Goal: Contribute content: Add original content to the website for others to see

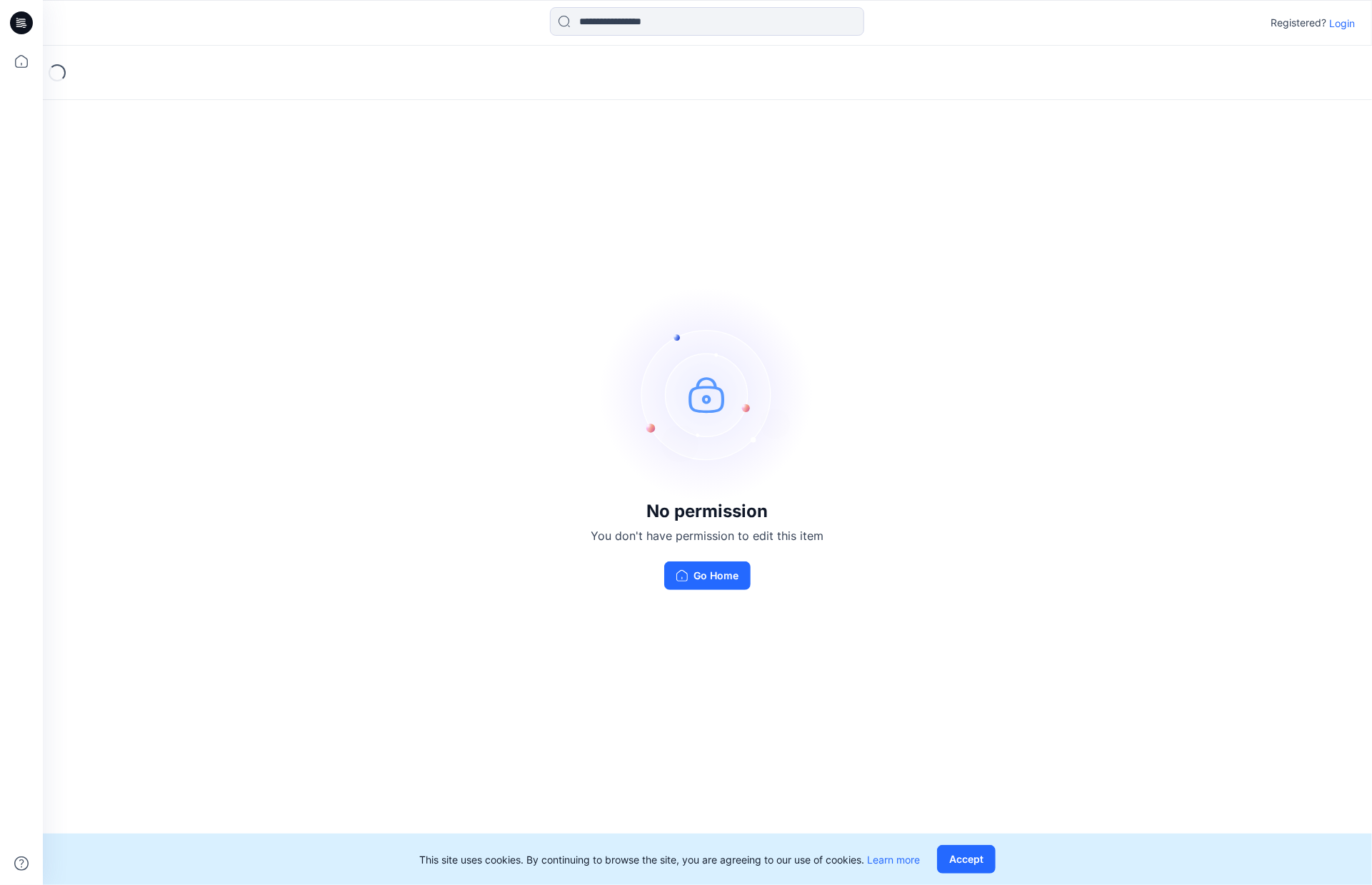
click at [1344, 27] on p "Login" at bounding box center [1342, 23] width 26 height 15
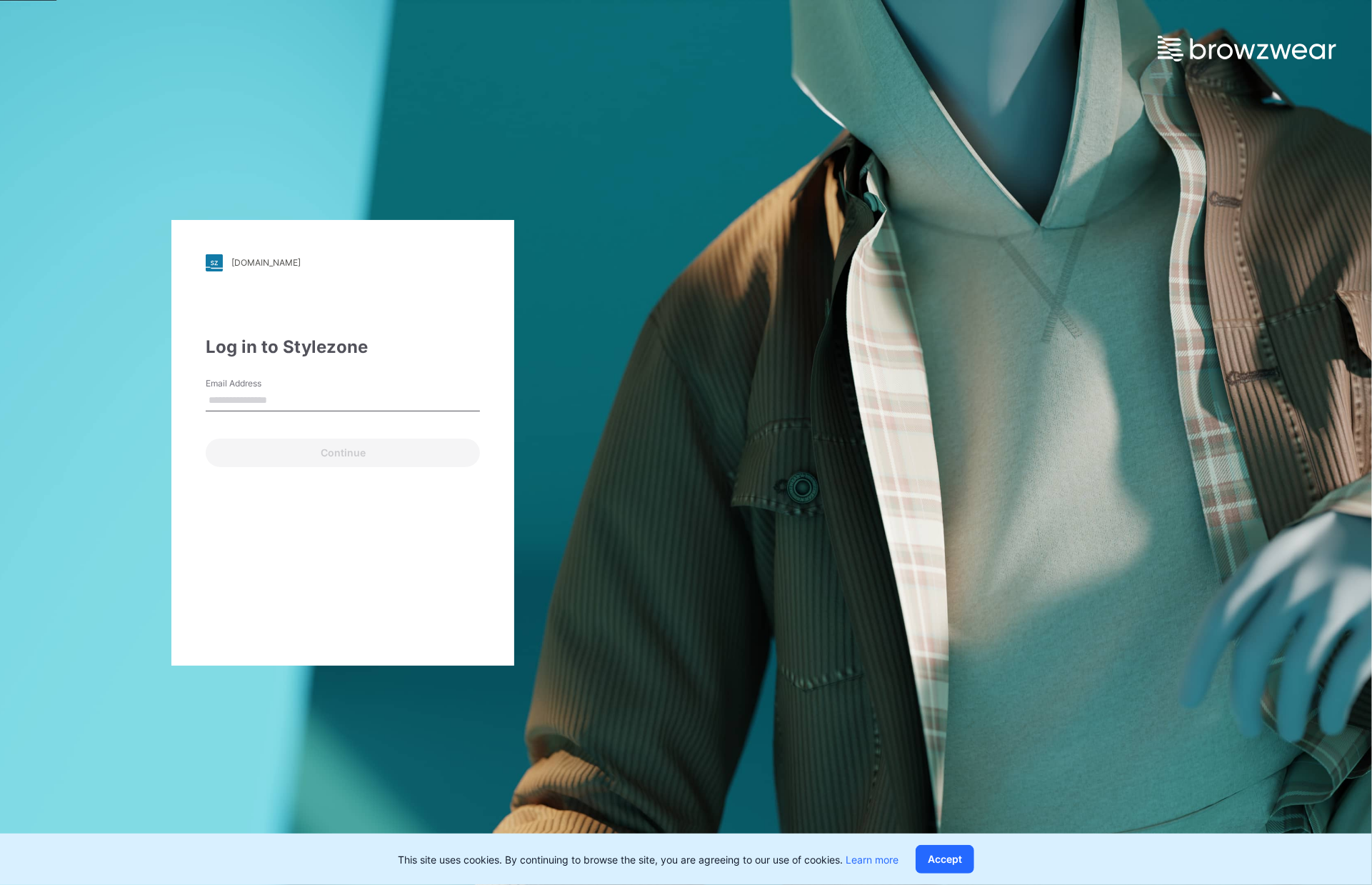
type input "**********"
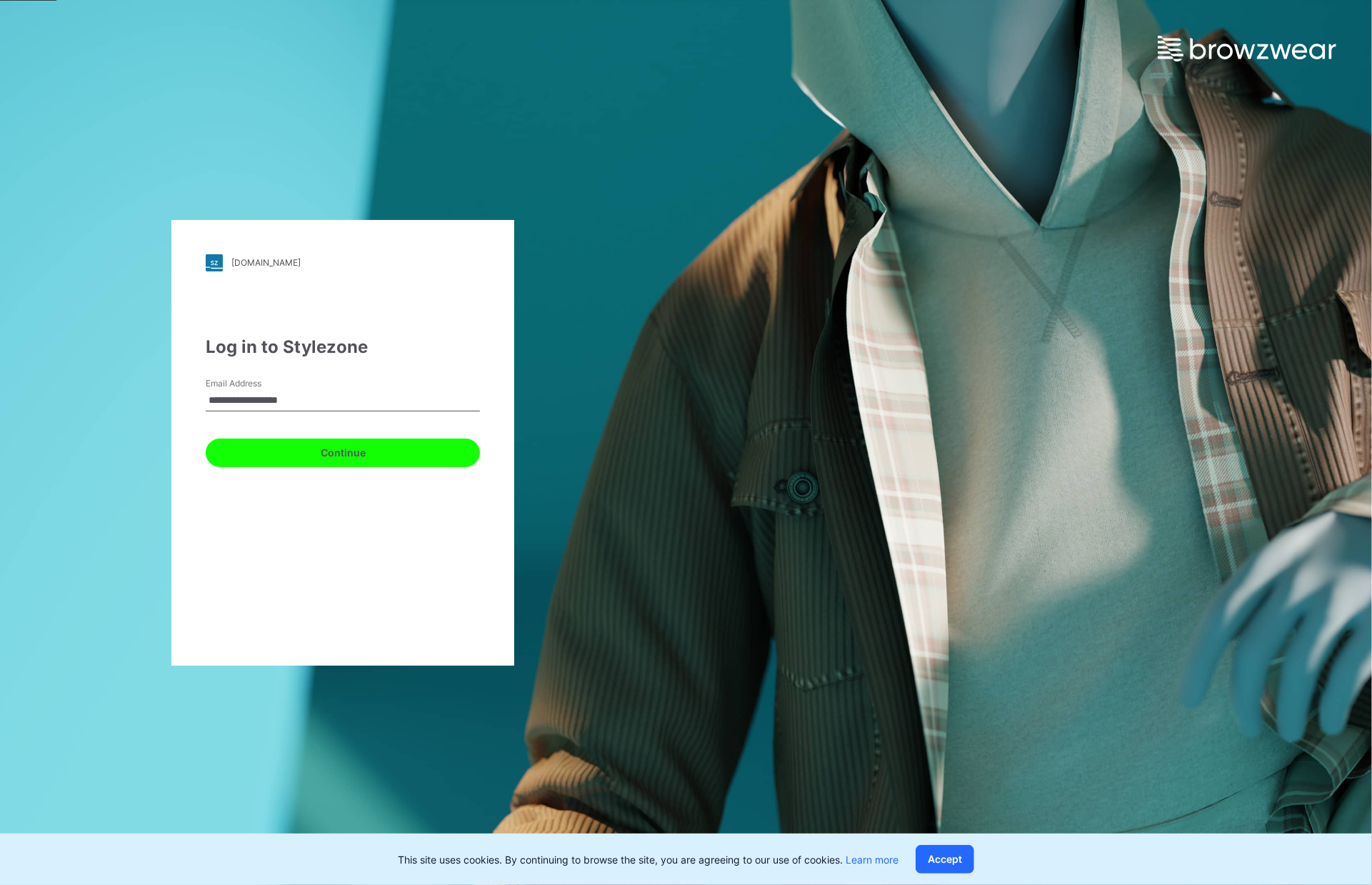
click at [323, 455] on button "Continue" at bounding box center [343, 453] width 274 height 28
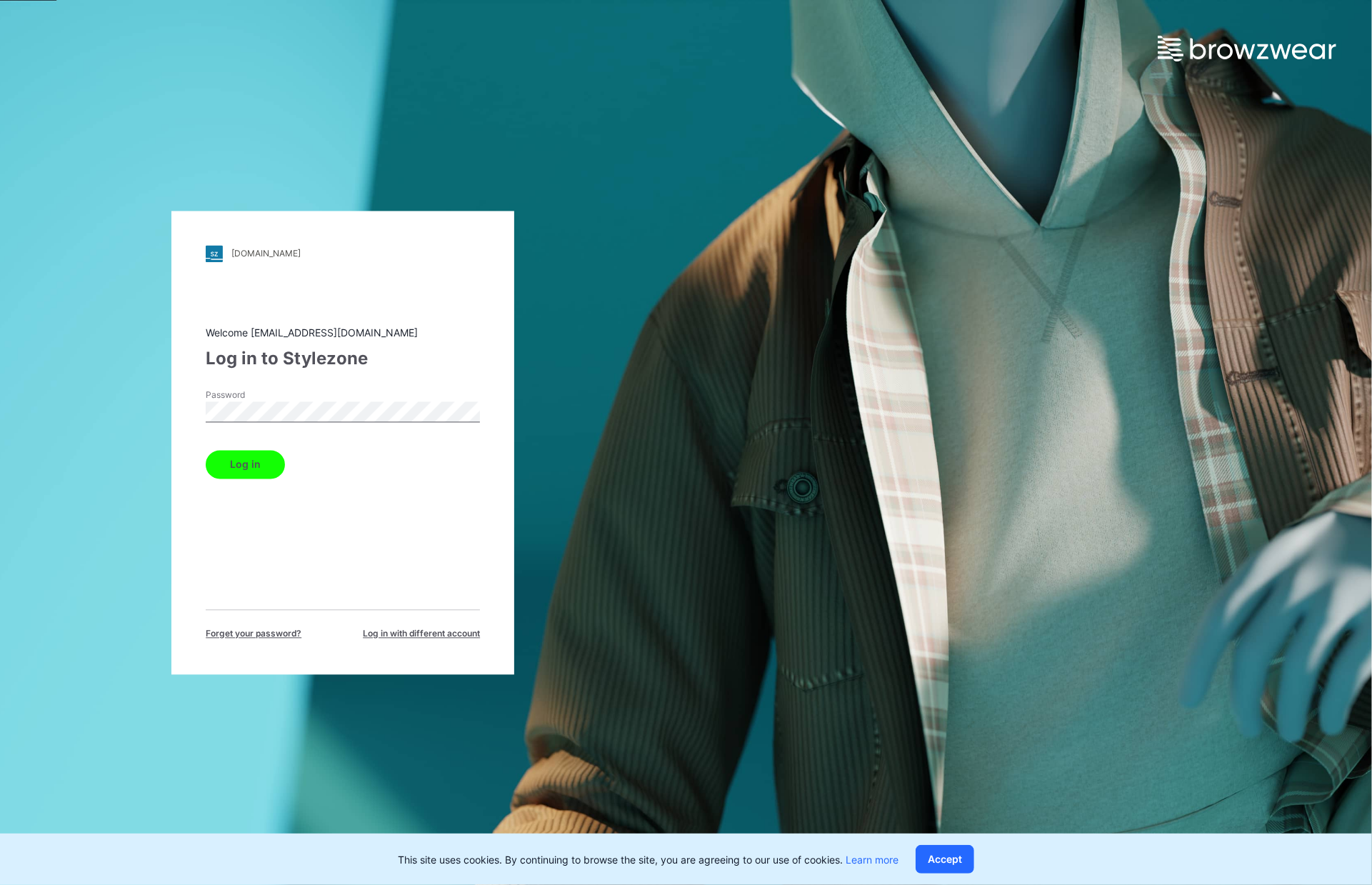
click at [263, 464] on button "Log in" at bounding box center [245, 465] width 79 height 28
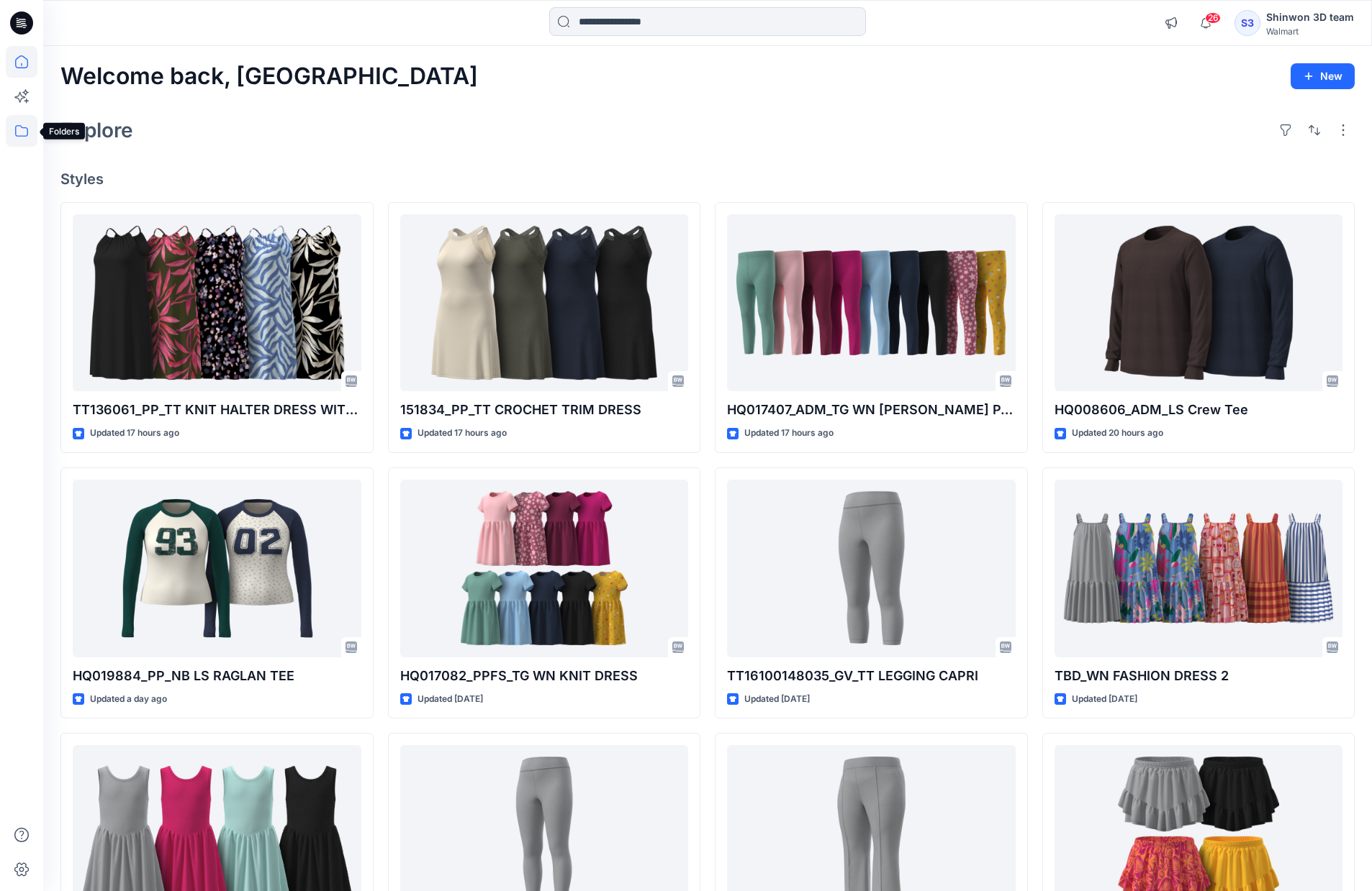
click at [29, 135] on icon at bounding box center [22, 131] width 32 height 32
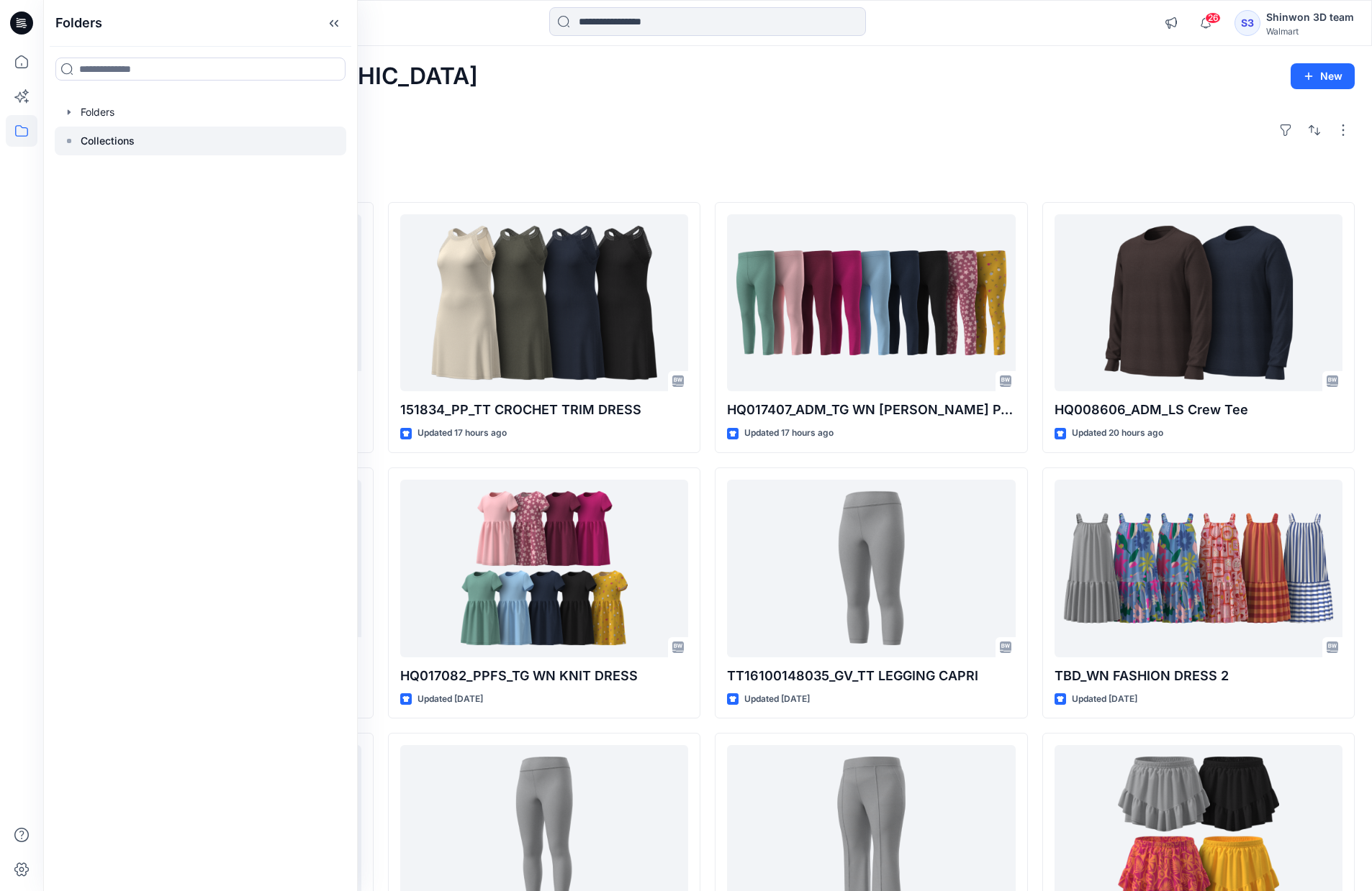
click at [87, 137] on p "Collections" at bounding box center [108, 141] width 54 height 18
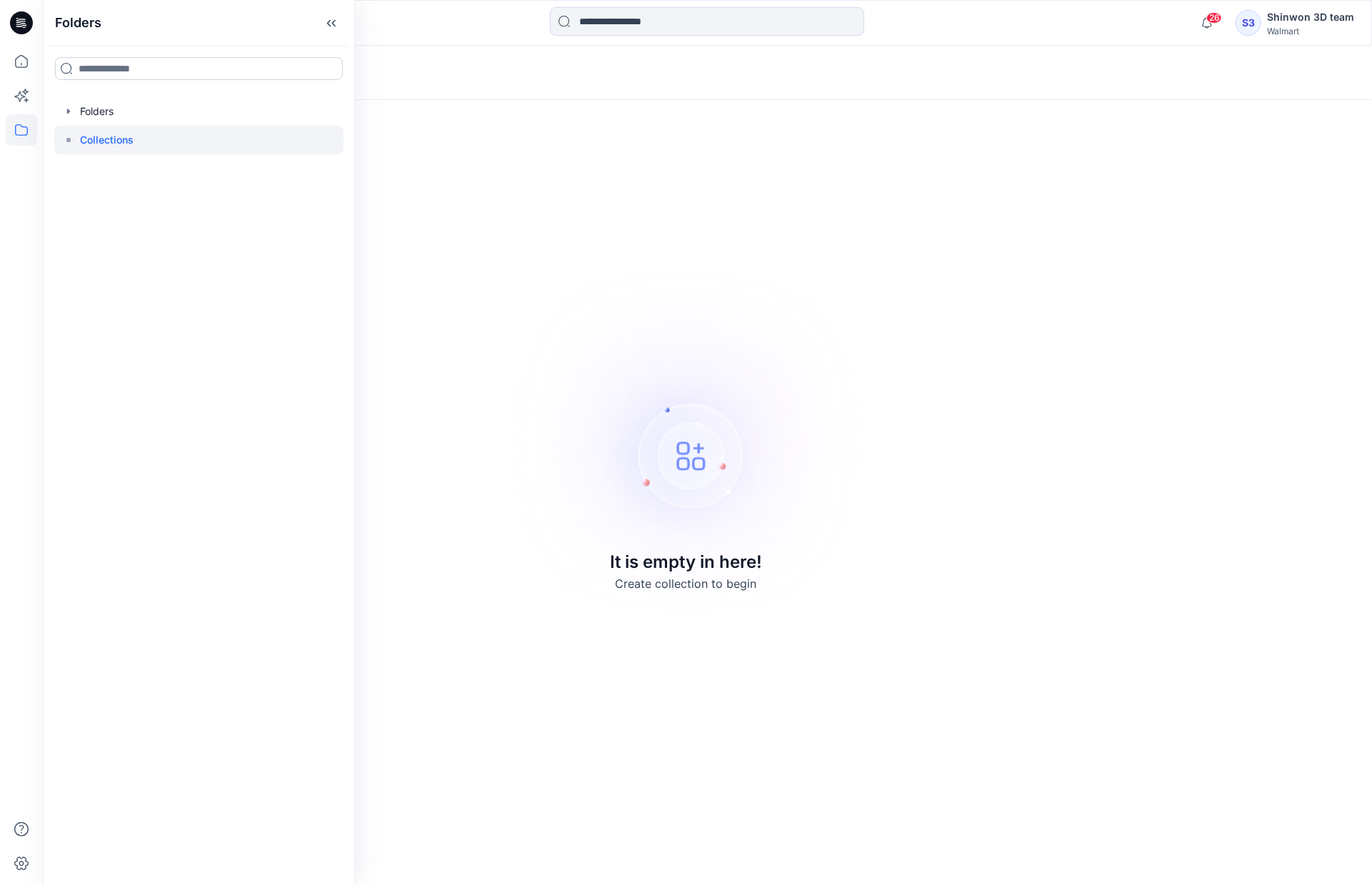
click at [125, 66] on input at bounding box center [199, 68] width 288 height 23
click at [69, 108] on icon "button" at bounding box center [69, 112] width 12 height 12
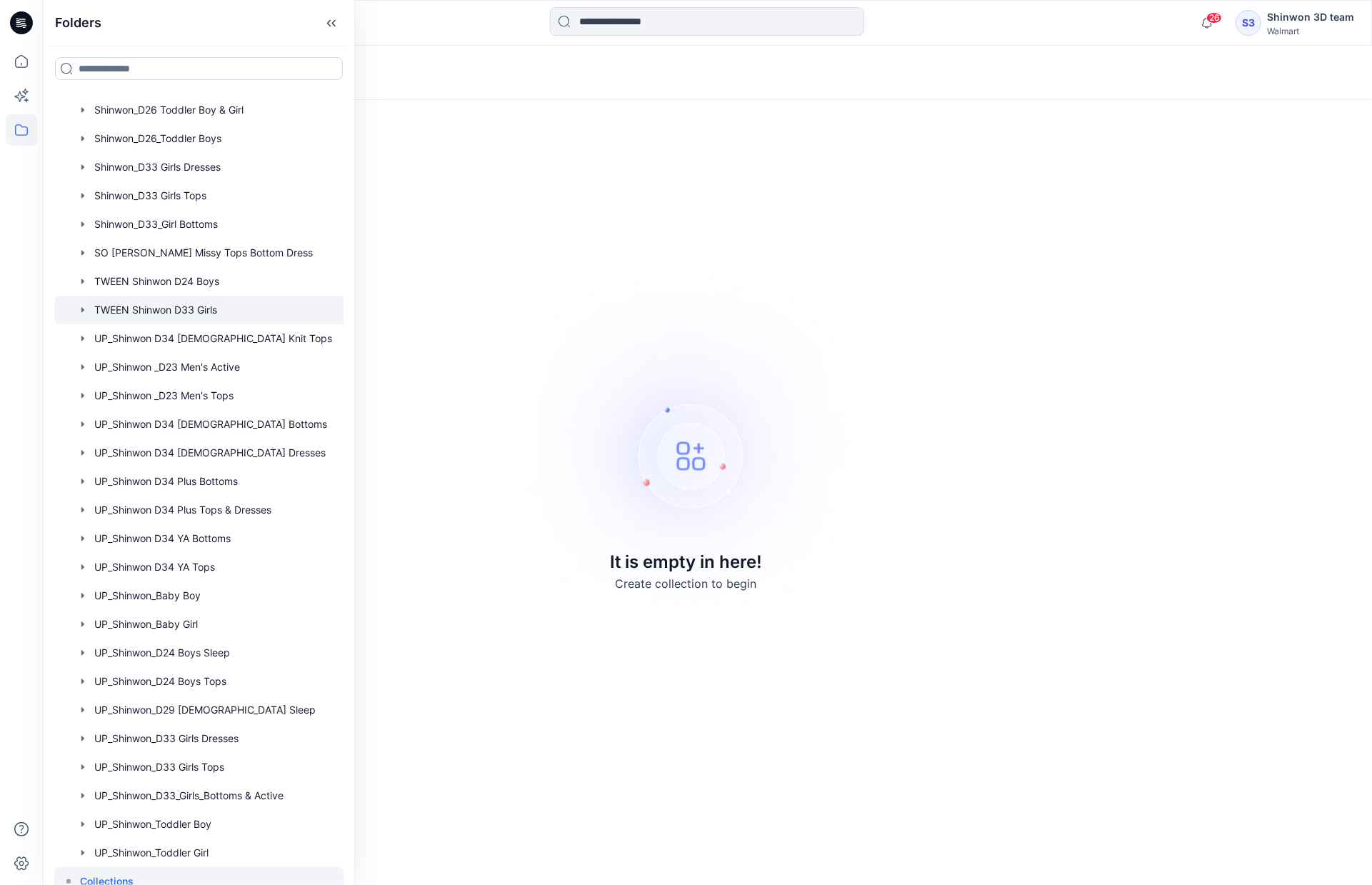
scroll to position [557, 0]
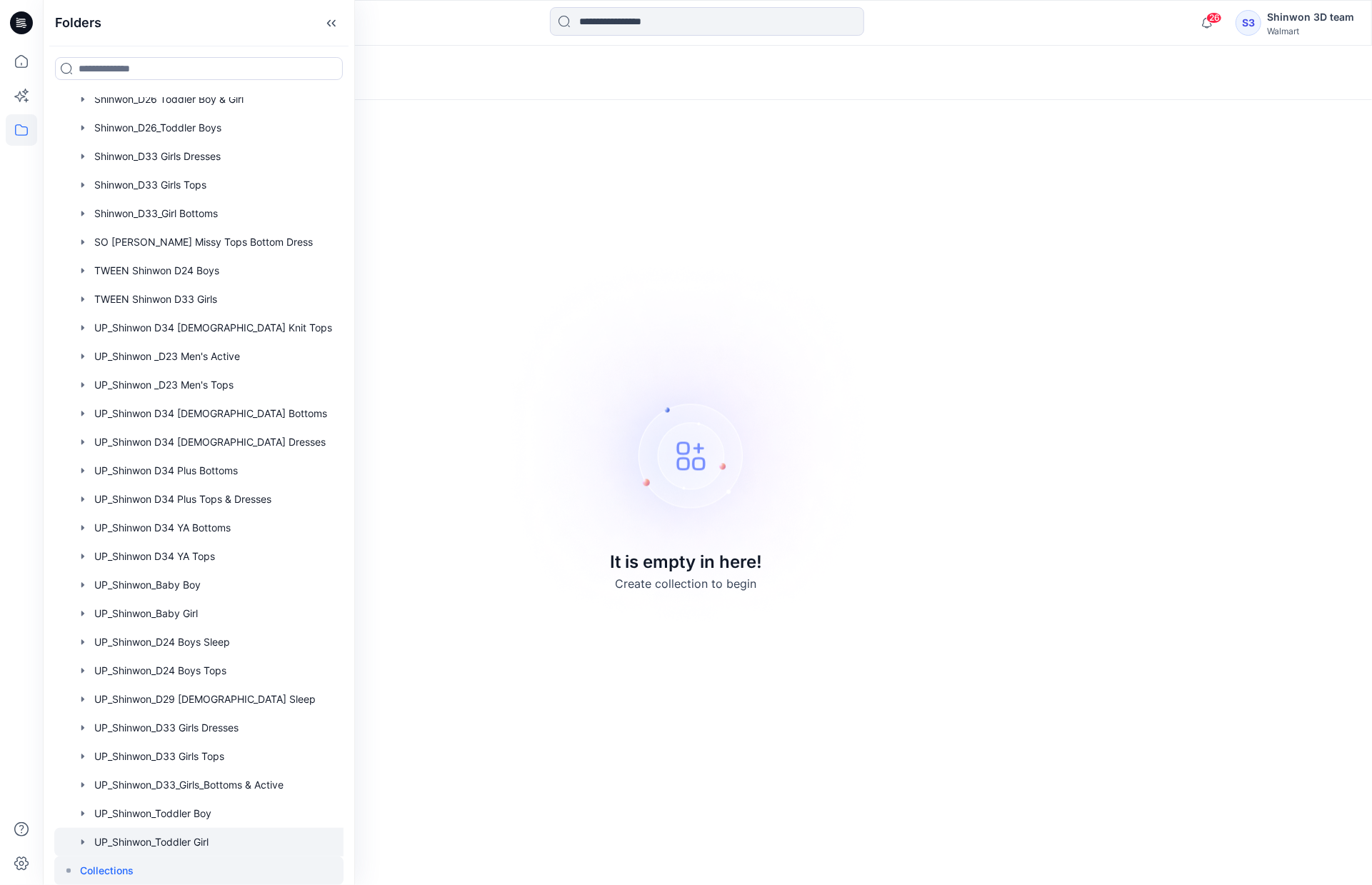
click at [257, 832] on div at bounding box center [217, 842] width 327 height 28
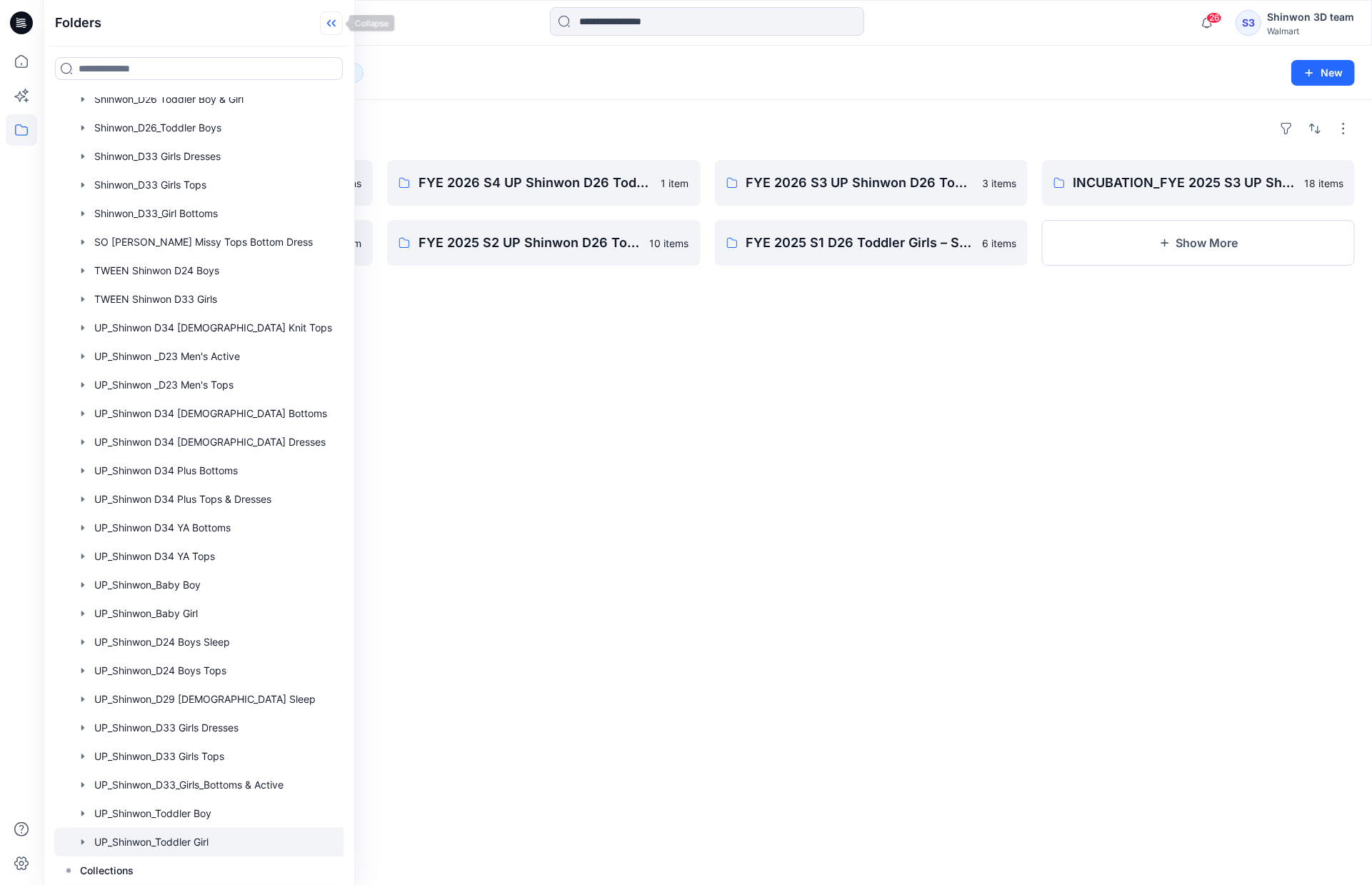
click at [335, 17] on icon at bounding box center [331, 23] width 23 height 23
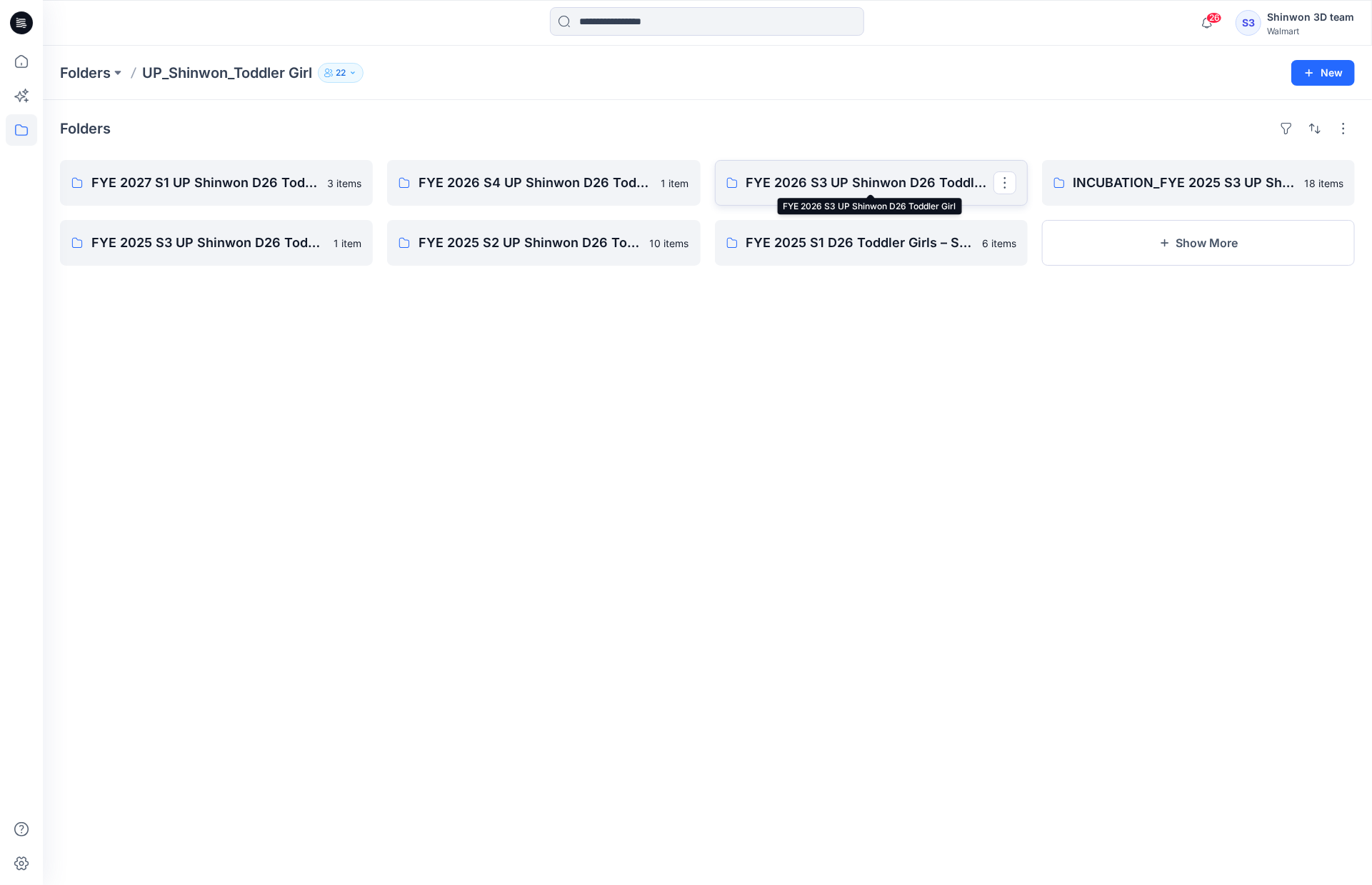
click at [821, 183] on p "FYE 2026 S3 UP Shinwon D26 Toddler Girl" at bounding box center [870, 183] width 247 height 20
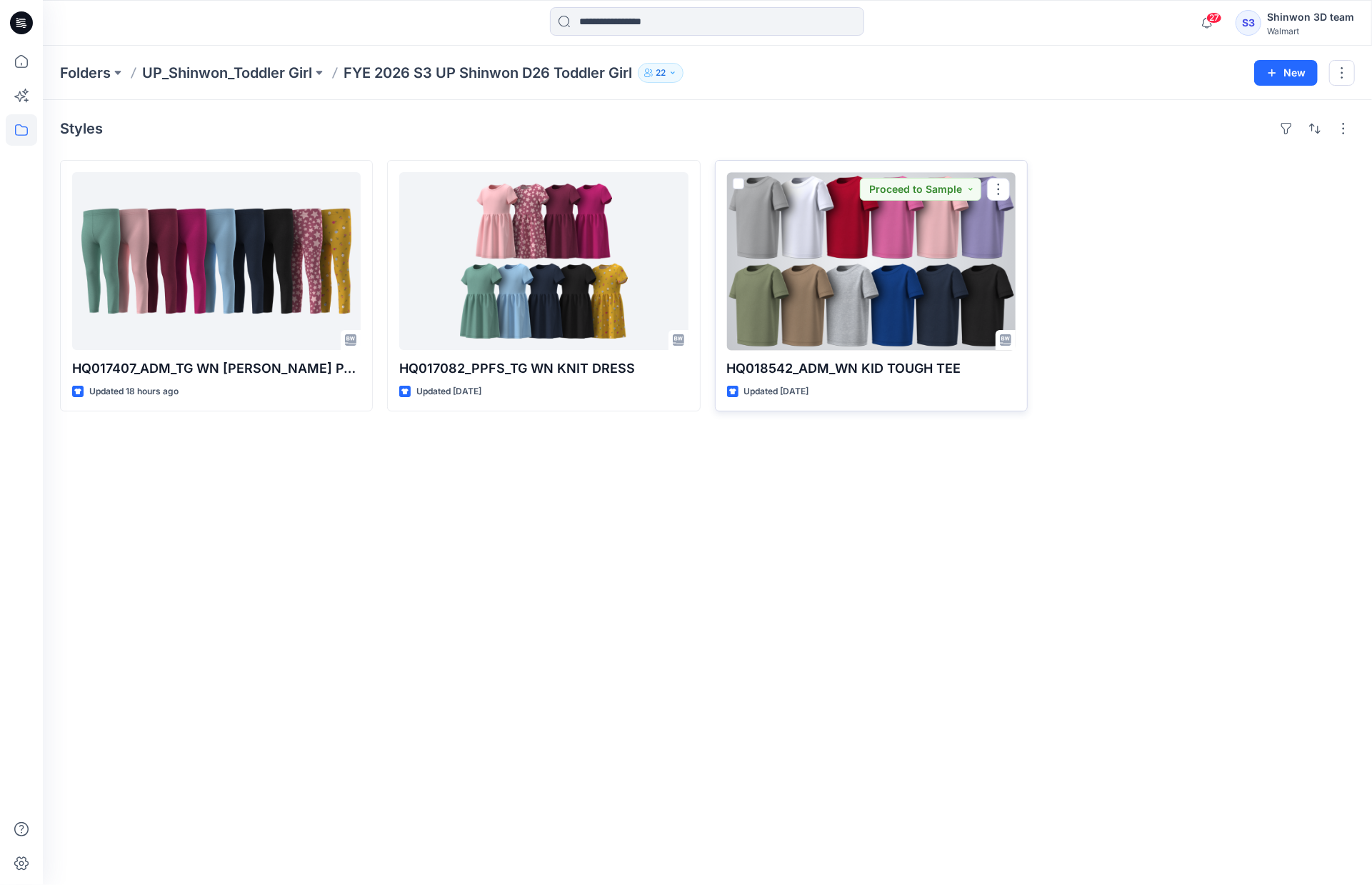
click at [917, 295] on div at bounding box center [871, 261] width 288 height 178
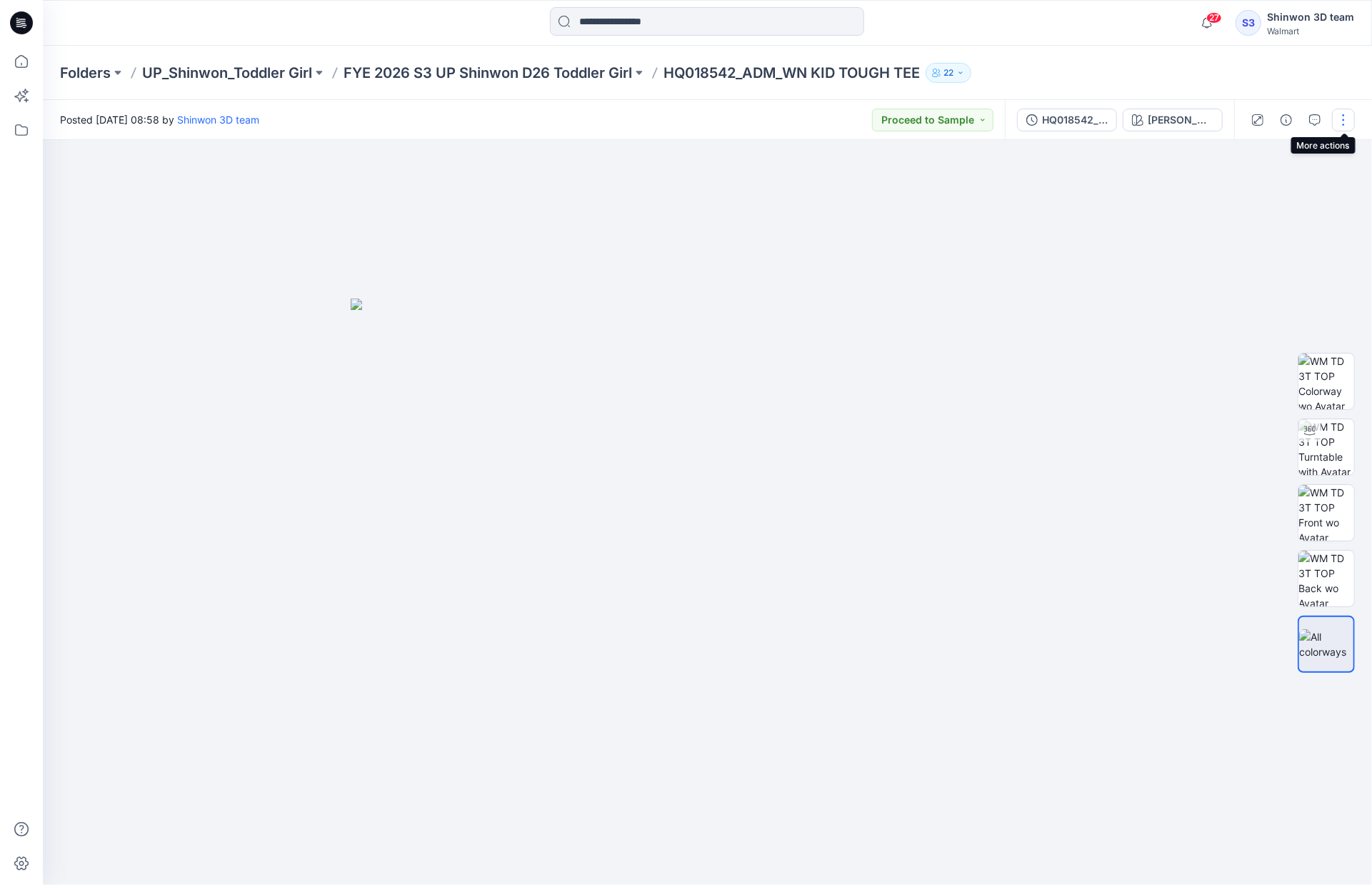
click at [1343, 126] on button "button" at bounding box center [1344, 120] width 23 height 23
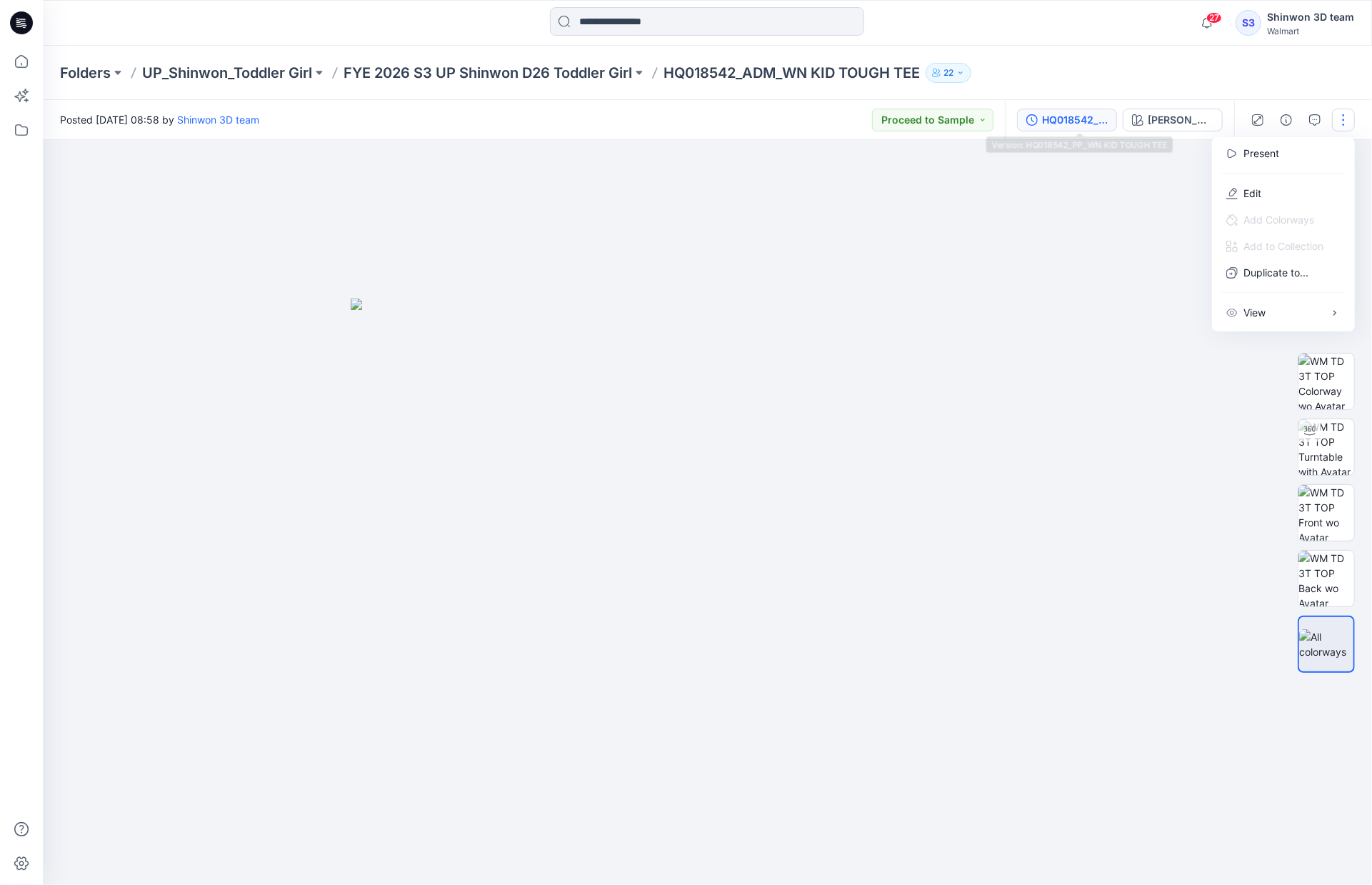
click at [1061, 121] on div "HQ018542_PP_WN KID TOUGH TEE" at bounding box center [1075, 120] width 66 height 16
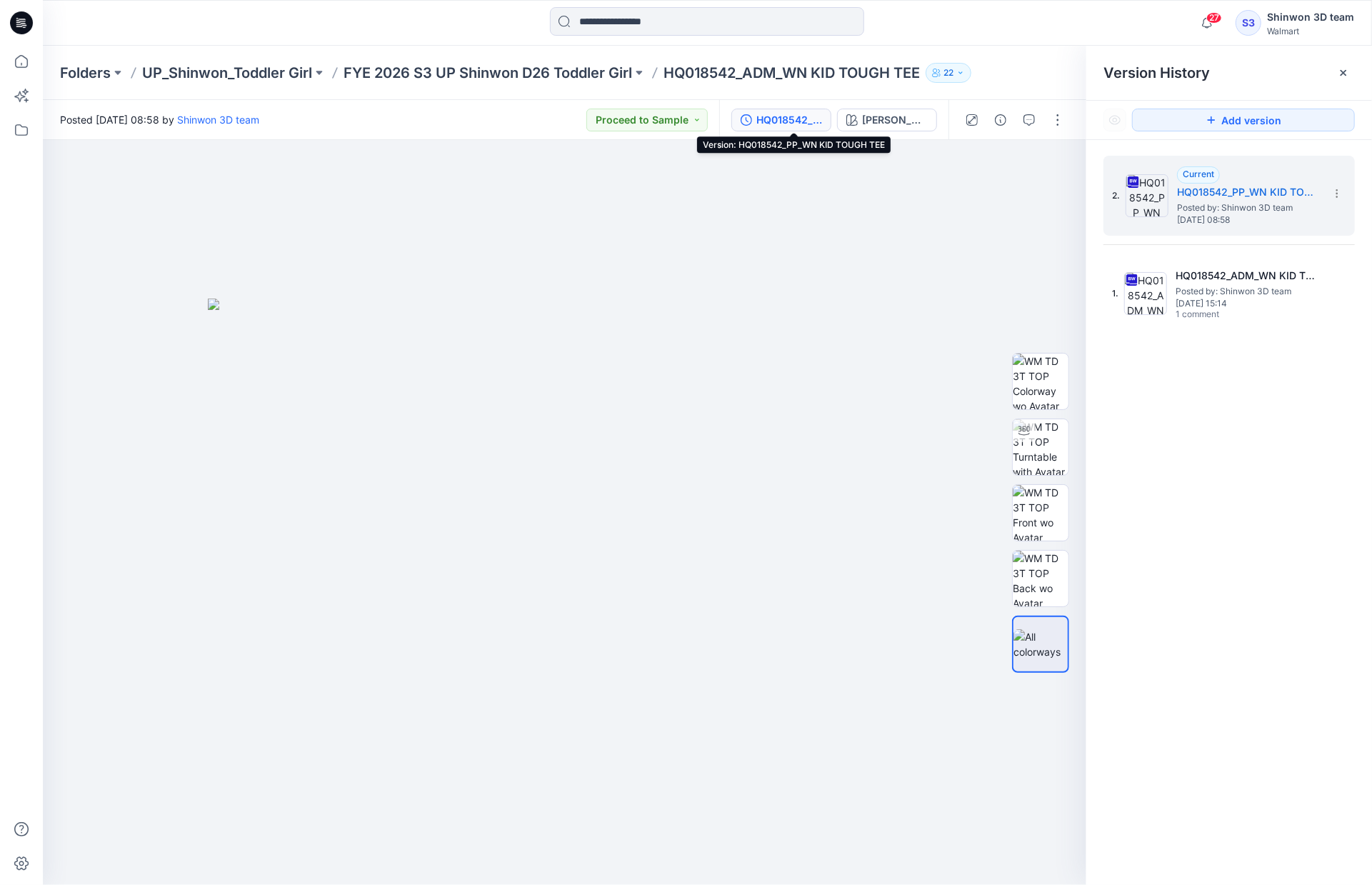
click at [821, 120] on div "HQ018542_PP_WN KID TOUGH TEE" at bounding box center [789, 120] width 66 height 16
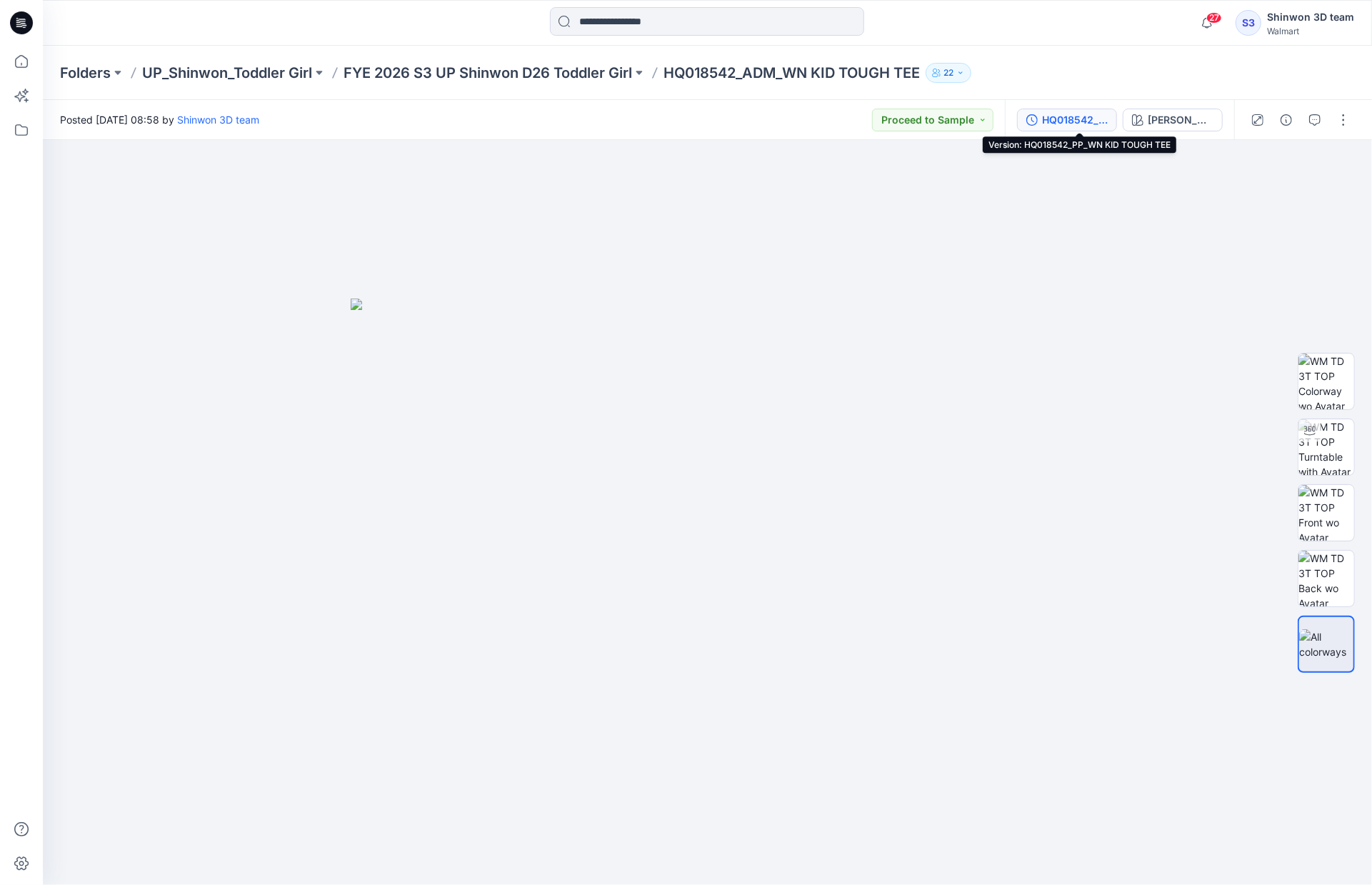
click at [1105, 130] on button "HQ018542_PP_WN KID TOUGH TEE" at bounding box center [1068, 120] width 100 height 23
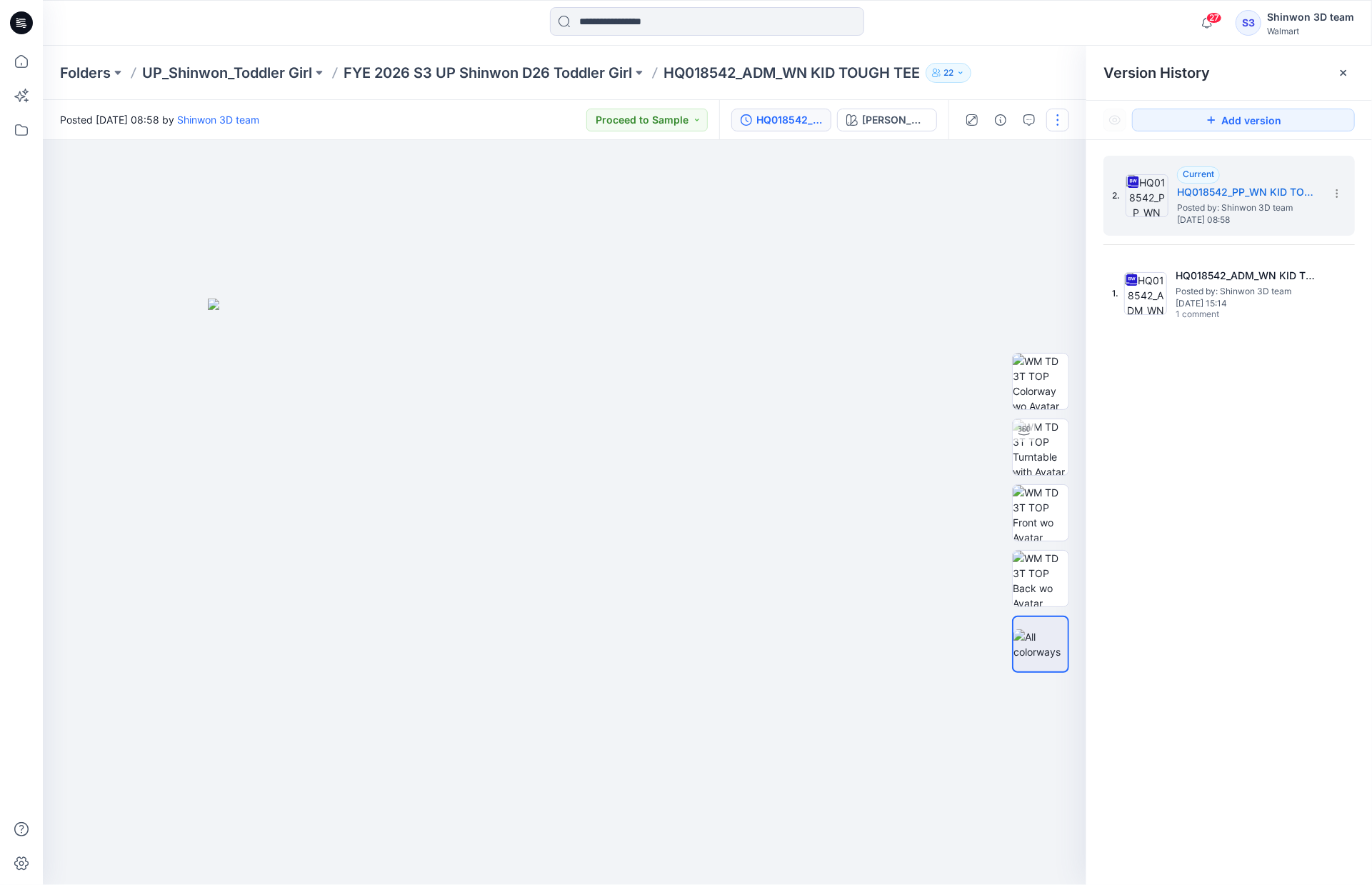
click at [1066, 116] on button "button" at bounding box center [1058, 120] width 23 height 23
click at [1010, 196] on button "Edit" at bounding box center [999, 193] width 131 height 27
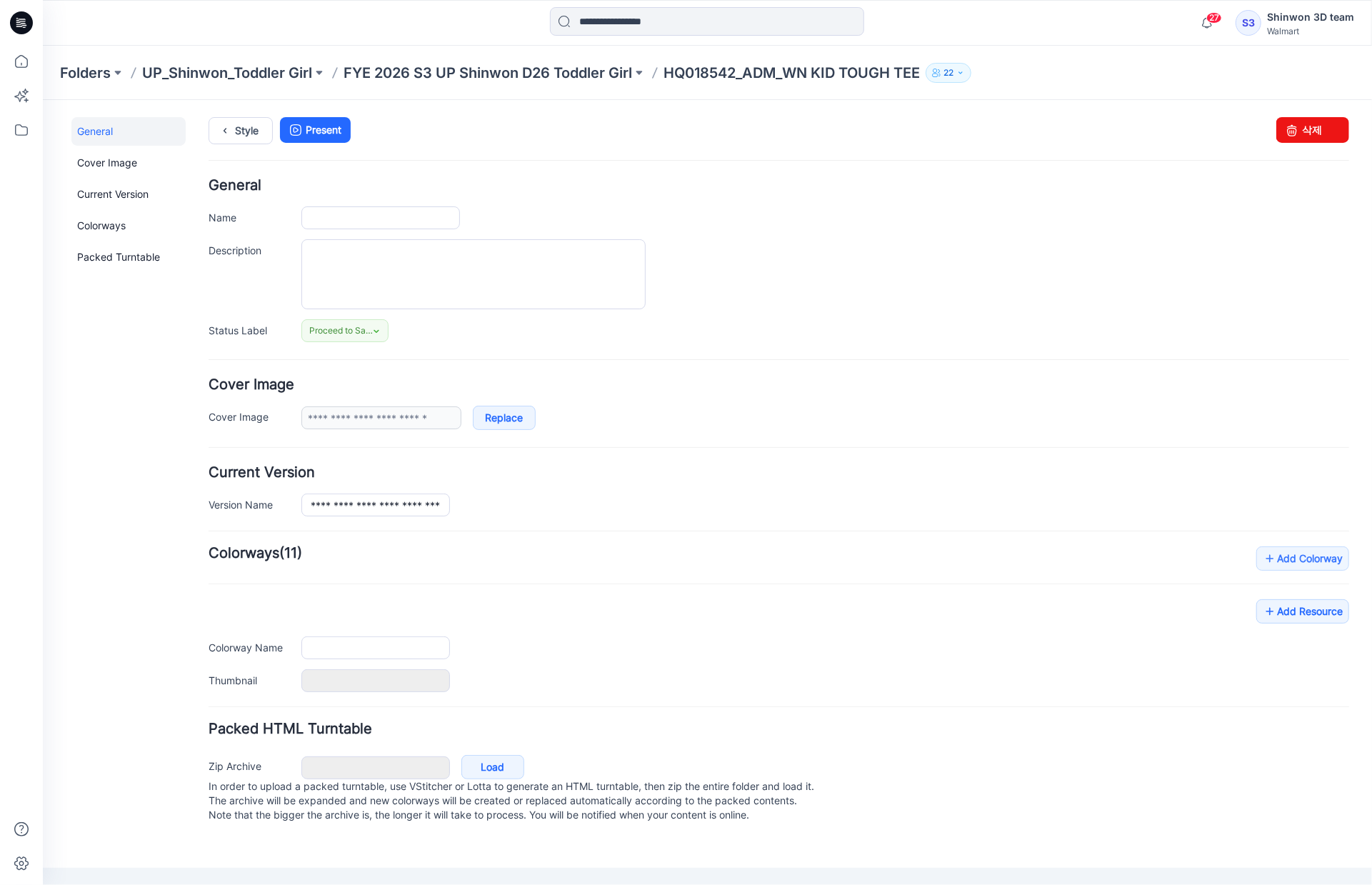
type input "**********"
type textarea "**********"
type input "**********"
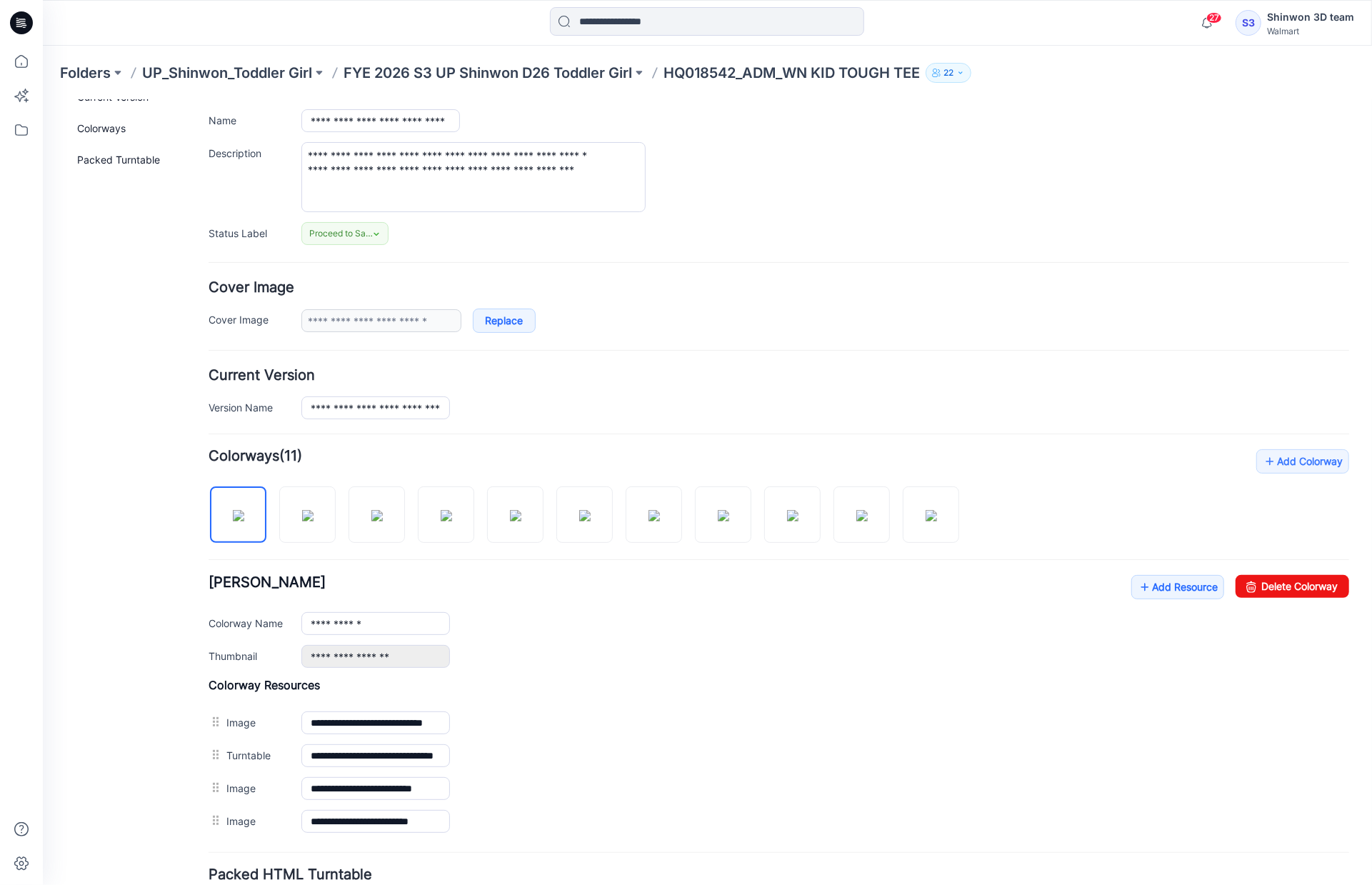
scroll to position [207, 0]
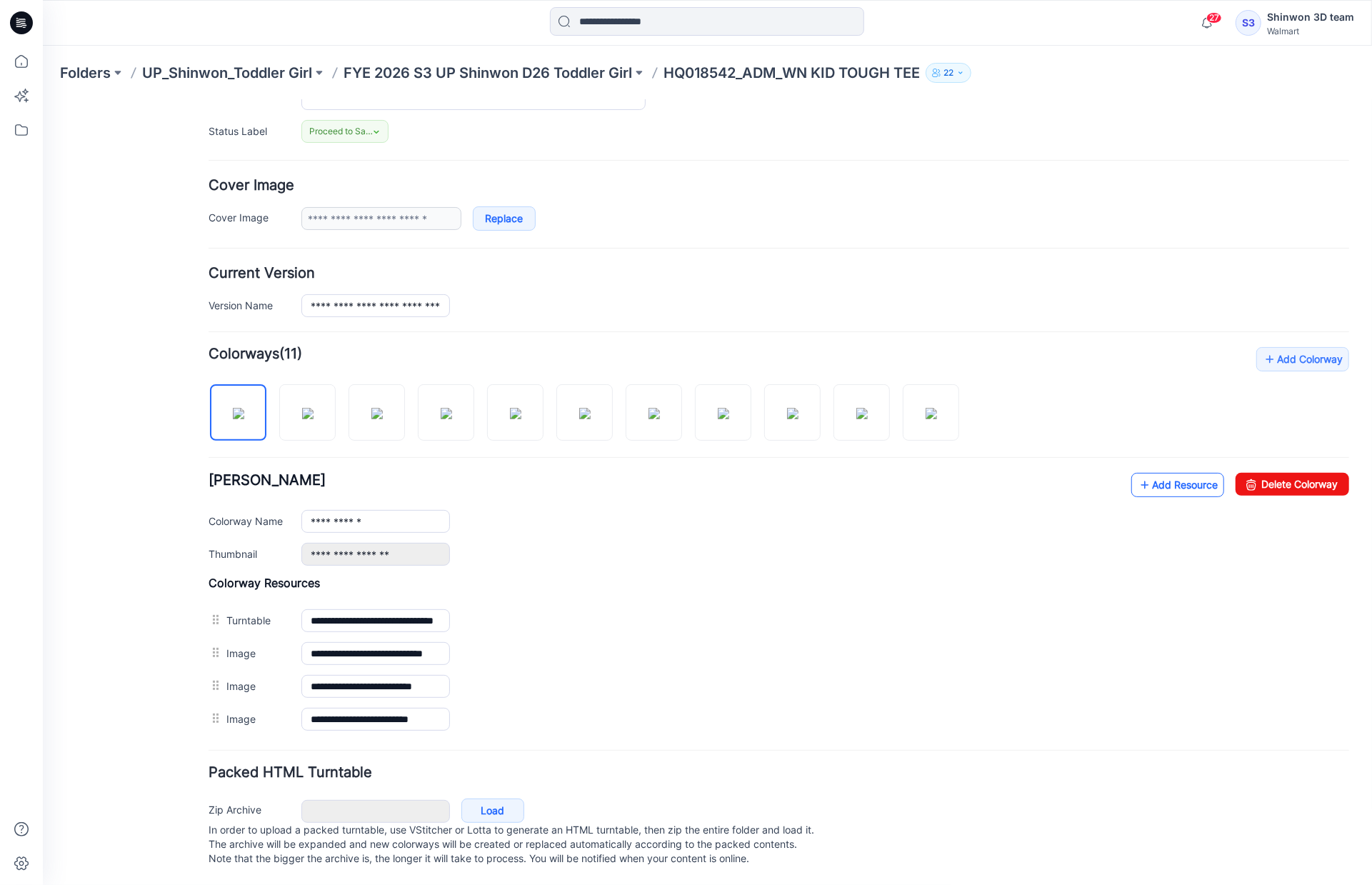
click at [1166, 476] on link "Add Resource" at bounding box center [1176, 484] width 93 height 24
click at [1179, 472] on link "Add Resource" at bounding box center [1176, 484] width 93 height 24
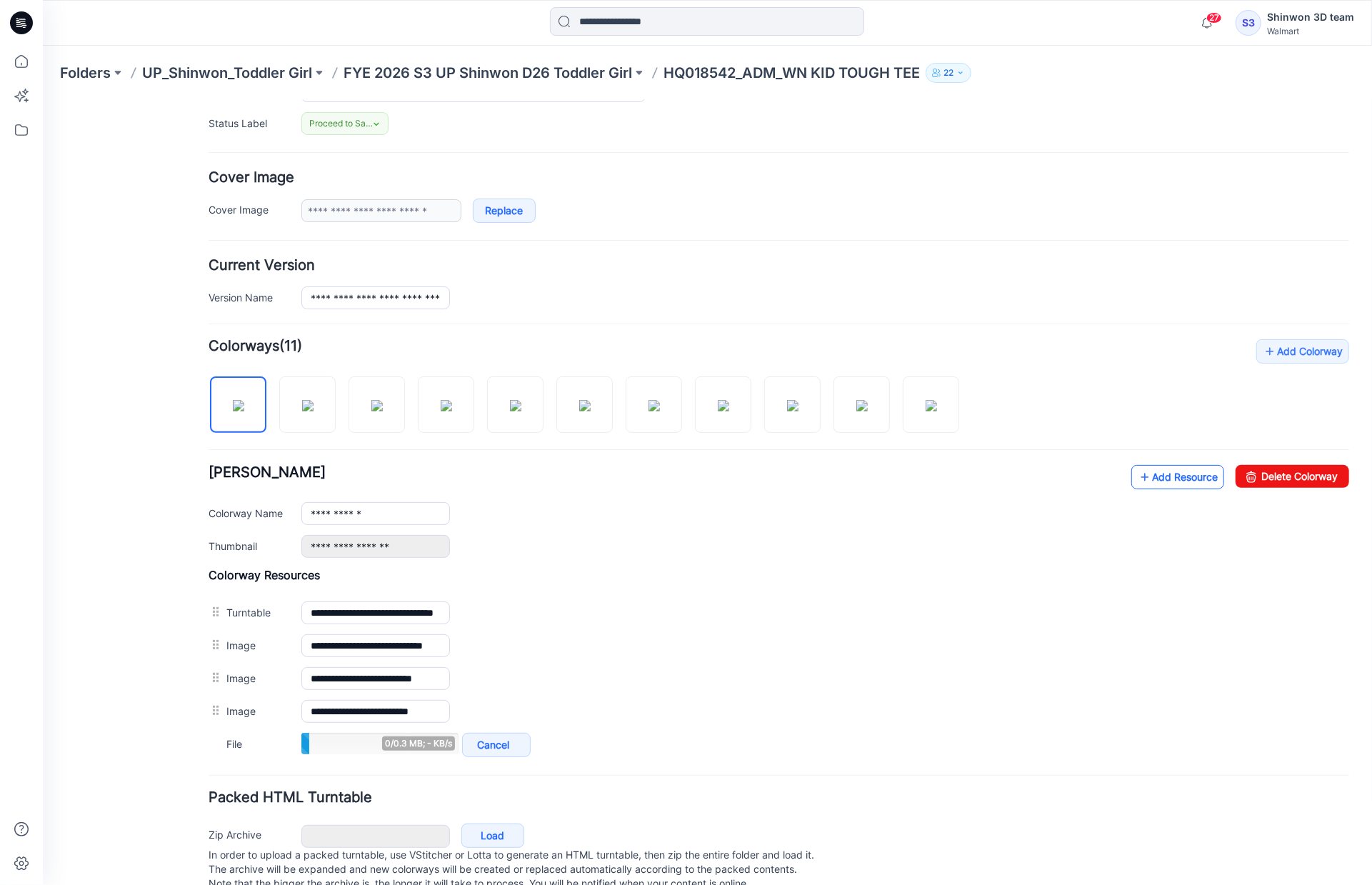
click at [1173, 480] on link "Add Resource" at bounding box center [1176, 476] width 93 height 24
click at [1170, 476] on link "Add Resource" at bounding box center [1176, 476] width 93 height 24
click at [1171, 477] on link "Add Resource" at bounding box center [1176, 476] width 93 height 24
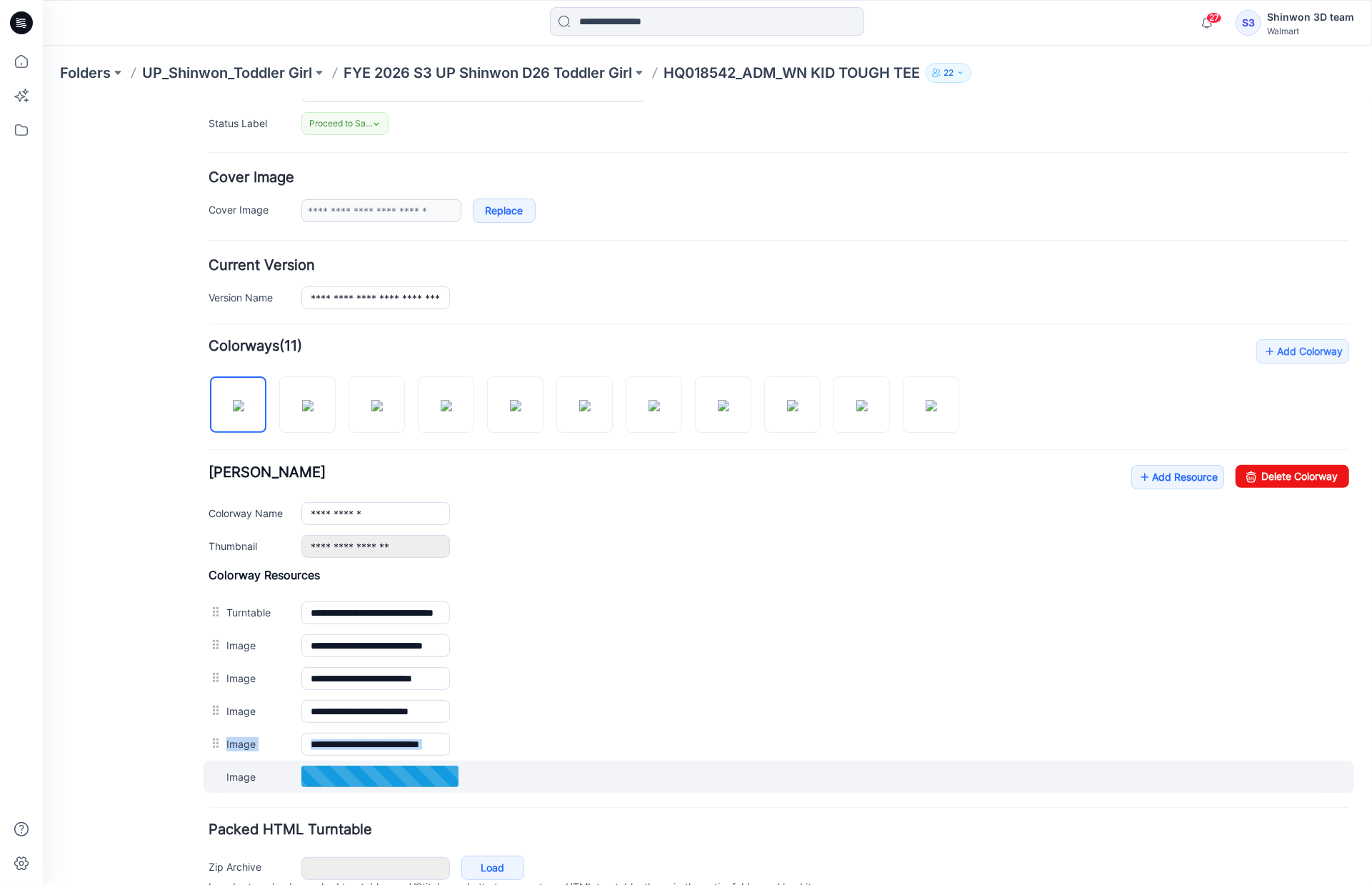
drag, startPoint x: 215, startPoint y: 740, endPoint x: 220, endPoint y: 755, distance: 15.8
click at [220, 755] on div "**********" at bounding box center [778, 679] width 1141 height 225
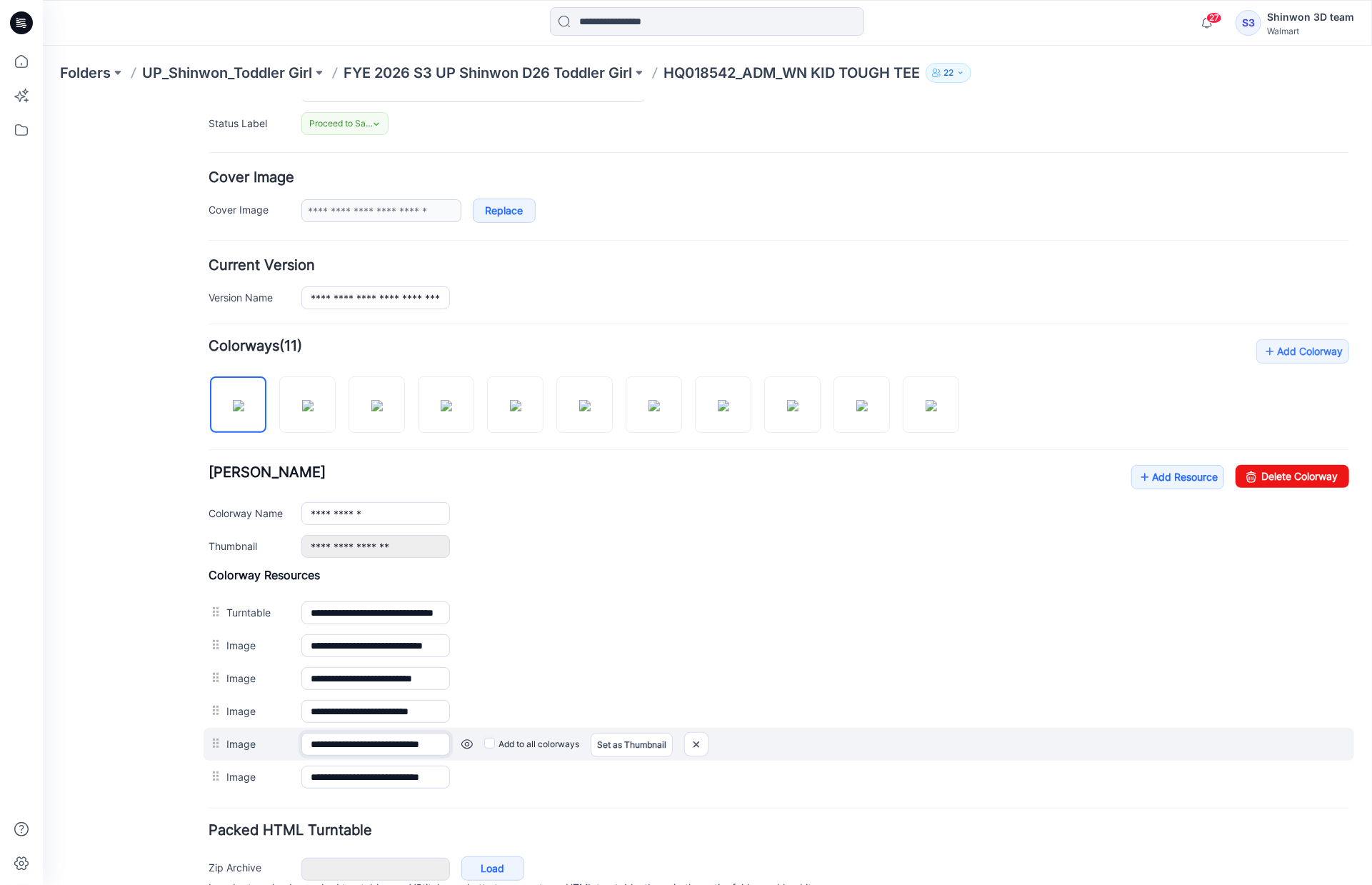
click at [441, 746] on input "**********" at bounding box center [375, 743] width 149 height 23
click at [387, 738] on input "**********" at bounding box center [375, 743] width 149 height 23
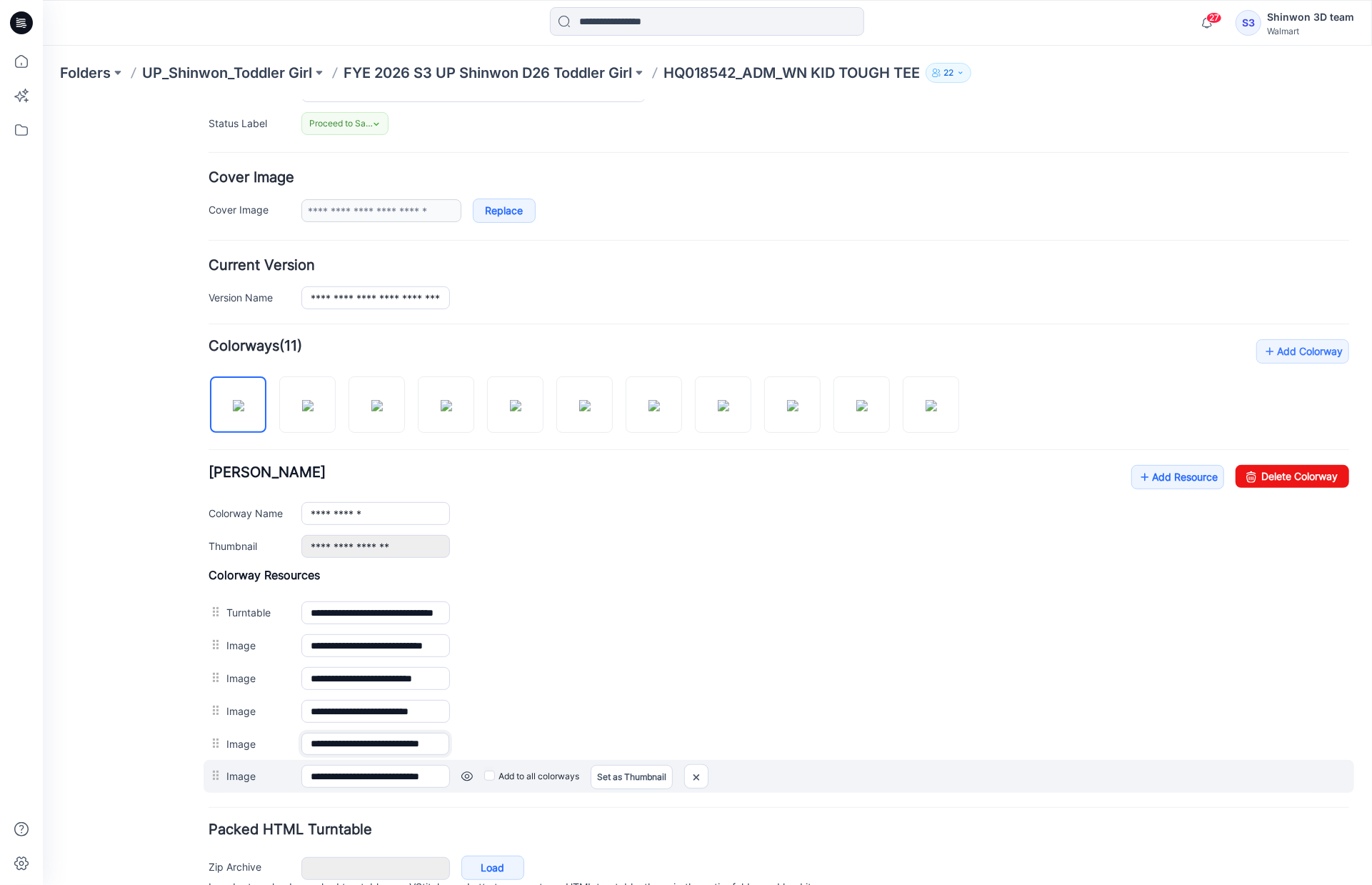
scroll to position [0, 38]
click at [399, 767] on input "**********" at bounding box center [375, 776] width 149 height 23
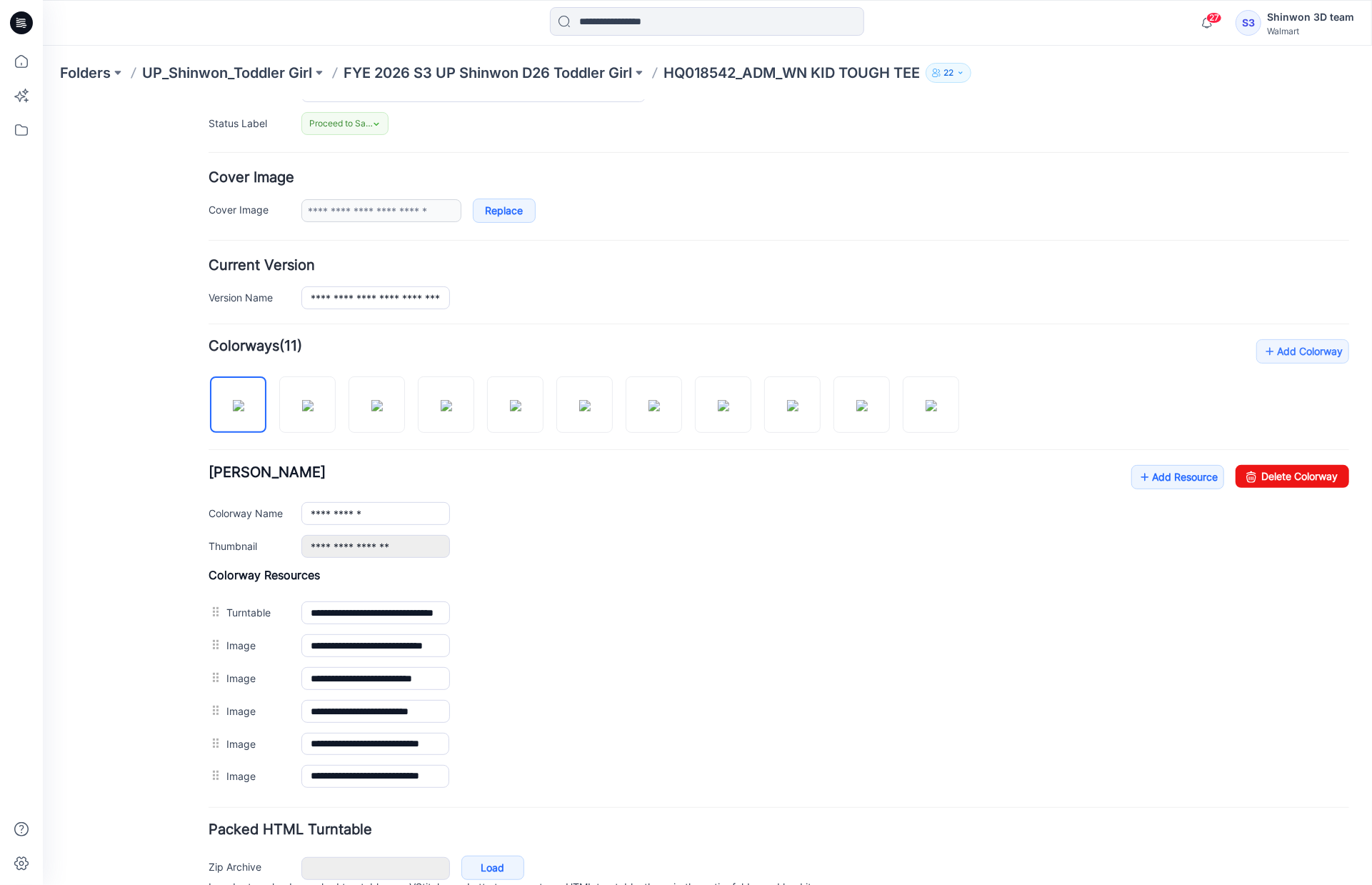
scroll to position [0, 0]
click at [128, 470] on div "General Cover Image Current Version Colorways Packed Turntable" at bounding box center [128, 425] width 114 height 1032
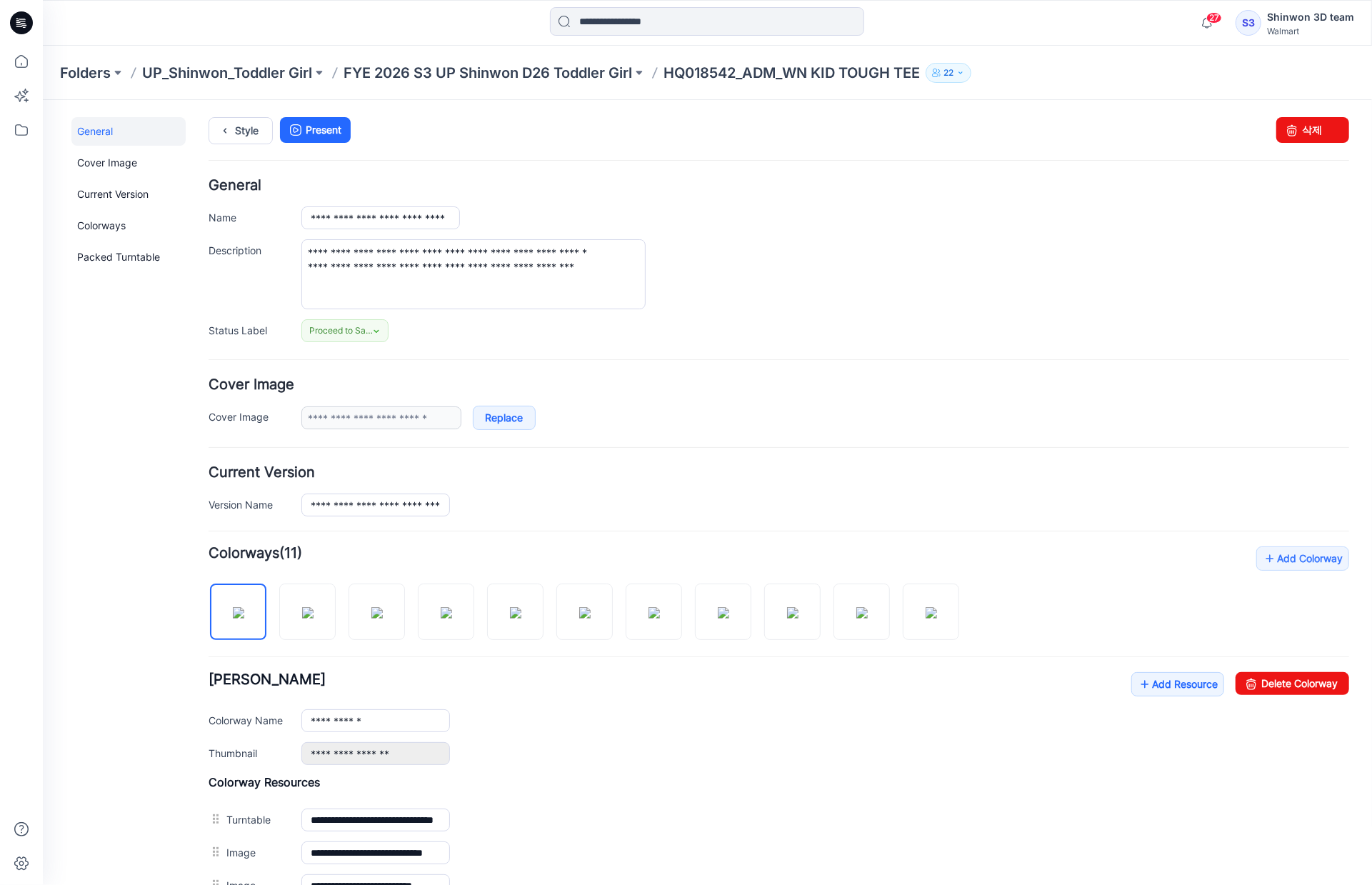
click at [771, 68] on p "HQ018542_ADM_WN KID TOUGH TEE" at bounding box center [791, 73] width 257 height 20
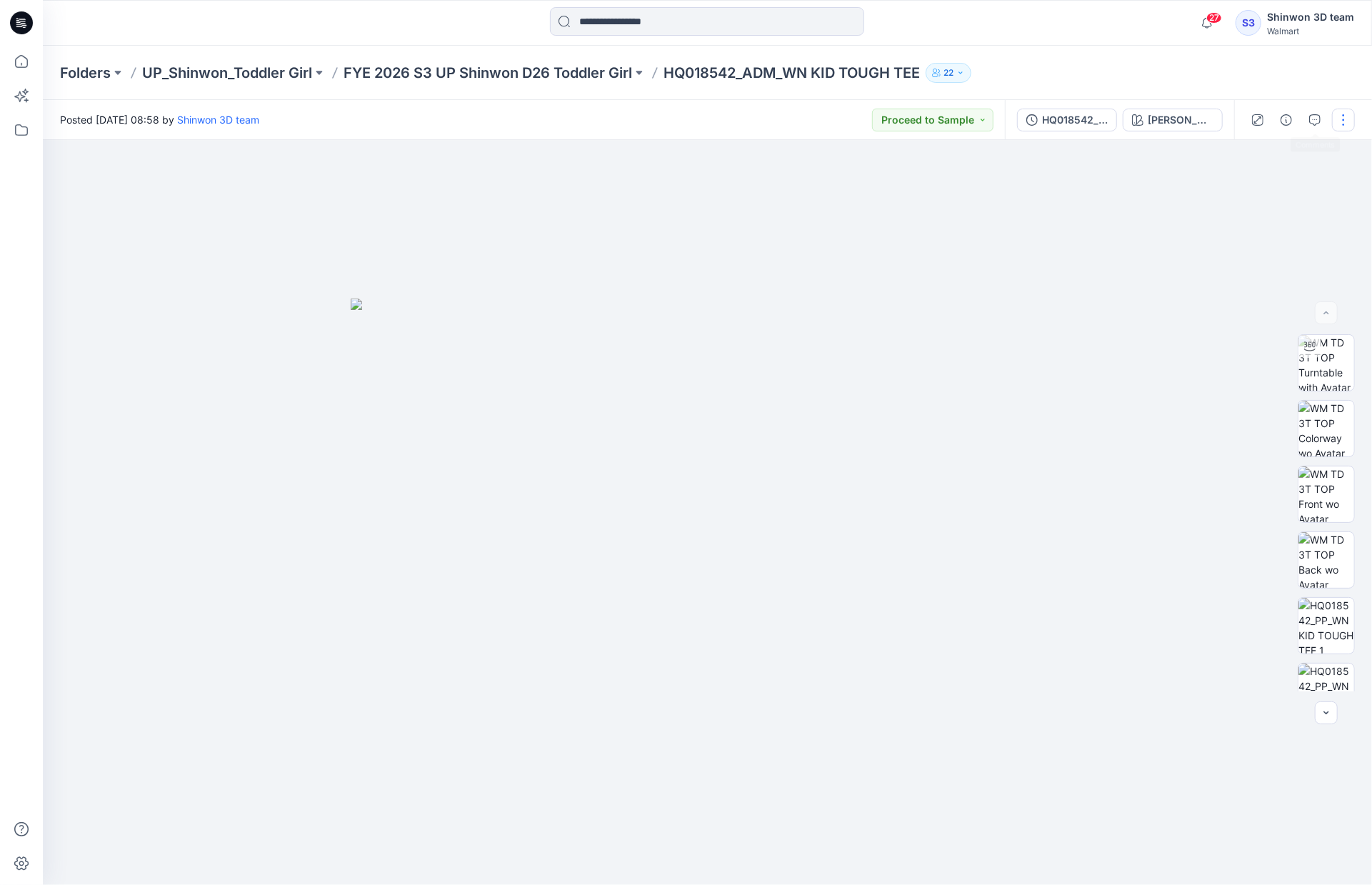
click at [1346, 120] on button "button" at bounding box center [1344, 120] width 23 height 23
click at [1283, 190] on button "Edit" at bounding box center [1283, 193] width 131 height 27
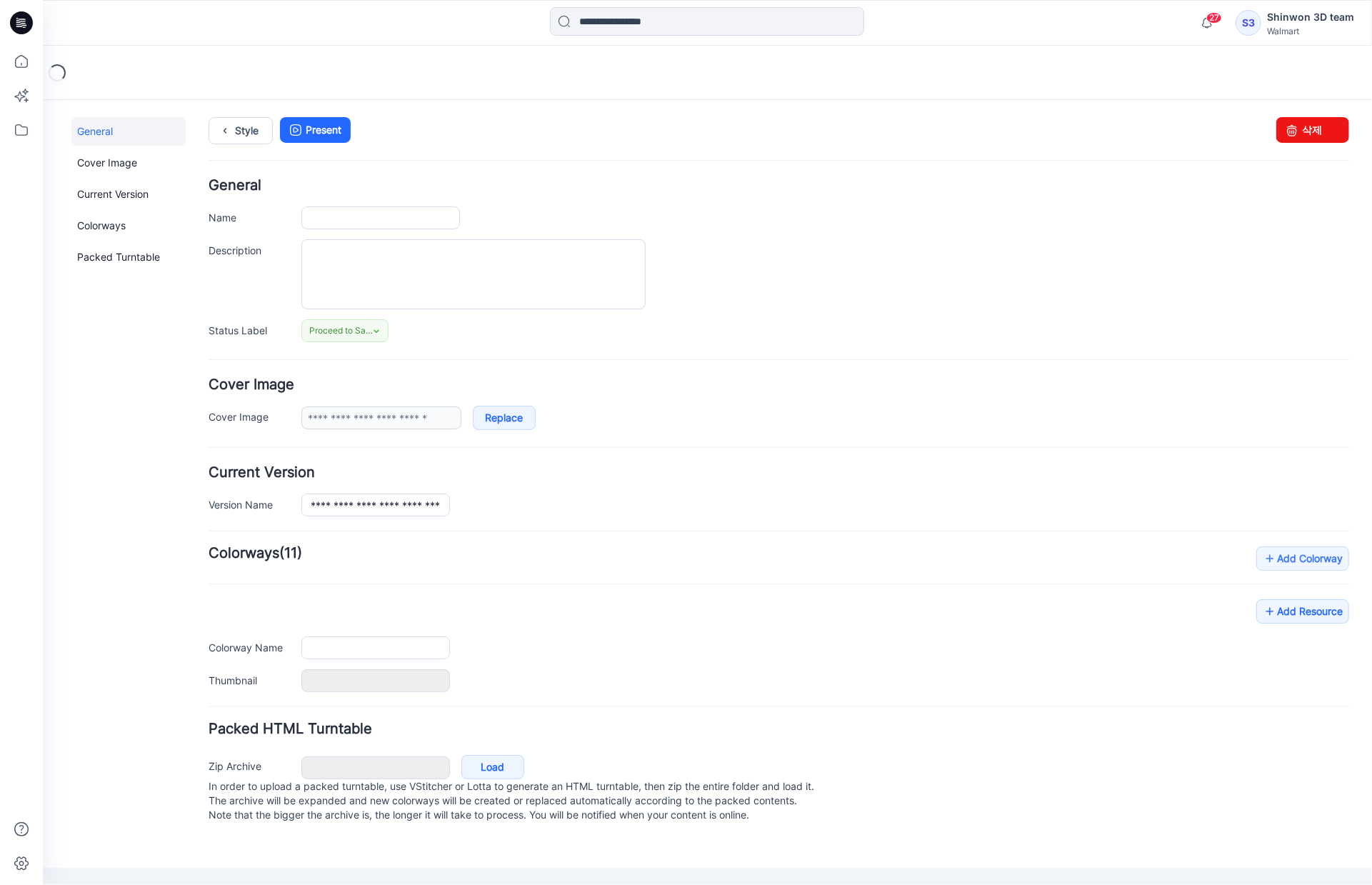
type input "**********"
type textarea "**********"
type input "**********"
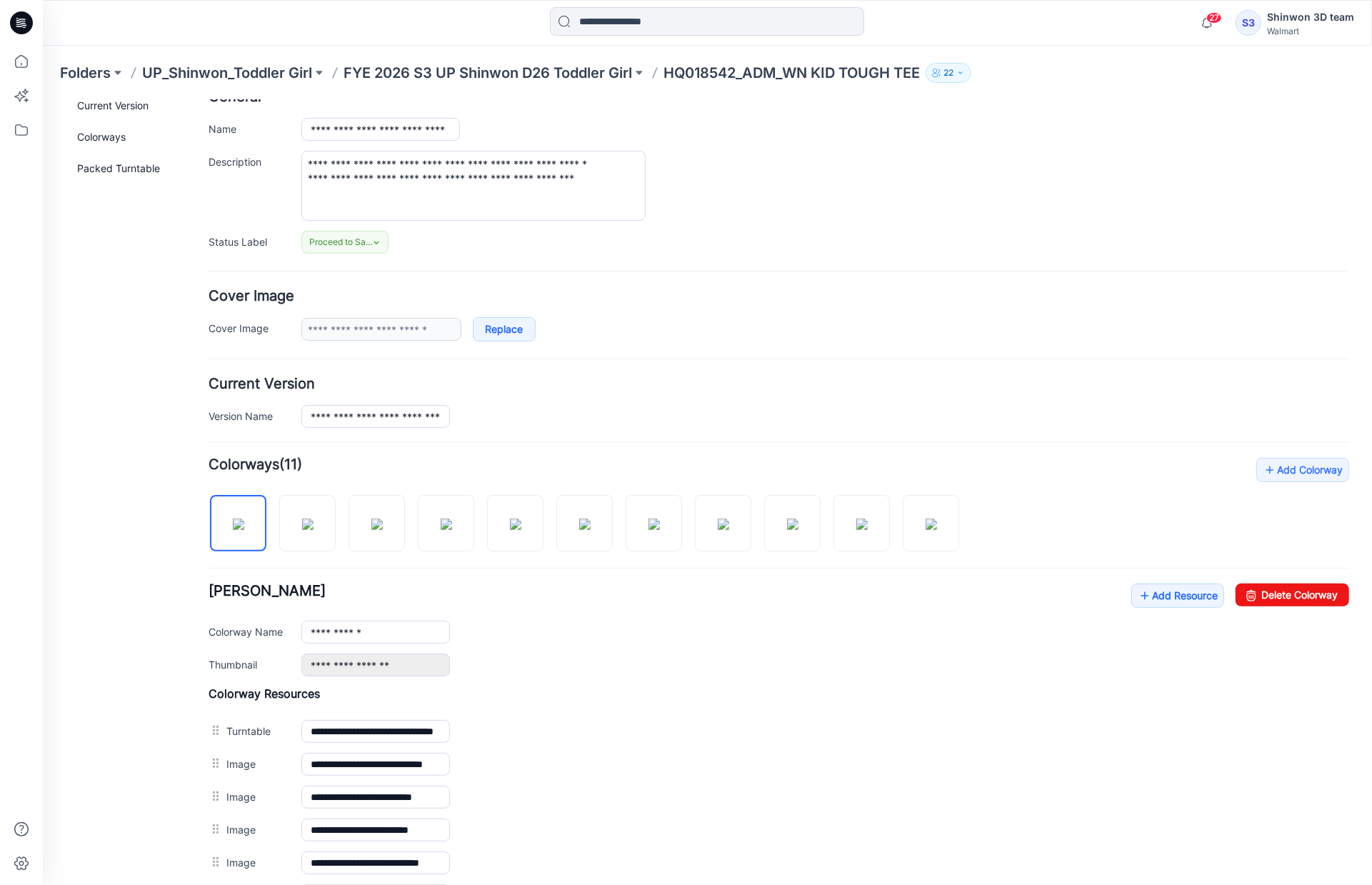
scroll to position [215, 0]
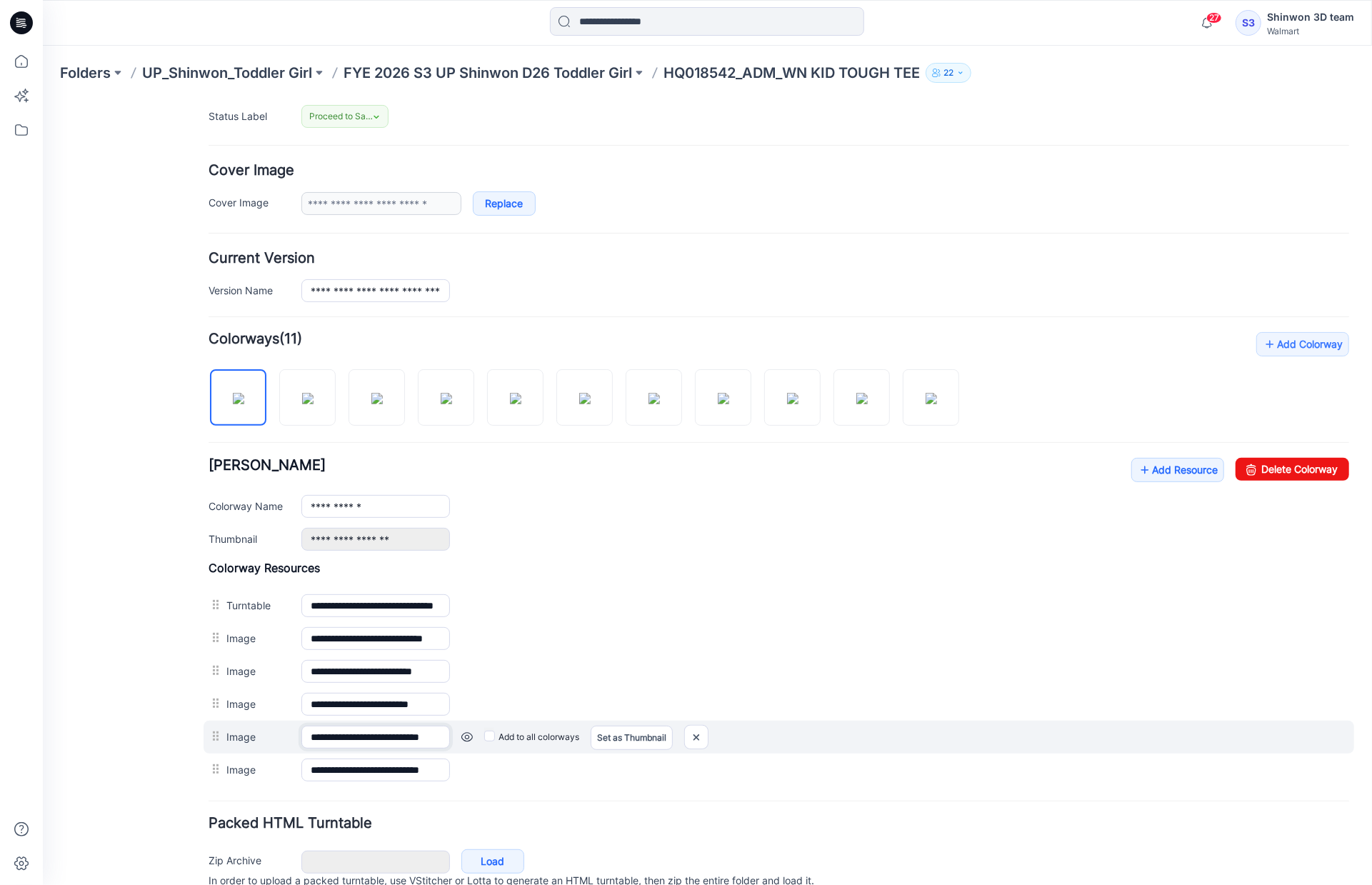
click at [415, 728] on input "**********" at bounding box center [375, 736] width 149 height 23
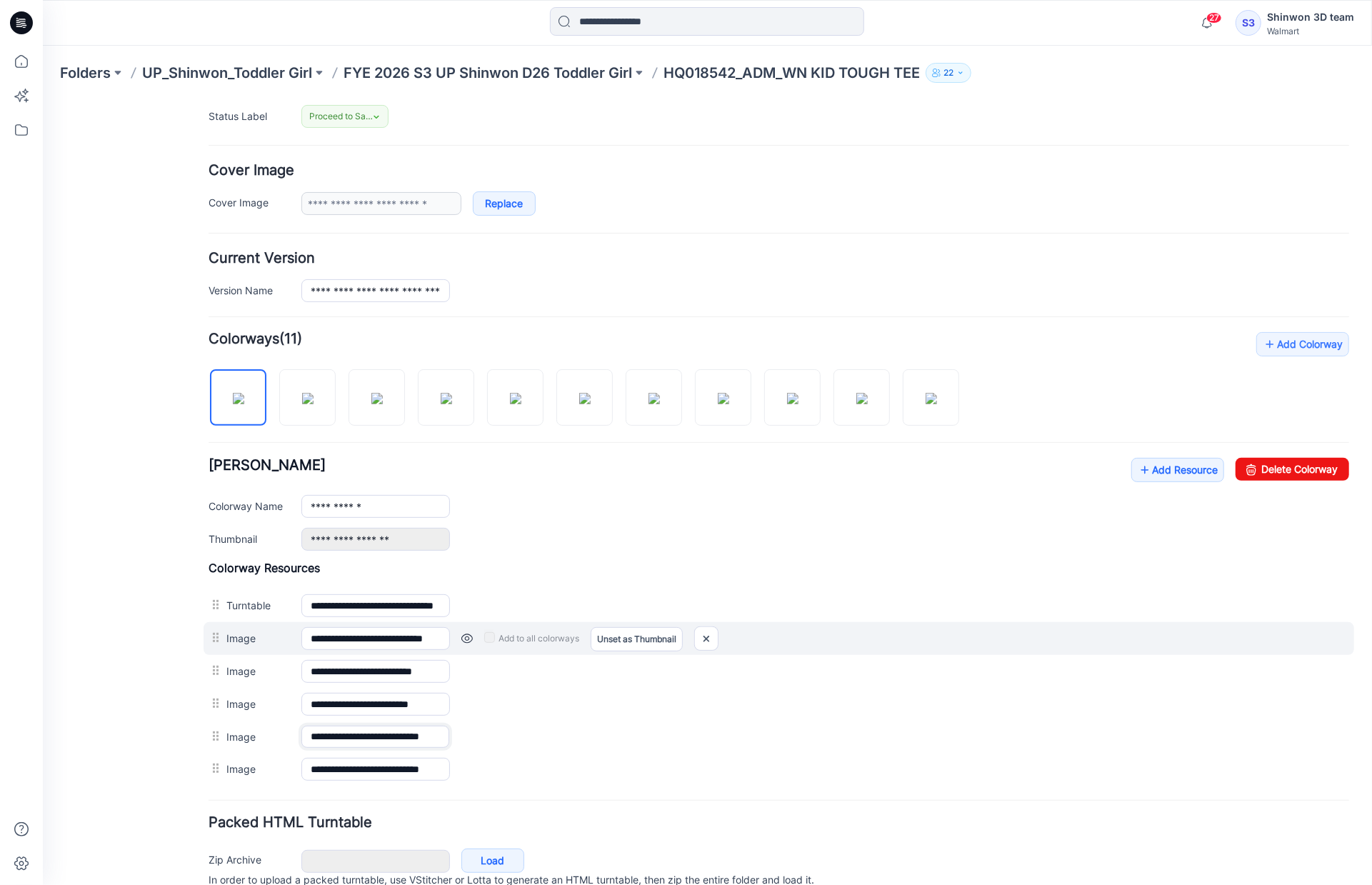
scroll to position [0, 38]
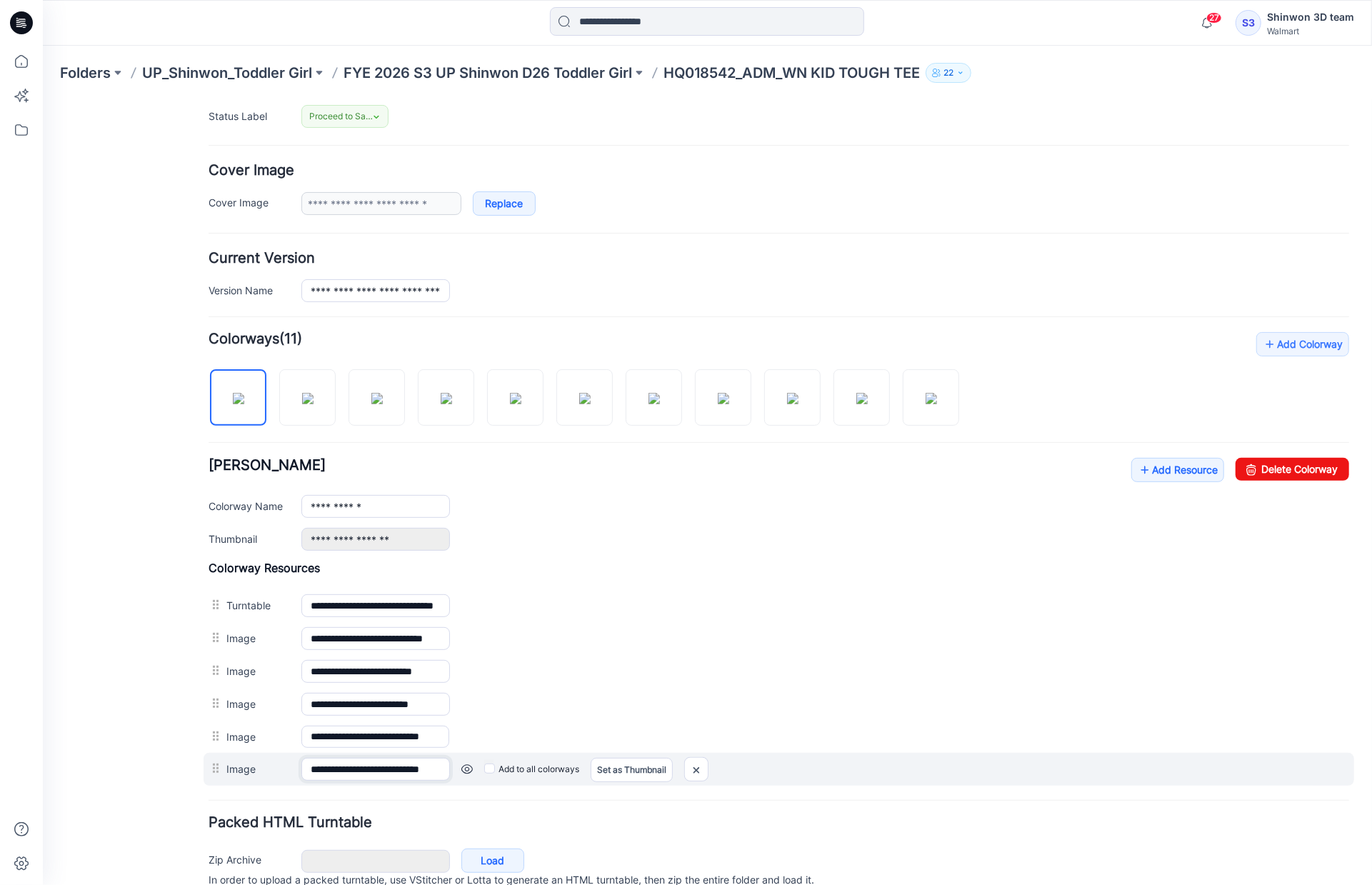
click at [419, 769] on input "**********" at bounding box center [375, 768] width 149 height 23
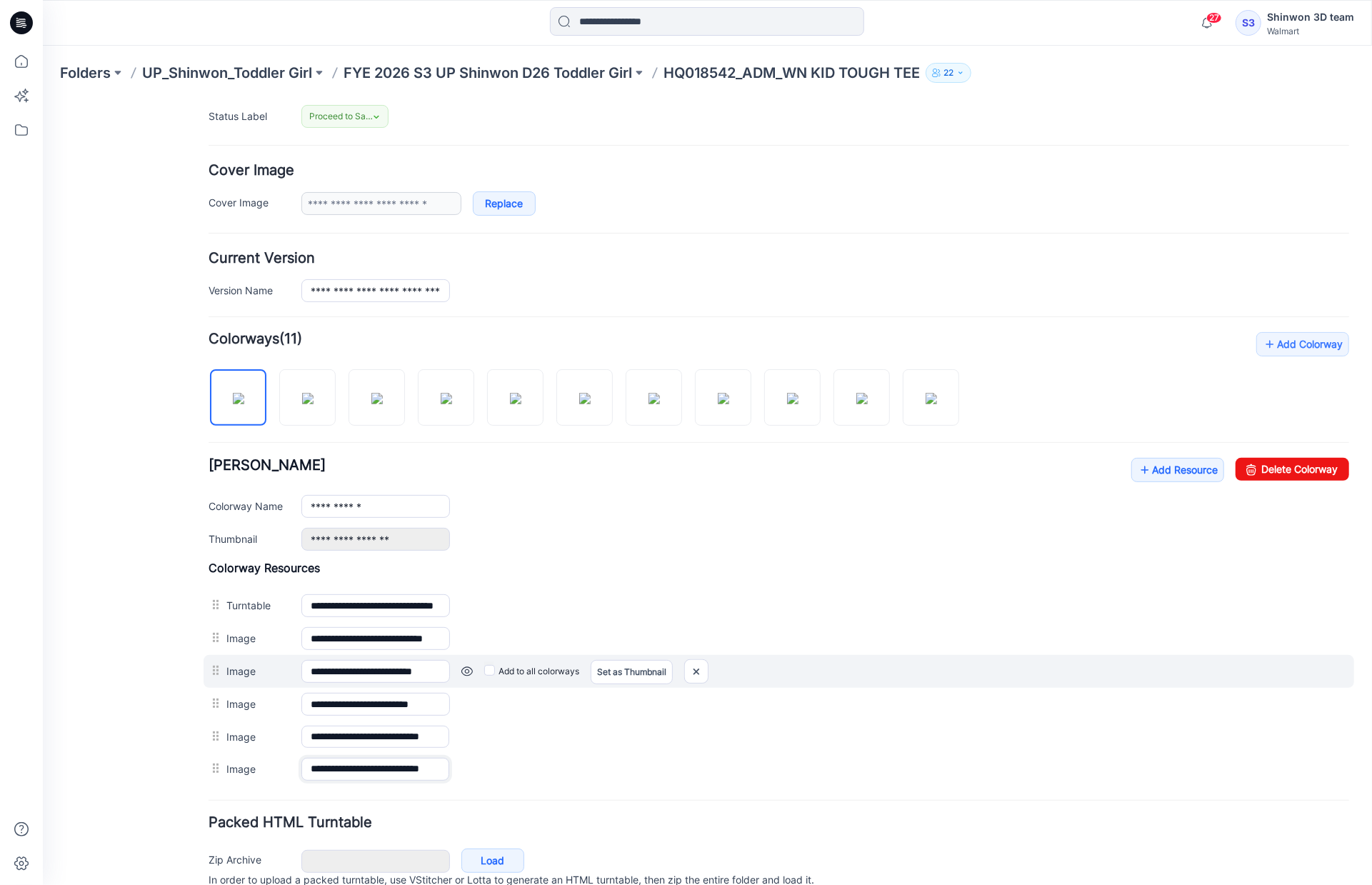
scroll to position [0, 40]
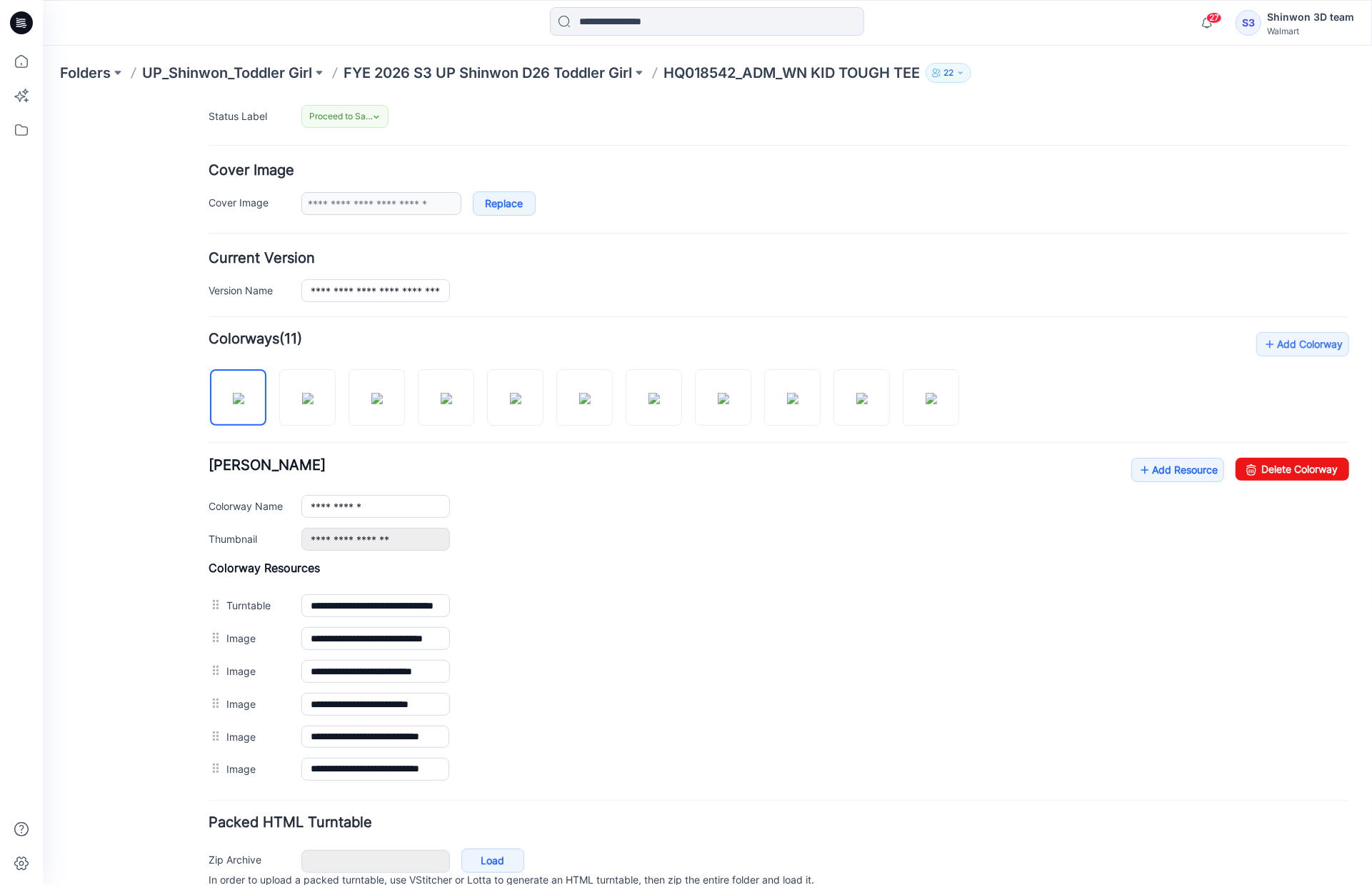
click at [1058, 186] on div "**********" at bounding box center [778, 189] width 1141 height 52
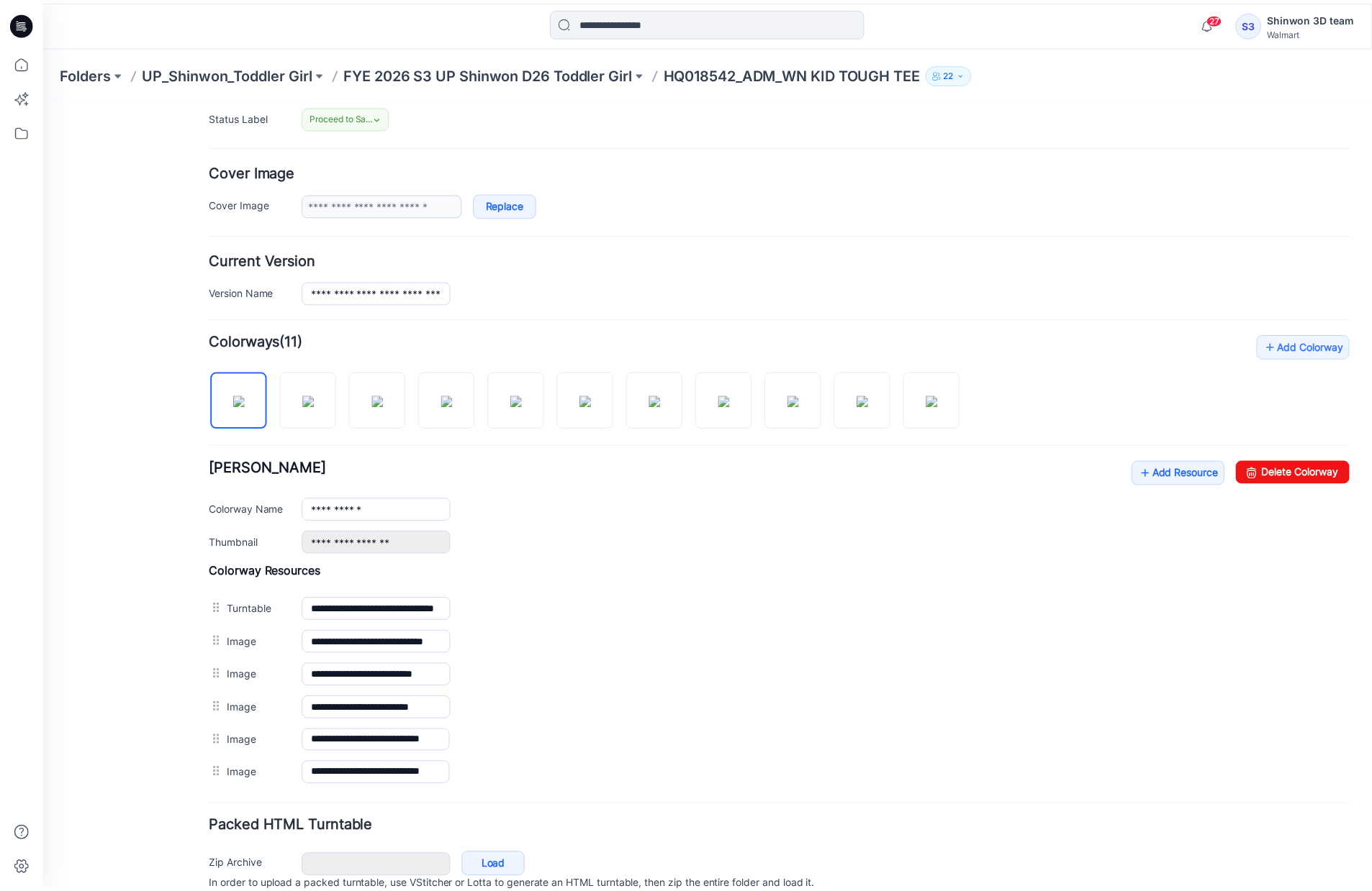
scroll to position [0, 0]
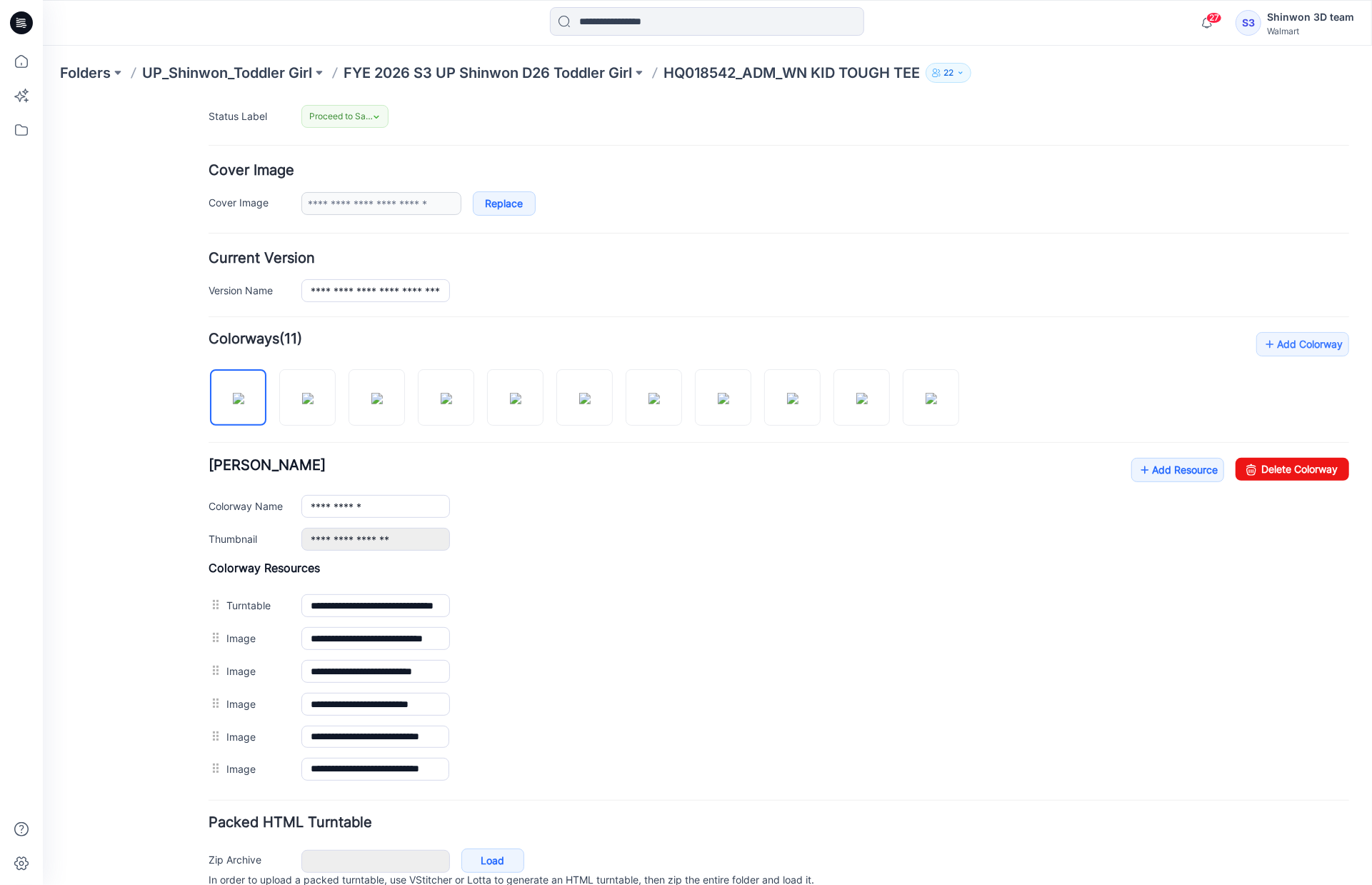
click at [800, 74] on p "HQ018542_ADM_WN KID TOUGH TEE" at bounding box center [791, 73] width 257 height 20
click at [569, 68] on p "FYE 2026 S3 UP Shinwon D26 Toddler Girl" at bounding box center [487, 73] width 288 height 20
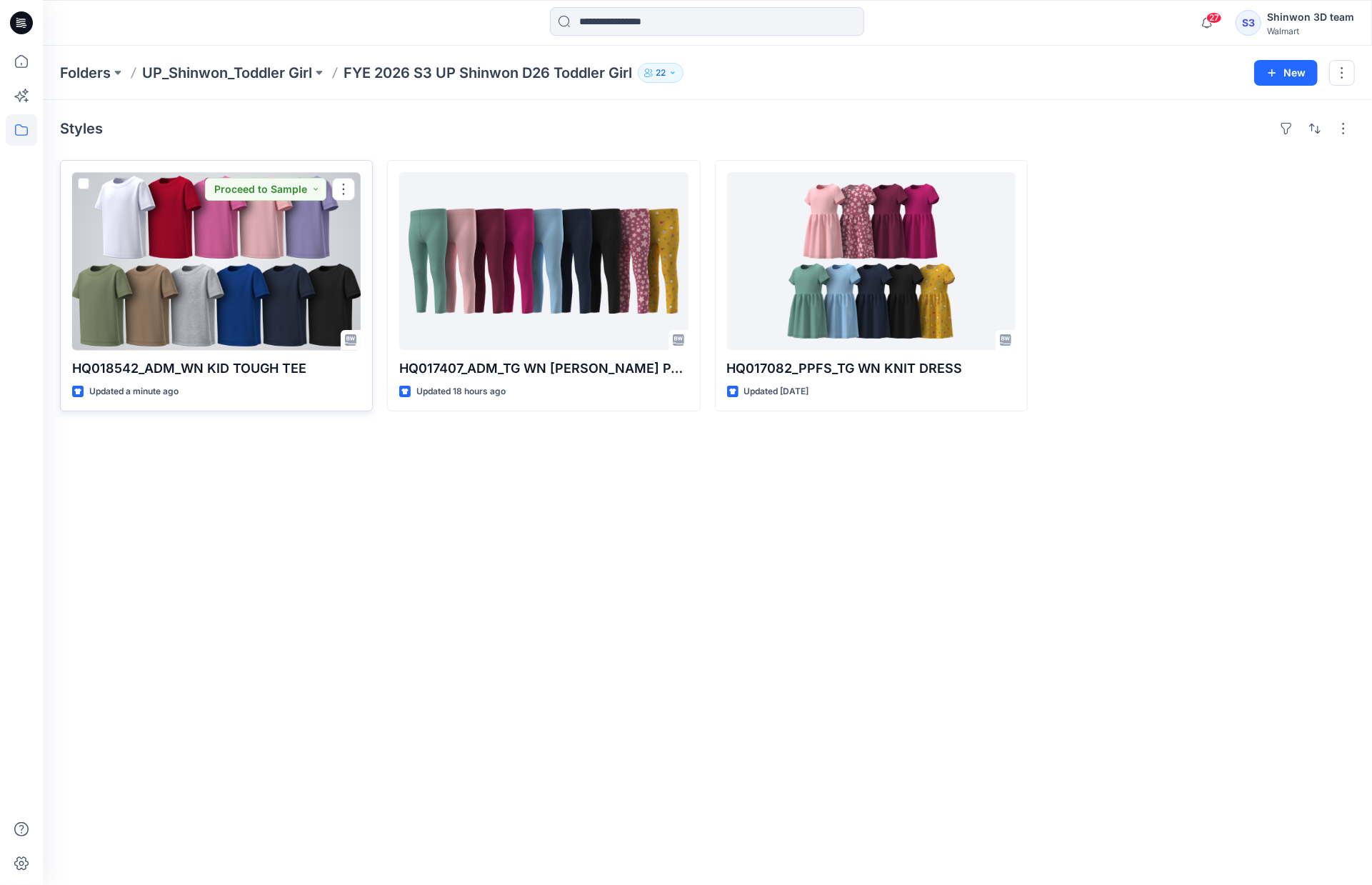
click at [245, 320] on div at bounding box center [216, 261] width 288 height 178
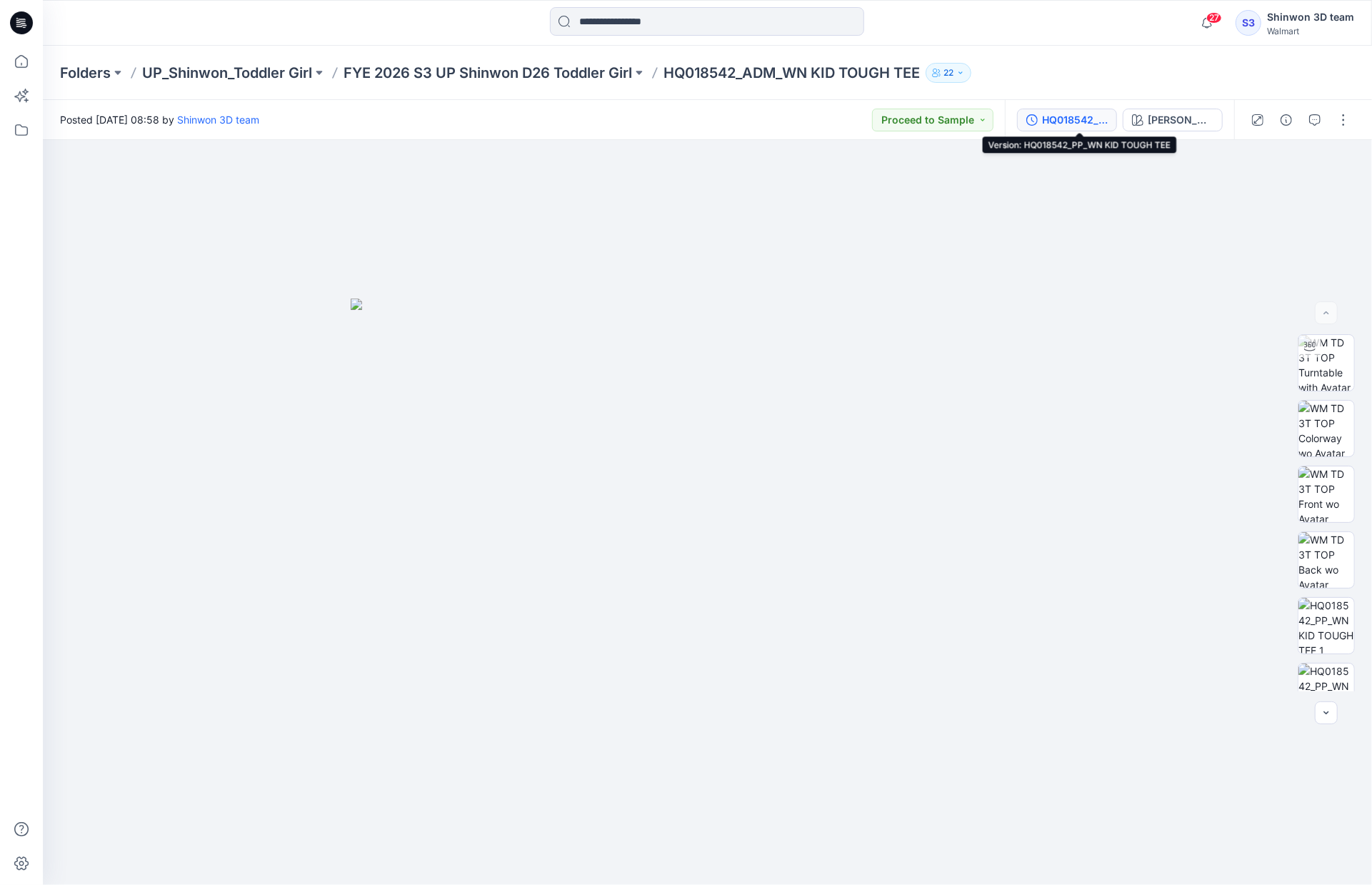
click at [1093, 121] on div "HQ018542_PP_WN KID TOUGH TEE" at bounding box center [1075, 120] width 66 height 16
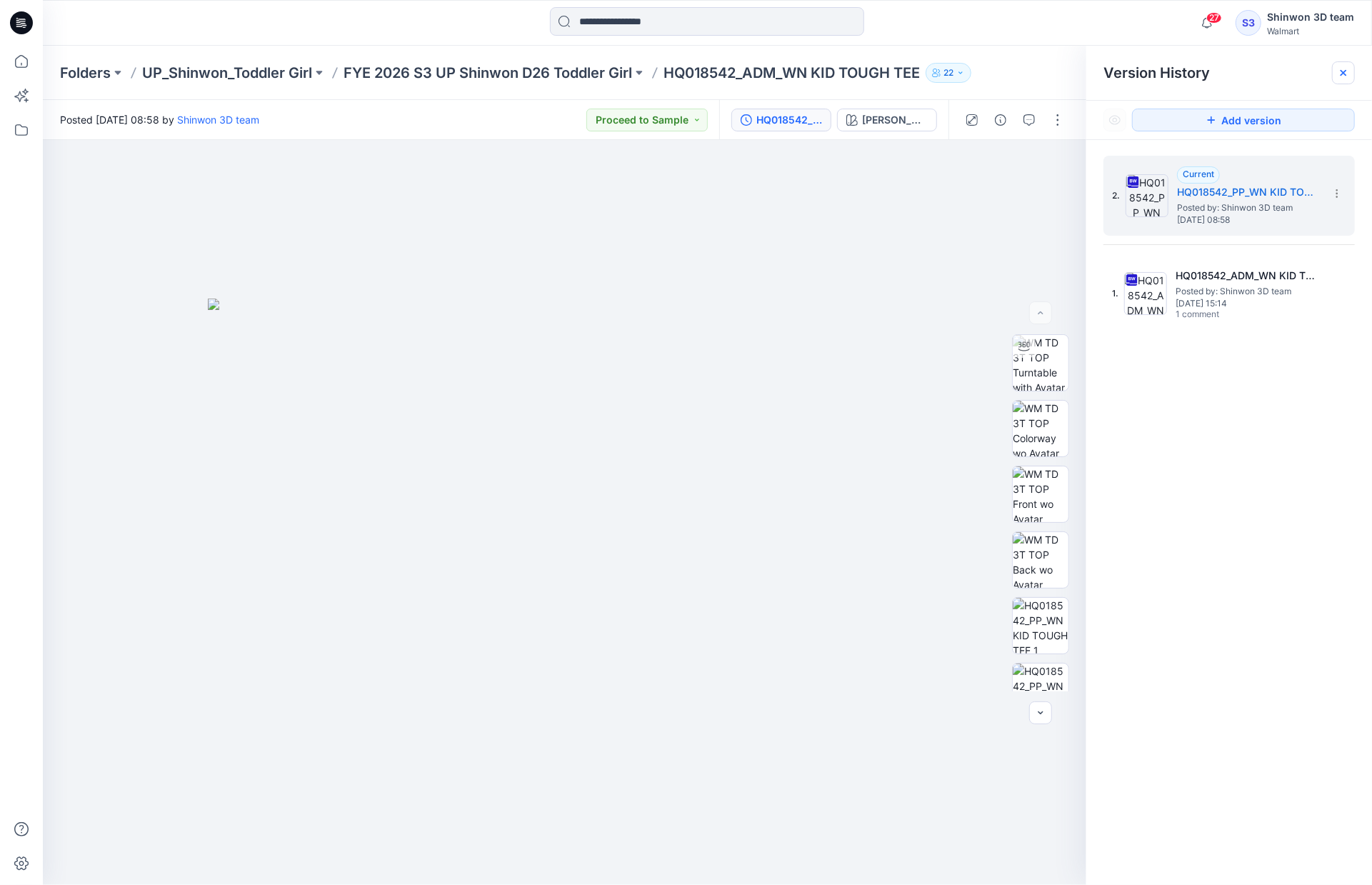
click at [1348, 74] on icon at bounding box center [1344, 73] width 12 height 12
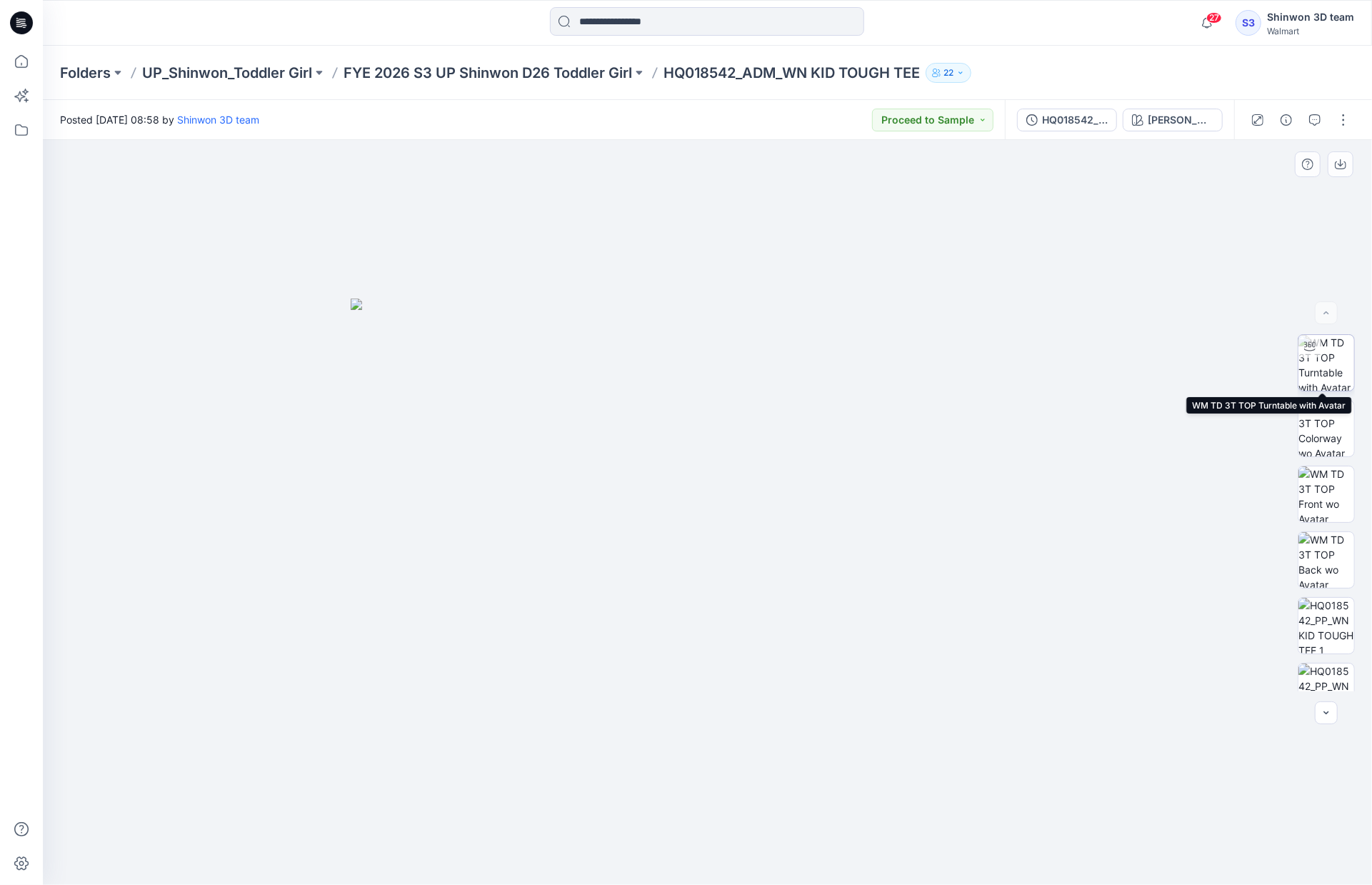
click at [1337, 363] on img at bounding box center [1326, 363] width 56 height 56
drag, startPoint x: 790, startPoint y: 465, endPoint x: 823, endPoint y: 451, distance: 35.8
click at [823, 451] on div at bounding box center [707, 513] width 1329 height 745
click at [1334, 424] on img at bounding box center [1326, 429] width 56 height 56
click at [1171, 120] on div "[PERSON_NAME]" at bounding box center [1181, 120] width 66 height 16
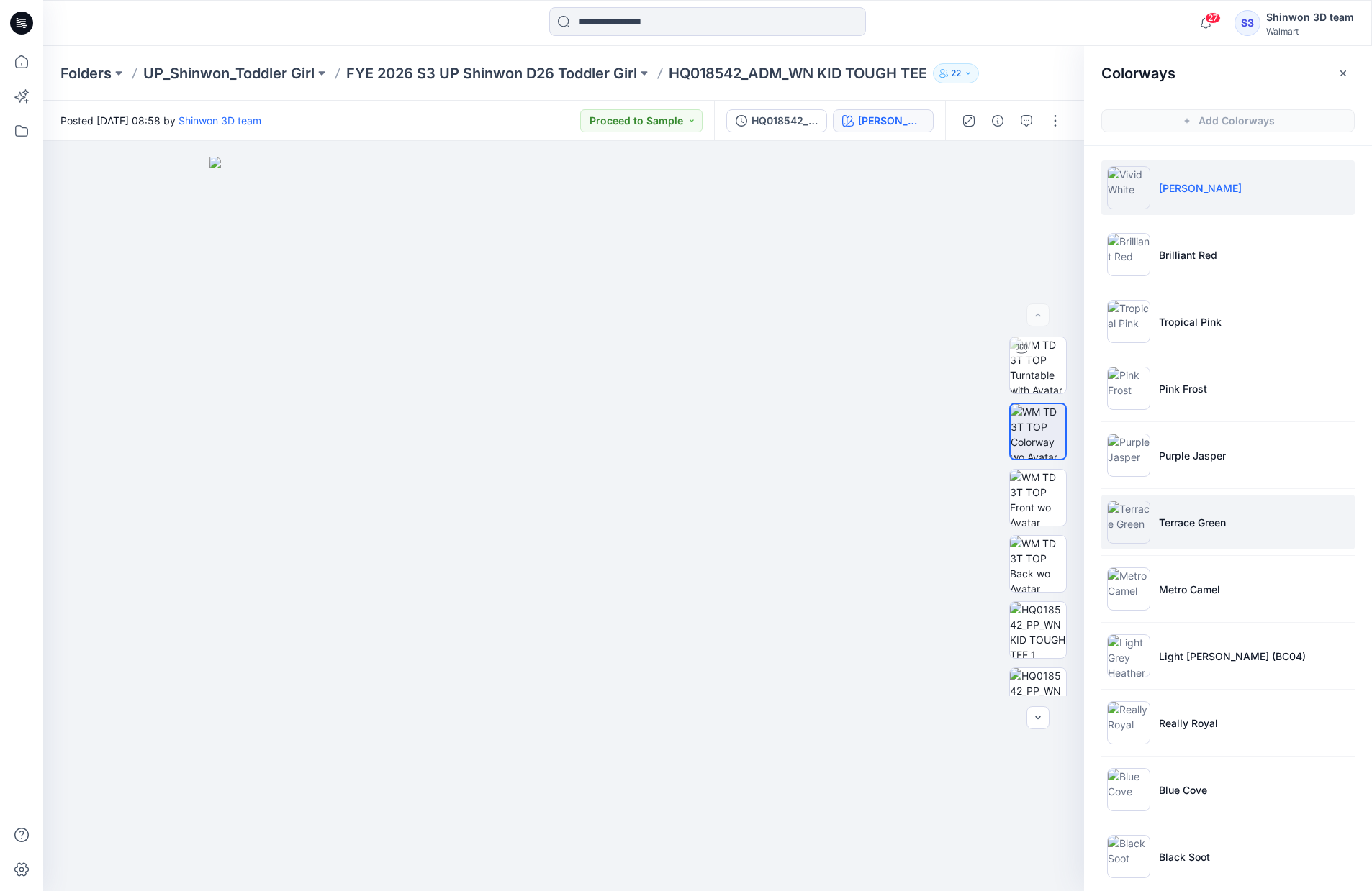
click at [1252, 509] on li "Terrace Green" at bounding box center [1227, 522] width 253 height 55
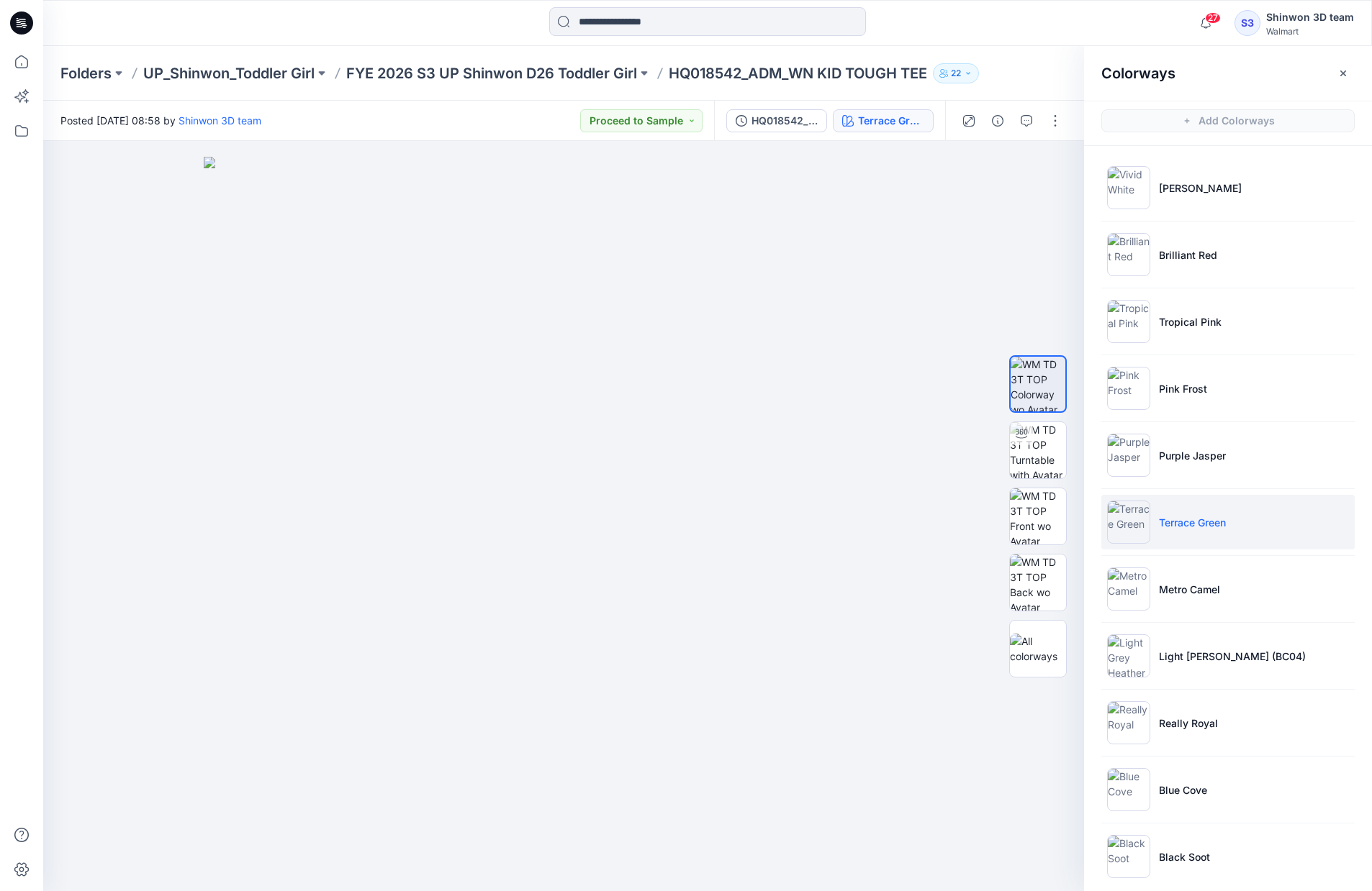
click at [1025, 76] on div "Folders UP_Shinwon_Toddler Girl FYE 2026 S3 UP Shinwon D26 Toddler Girl HQ01854…" at bounding box center [651, 73] width 1182 height 20
click at [1034, 455] on img at bounding box center [1038, 450] width 56 height 56
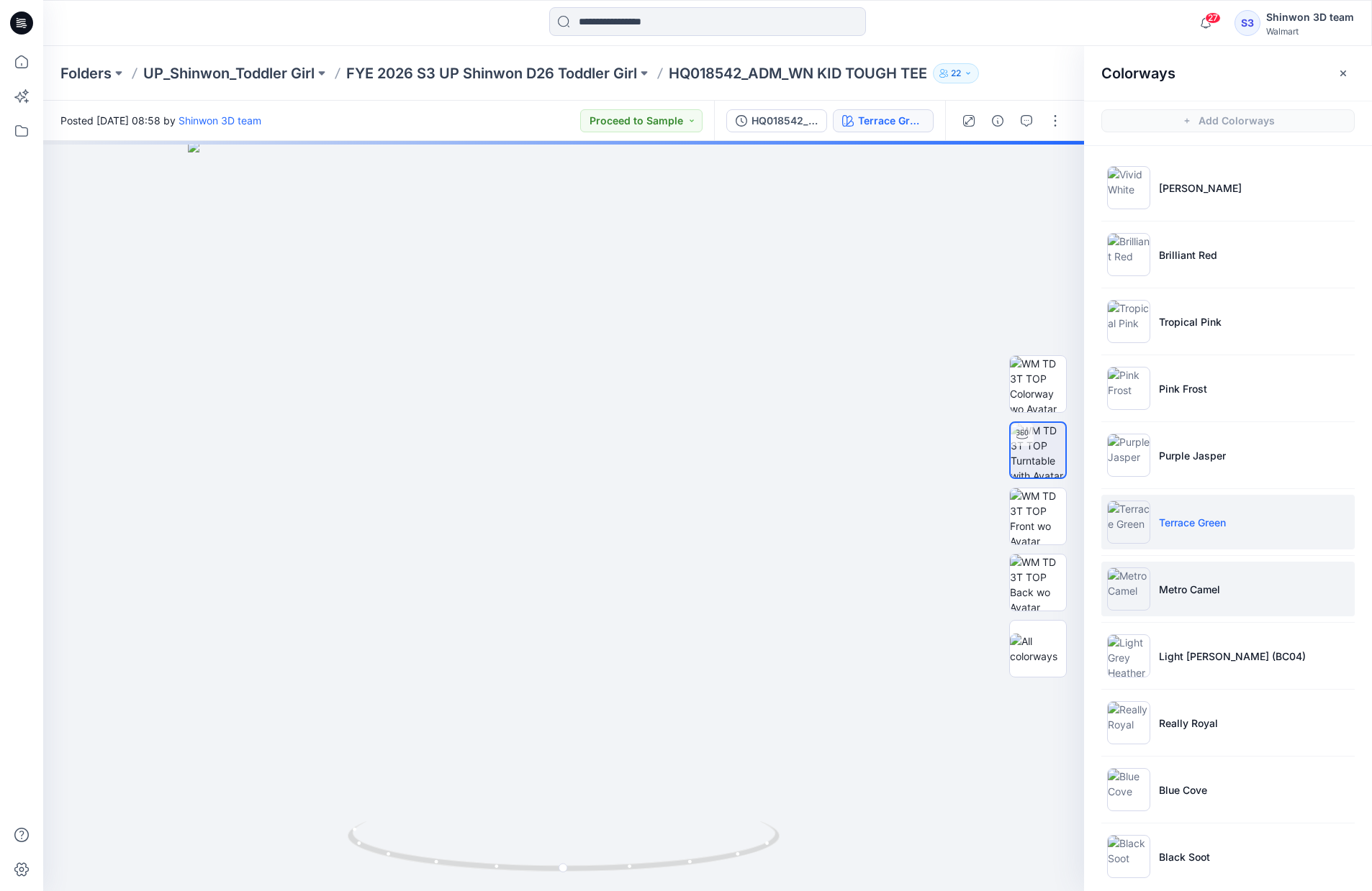
click at [1182, 582] on p "Metro Camel" at bounding box center [1189, 590] width 61 height 15
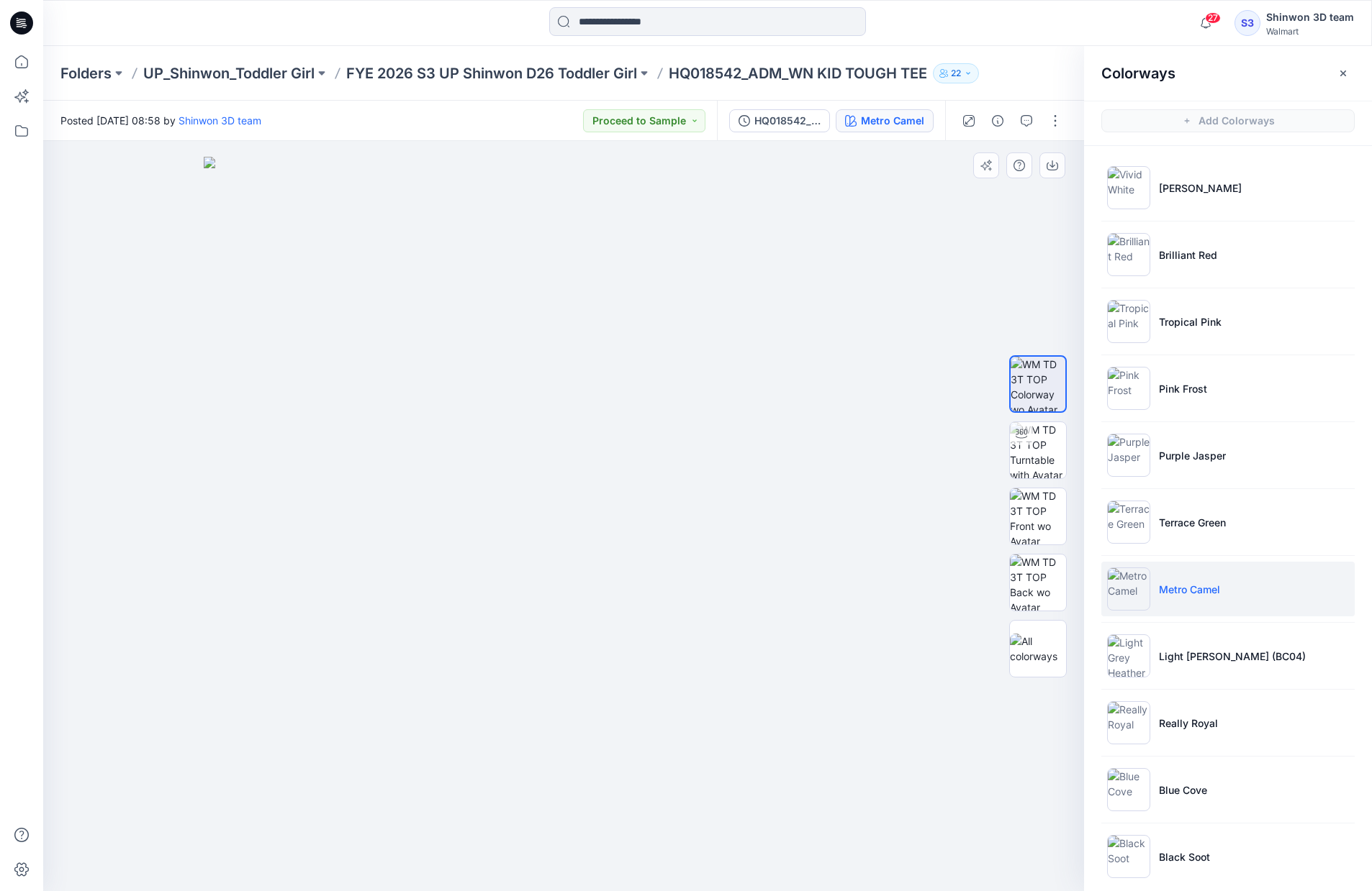
drag, startPoint x: 756, startPoint y: 491, endPoint x: 792, endPoint y: 473, distance: 40.2
click at [827, 476] on img at bounding box center [563, 524] width 720 height 735
click at [1034, 445] on img at bounding box center [1038, 450] width 56 height 56
click at [616, 490] on div at bounding box center [563, 517] width 1040 height 750
drag, startPoint x: 613, startPoint y: 537, endPoint x: 841, endPoint y: 534, distance: 228.0
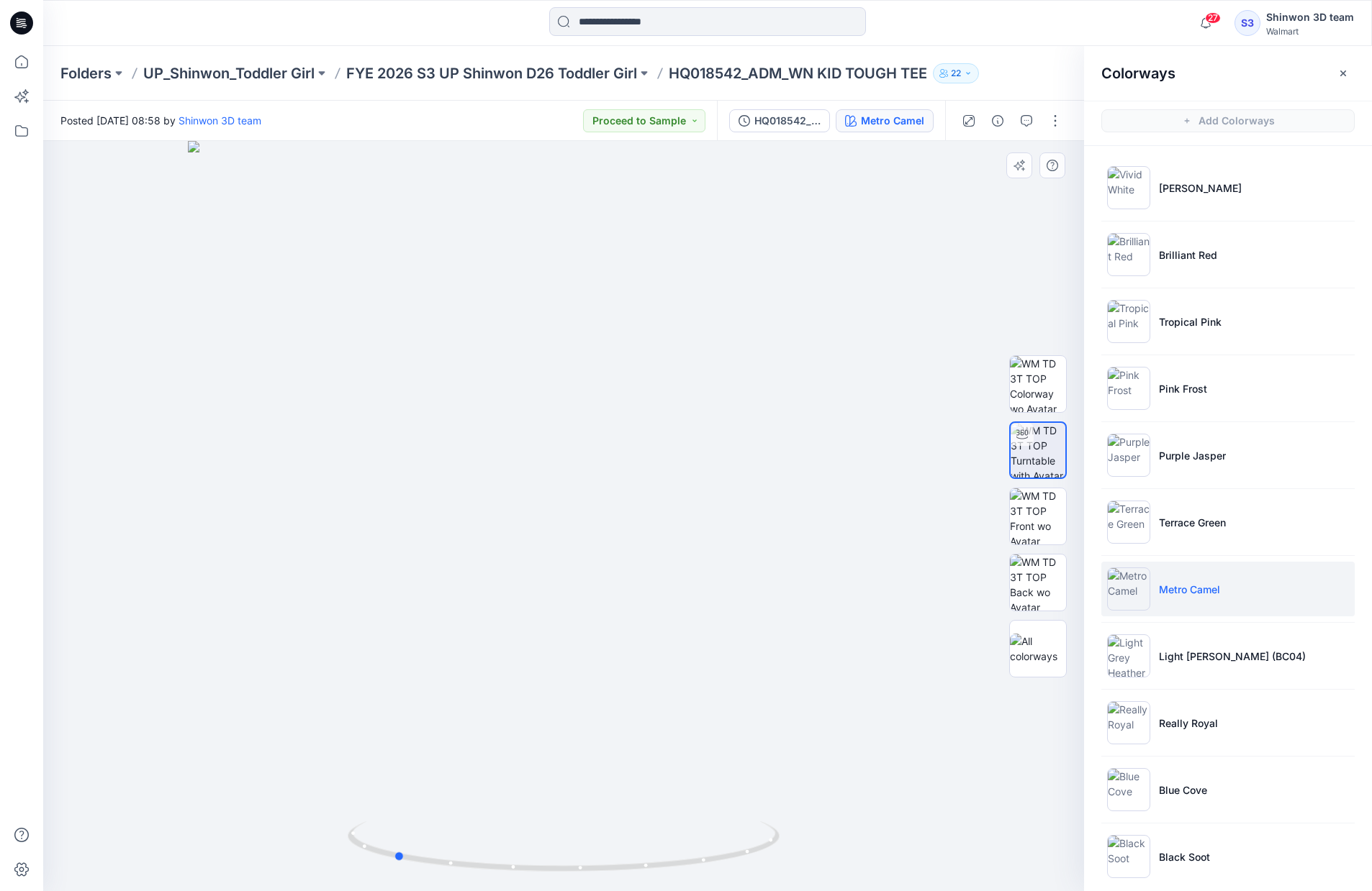
click at [841, 534] on div at bounding box center [563, 517] width 1040 height 750
drag, startPoint x: 694, startPoint y: 631, endPoint x: 657, endPoint y: 635, distance: 37.2
click at [657, 635] on div at bounding box center [563, 517] width 1040 height 750
click at [636, 74] on p "FYE 2026 S3 UP Shinwon D26 Toddler Girl" at bounding box center [491, 73] width 290 height 20
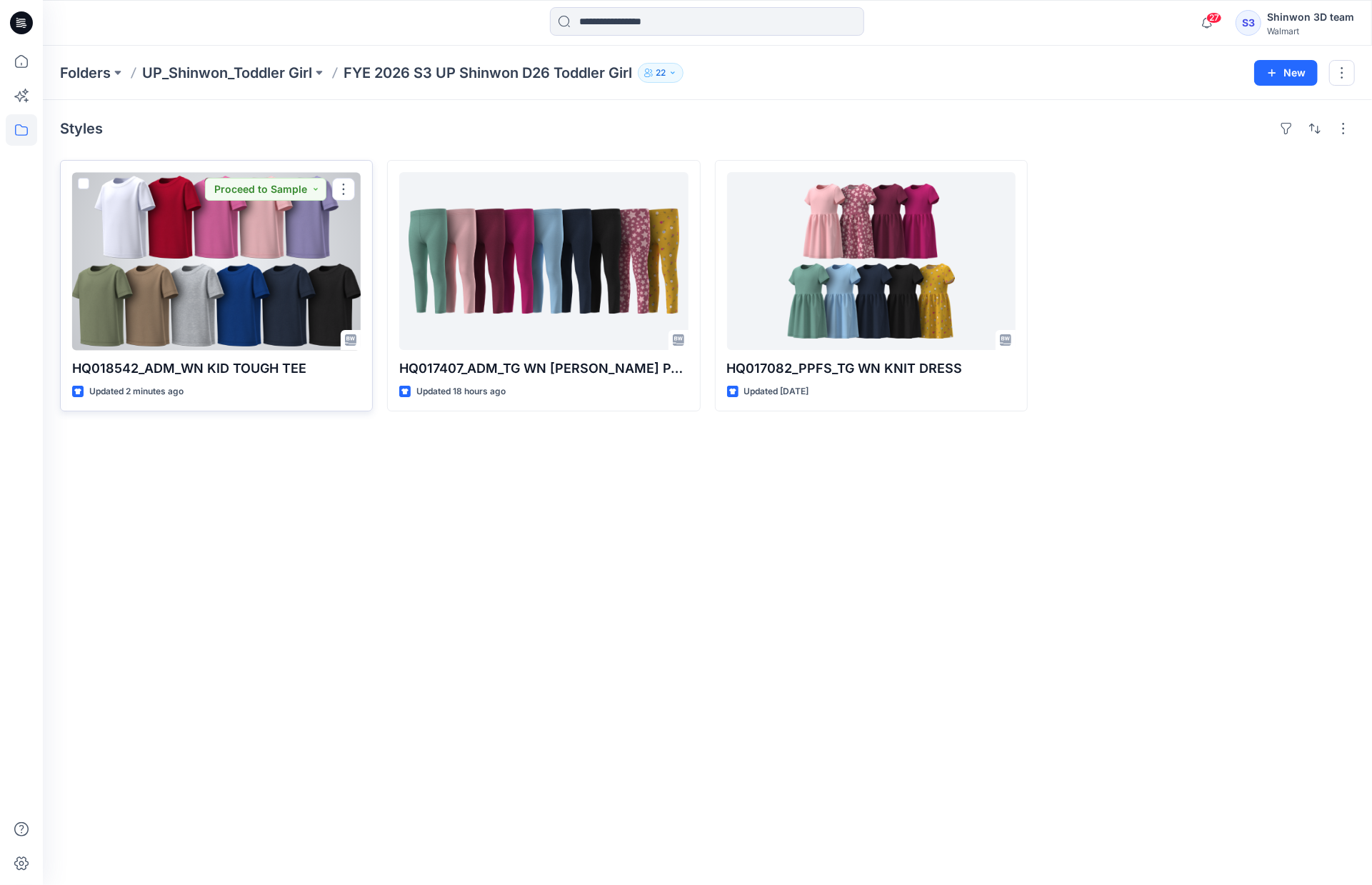
click at [241, 266] on div at bounding box center [216, 261] width 288 height 178
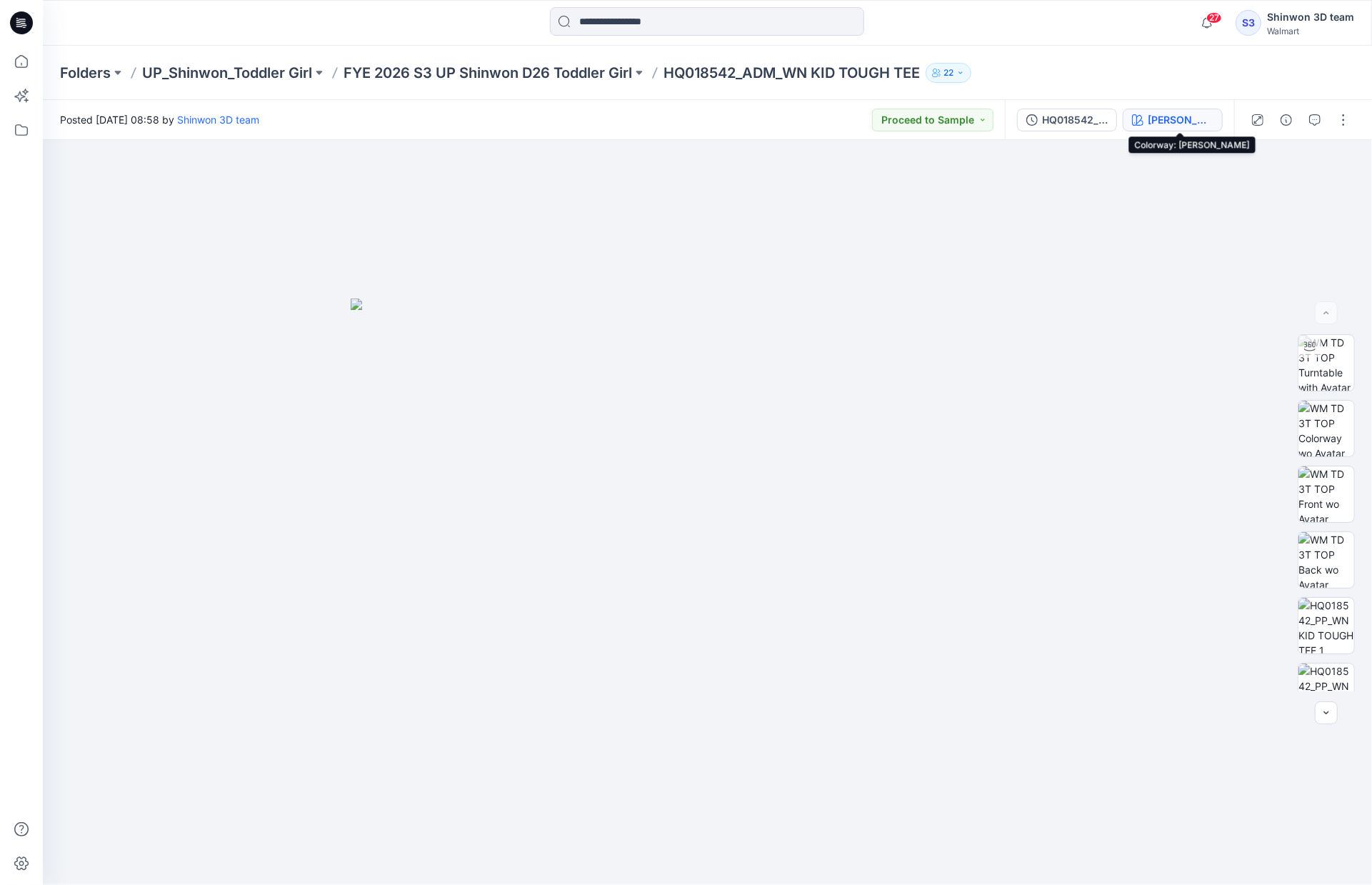
click at [1172, 124] on div "[PERSON_NAME]" at bounding box center [1181, 120] width 66 height 16
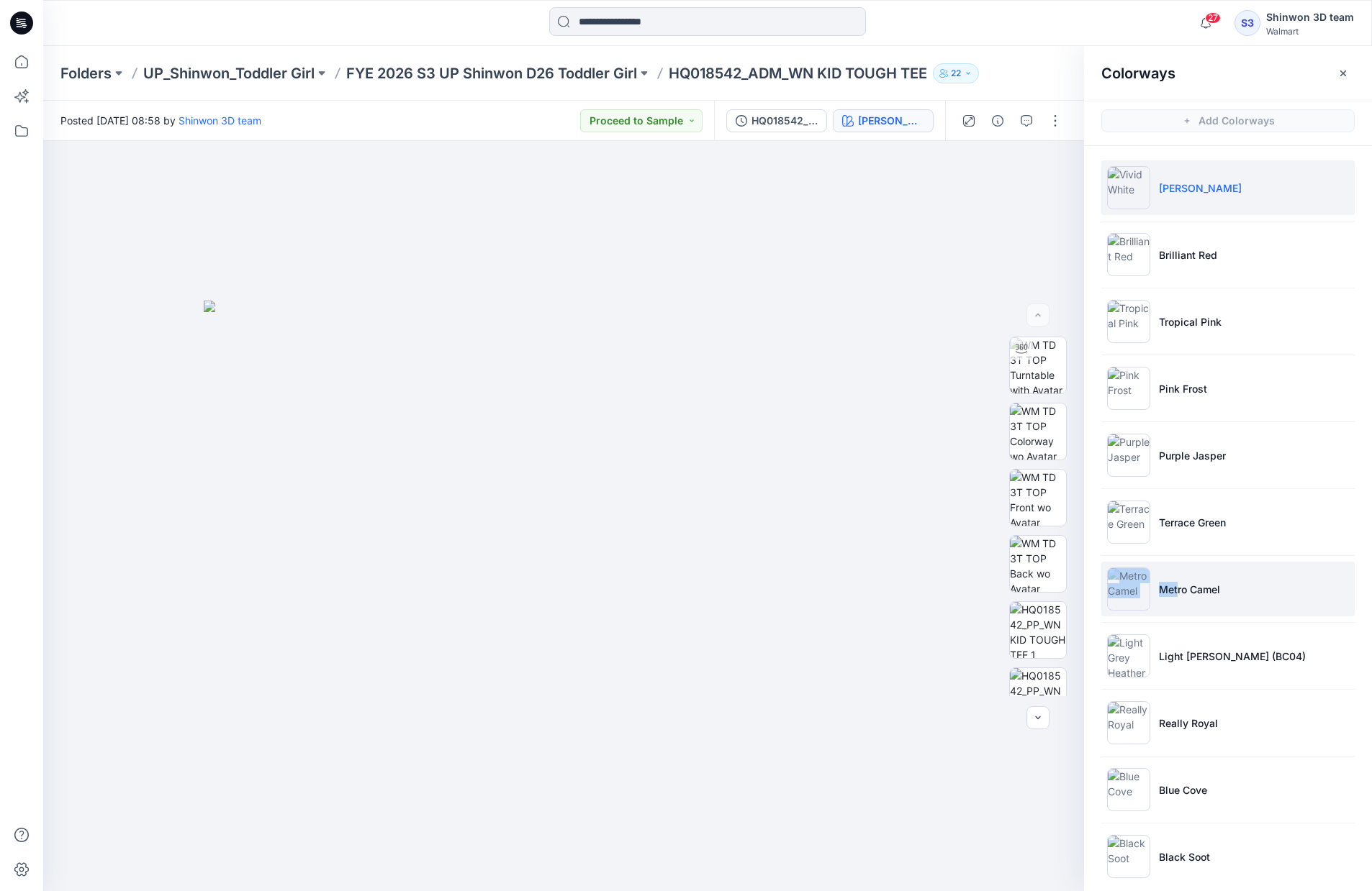
drag, startPoint x: 1178, startPoint y: 590, endPoint x: 1140, endPoint y: 597, distance: 38.6
click at [1140, 597] on li "Metro Camel" at bounding box center [1227, 589] width 253 height 55
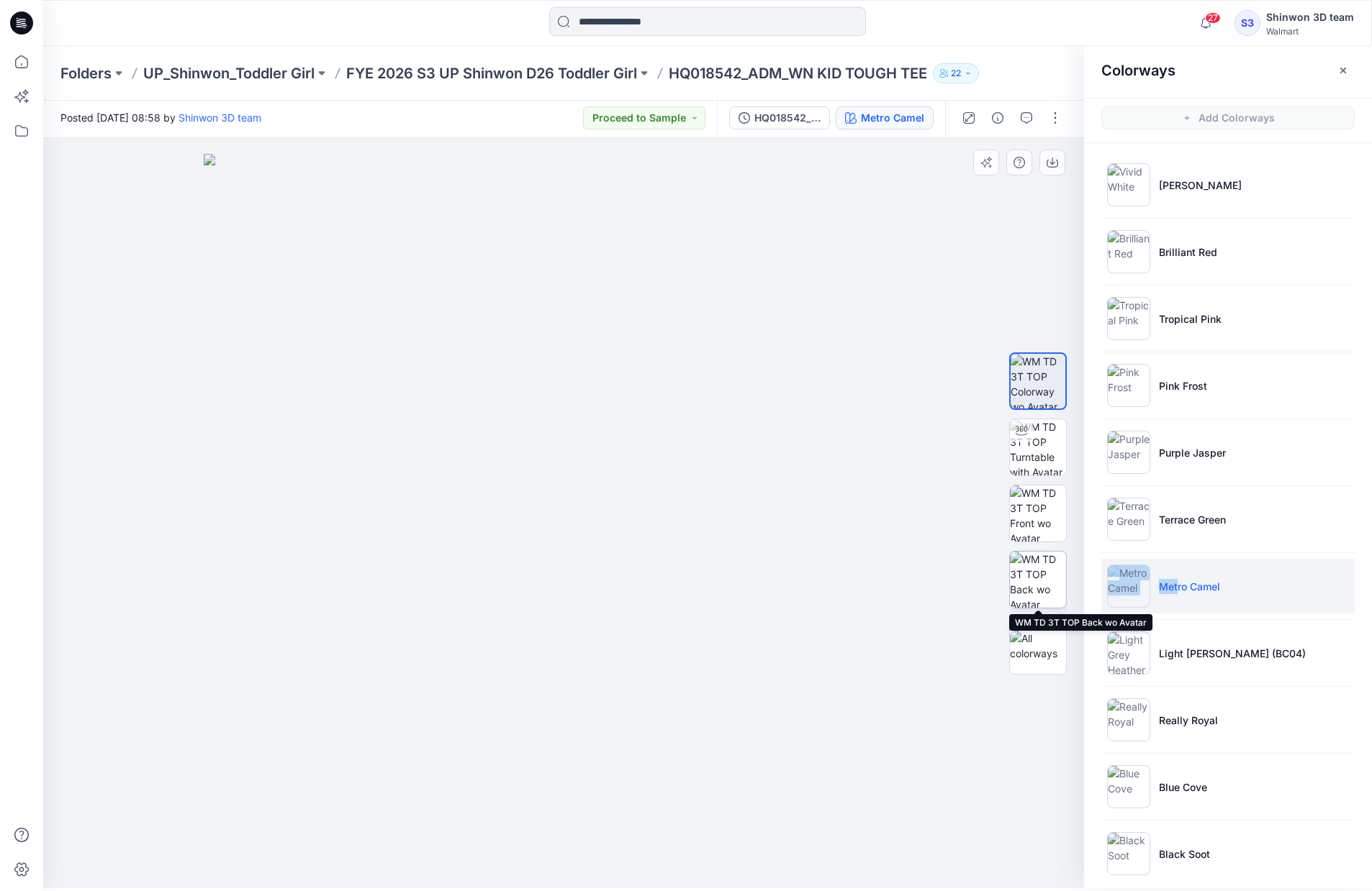
scroll to position [3, 0]
click at [1050, 652] on img at bounding box center [1038, 645] width 56 height 30
click at [1017, 725] on div at bounding box center [563, 512] width 1040 height 750
click at [1030, 517] on img at bounding box center [1038, 512] width 56 height 56
click at [1040, 569] on img at bounding box center [1038, 579] width 56 height 56
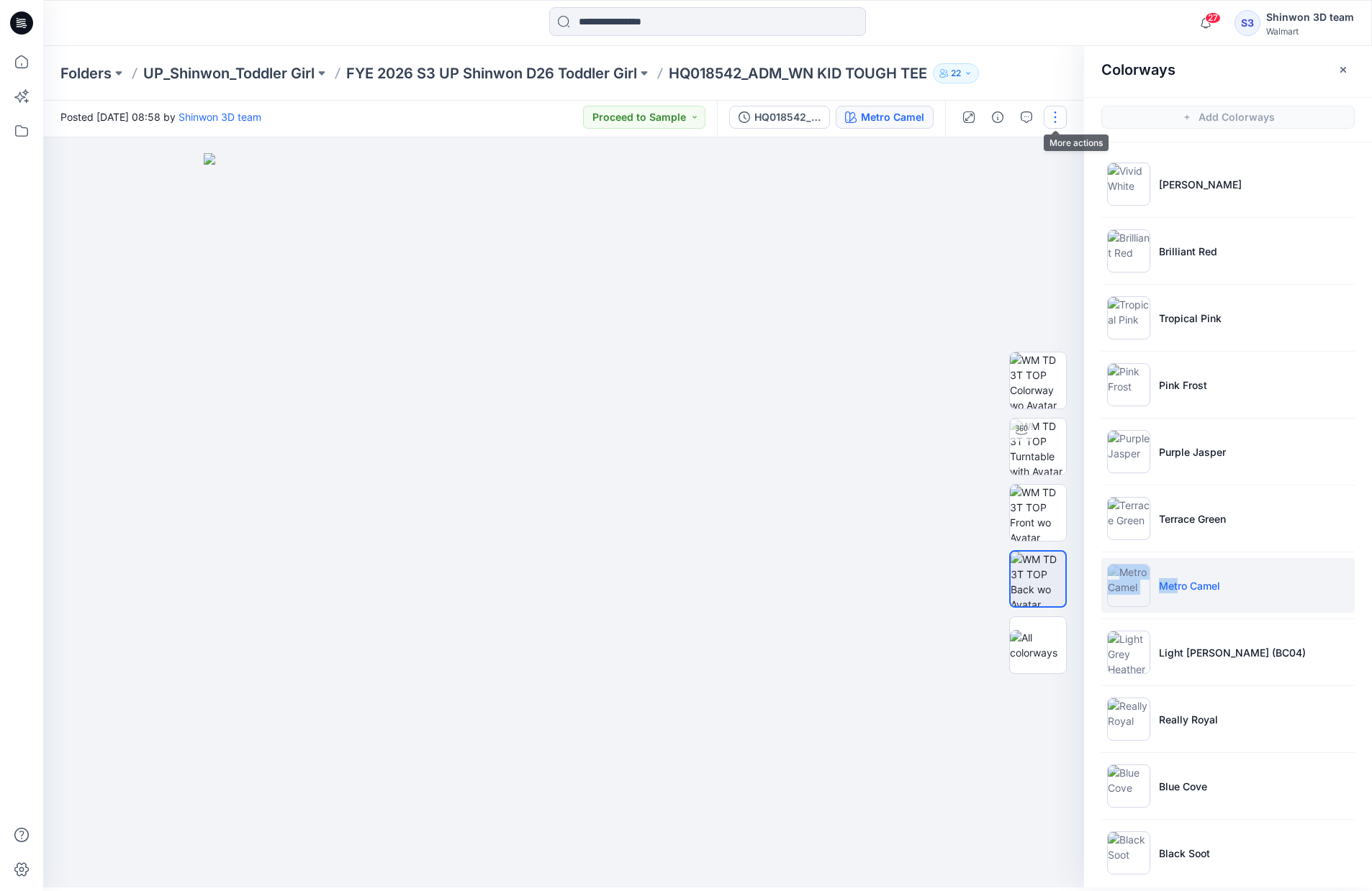
click at [1055, 116] on button "button" at bounding box center [1055, 117] width 23 height 23
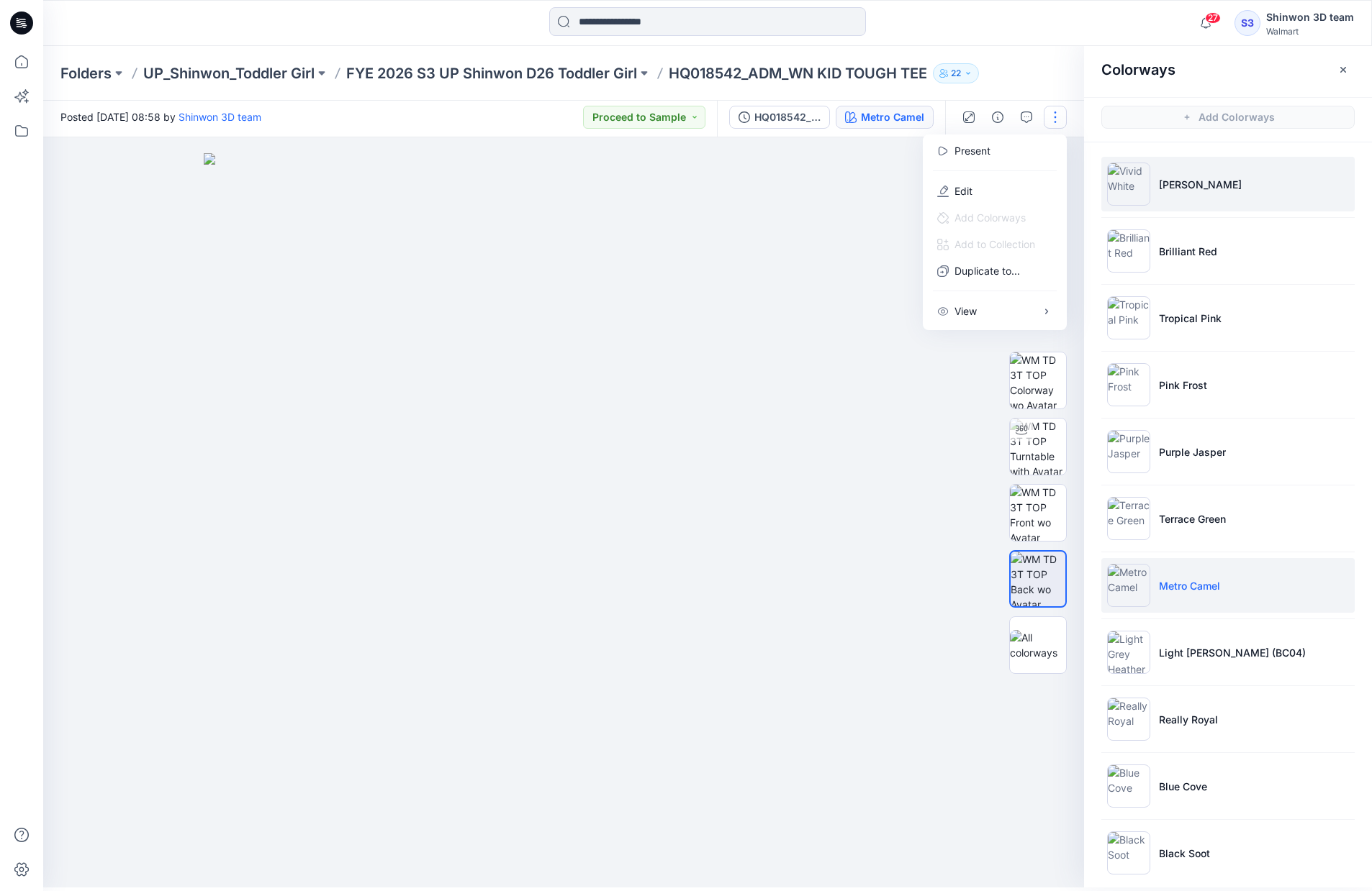
click at [1198, 205] on li "[PERSON_NAME]" at bounding box center [1227, 183] width 253 height 55
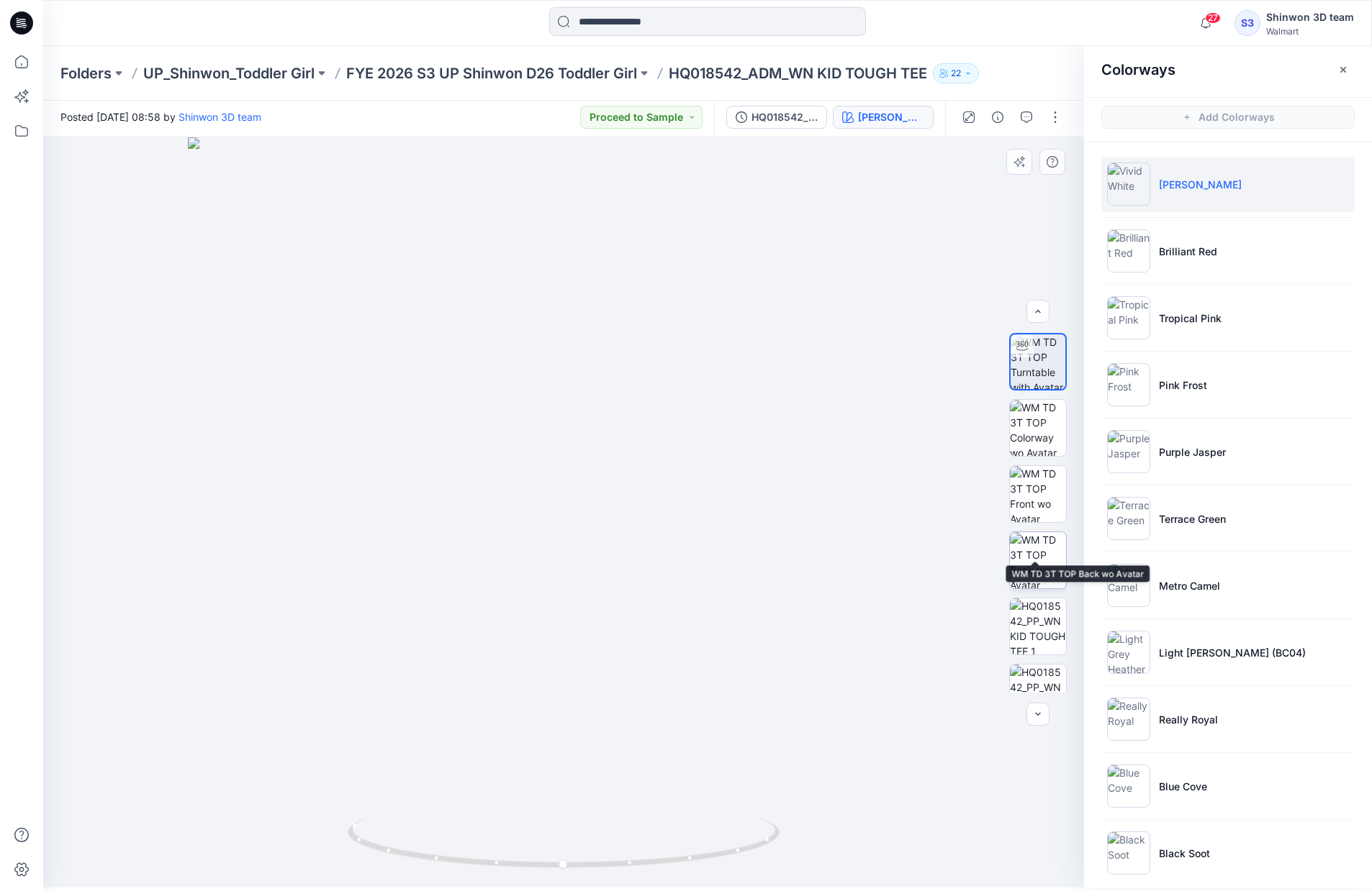
scroll to position [95, 0]
click at [1030, 544] on img at bounding box center [1038, 532] width 56 height 56
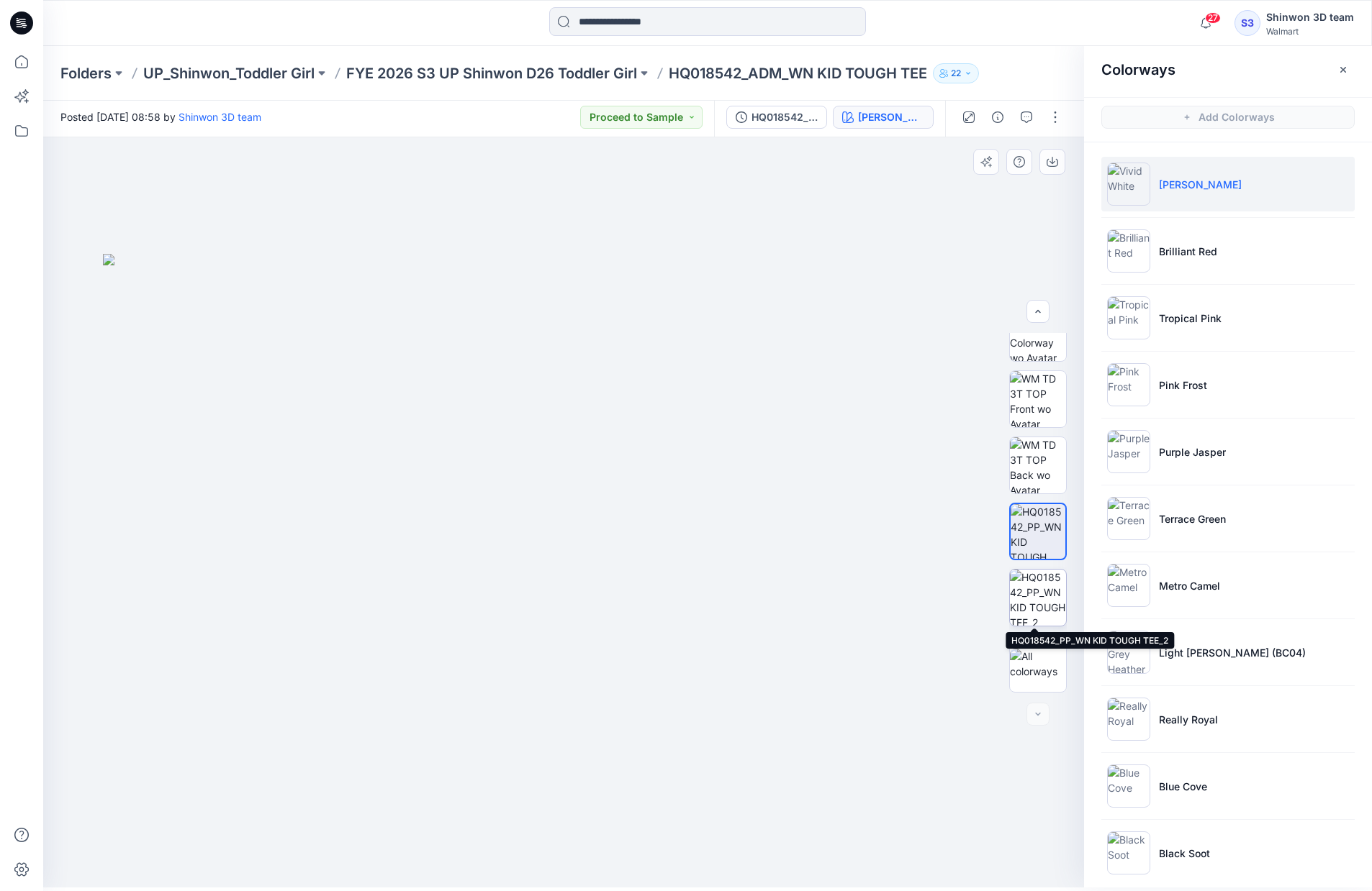
click at [1049, 605] on img at bounding box center [1038, 597] width 56 height 56
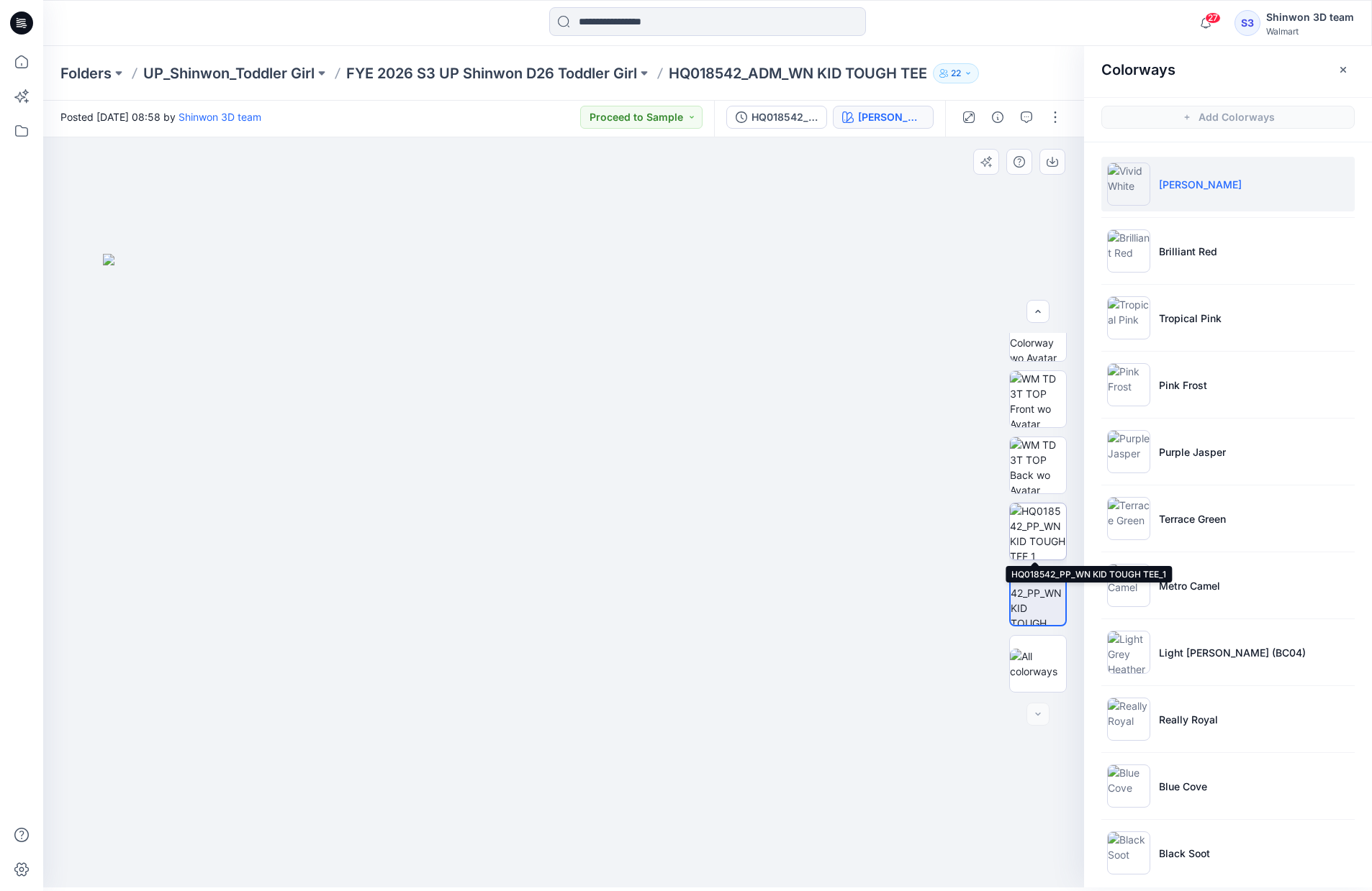
click at [1048, 540] on img at bounding box center [1038, 532] width 56 height 56
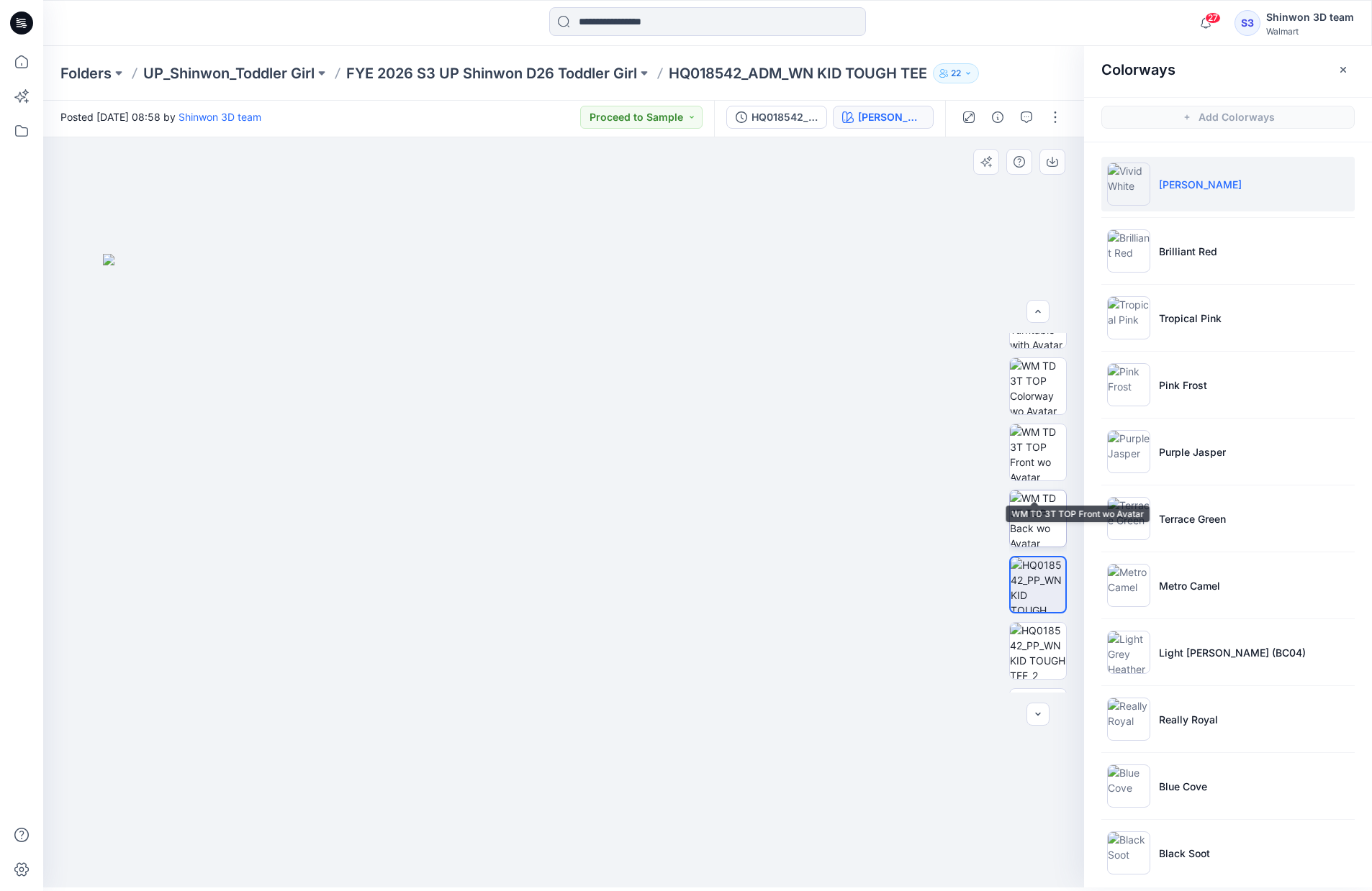
scroll to position [23, 0]
click at [1024, 528] on img at bounding box center [1038, 537] width 56 height 56
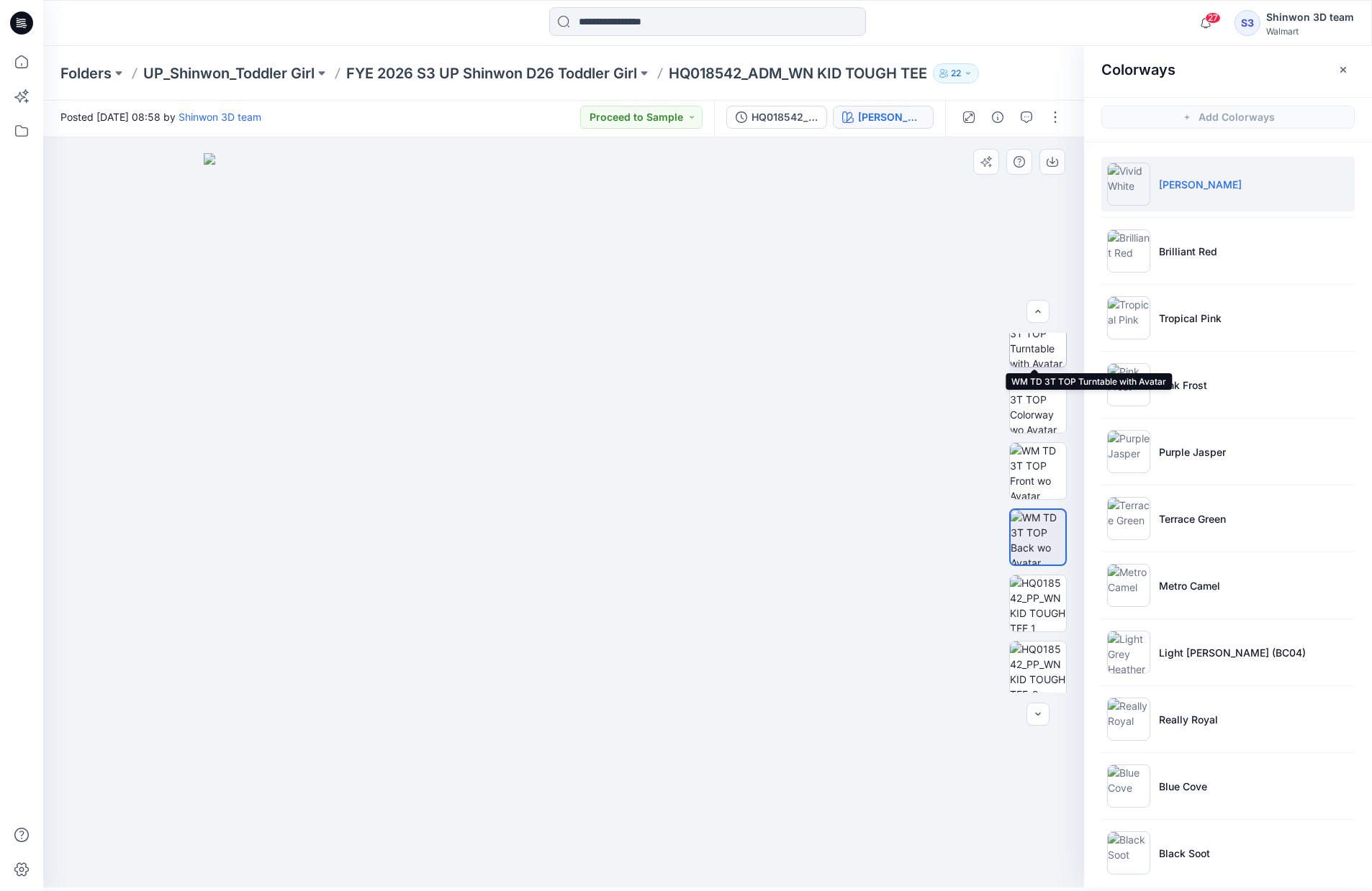
click at [1039, 355] on img at bounding box center [1038, 338] width 56 height 56
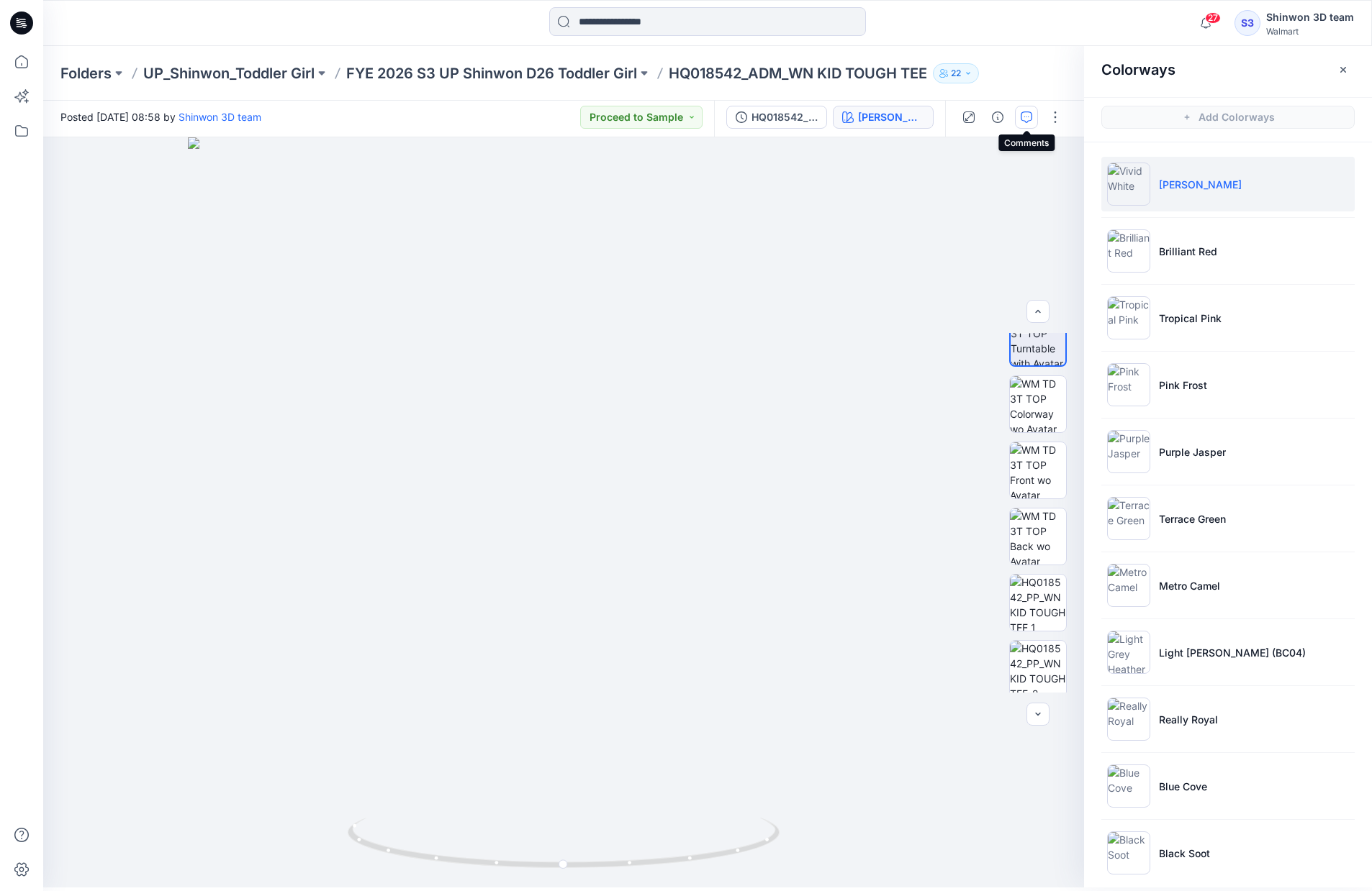
click at [1036, 119] on button "button" at bounding box center [1026, 117] width 23 height 23
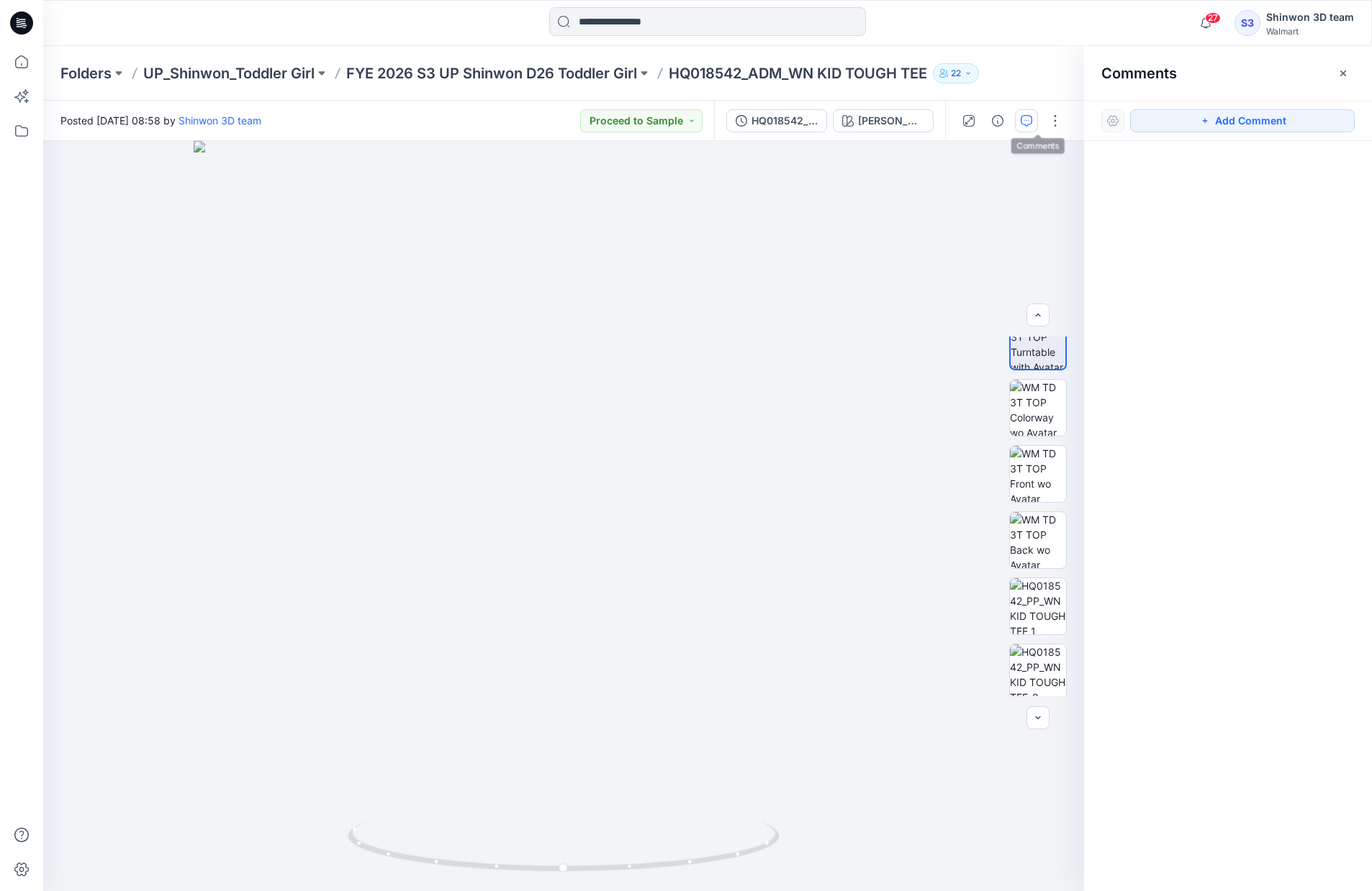
scroll to position [0, 0]
click at [1300, 124] on button "Add Comment" at bounding box center [1252, 120] width 225 height 23
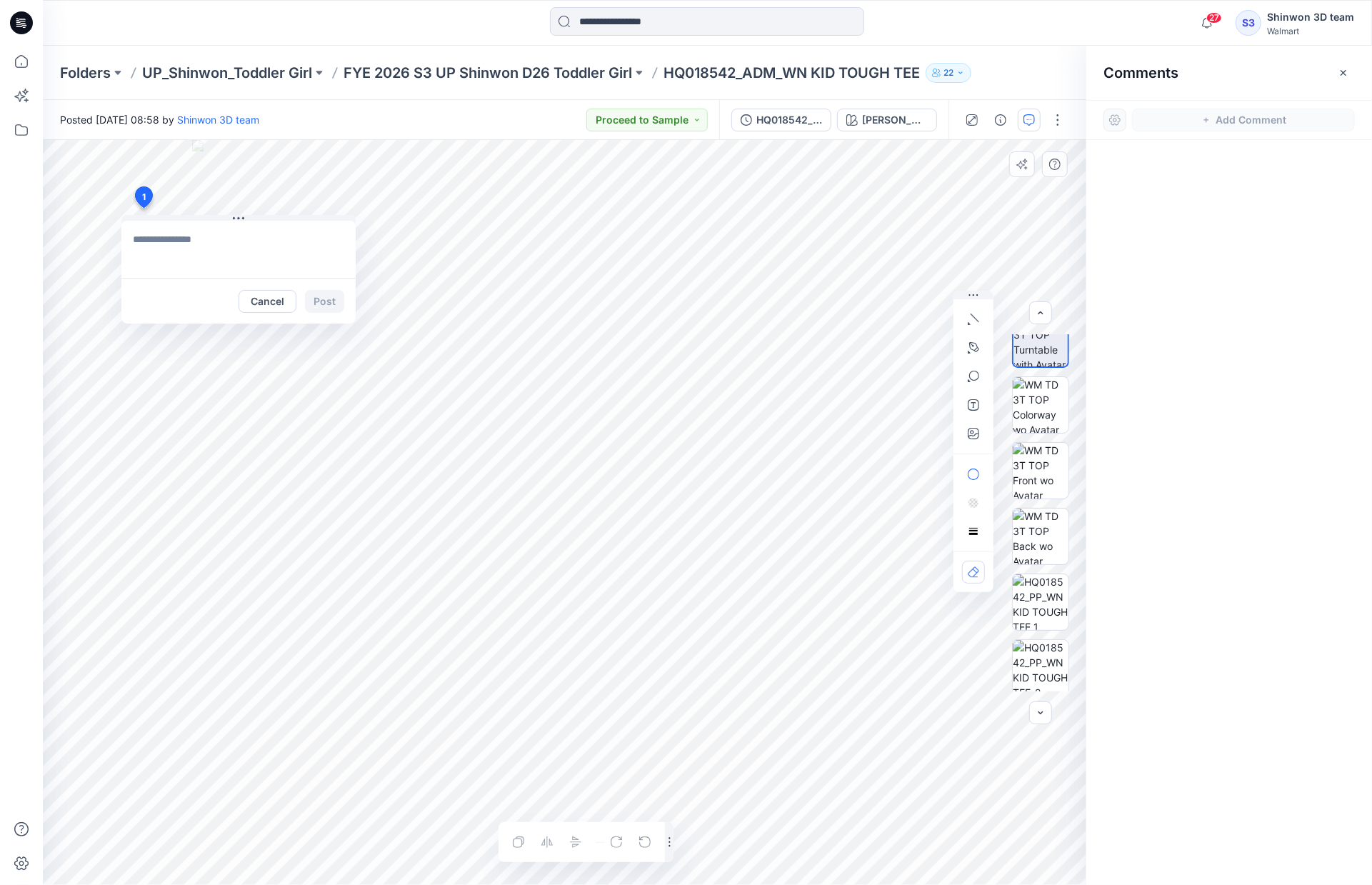
click at [143, 208] on div "1 Cancel Post Layer 1" at bounding box center [564, 513] width 1044 height 745
click at [199, 244] on textarea at bounding box center [238, 249] width 234 height 57
paste textarea "**********"
type textarea "**********"
click at [340, 295] on button "Post" at bounding box center [324, 301] width 39 height 23
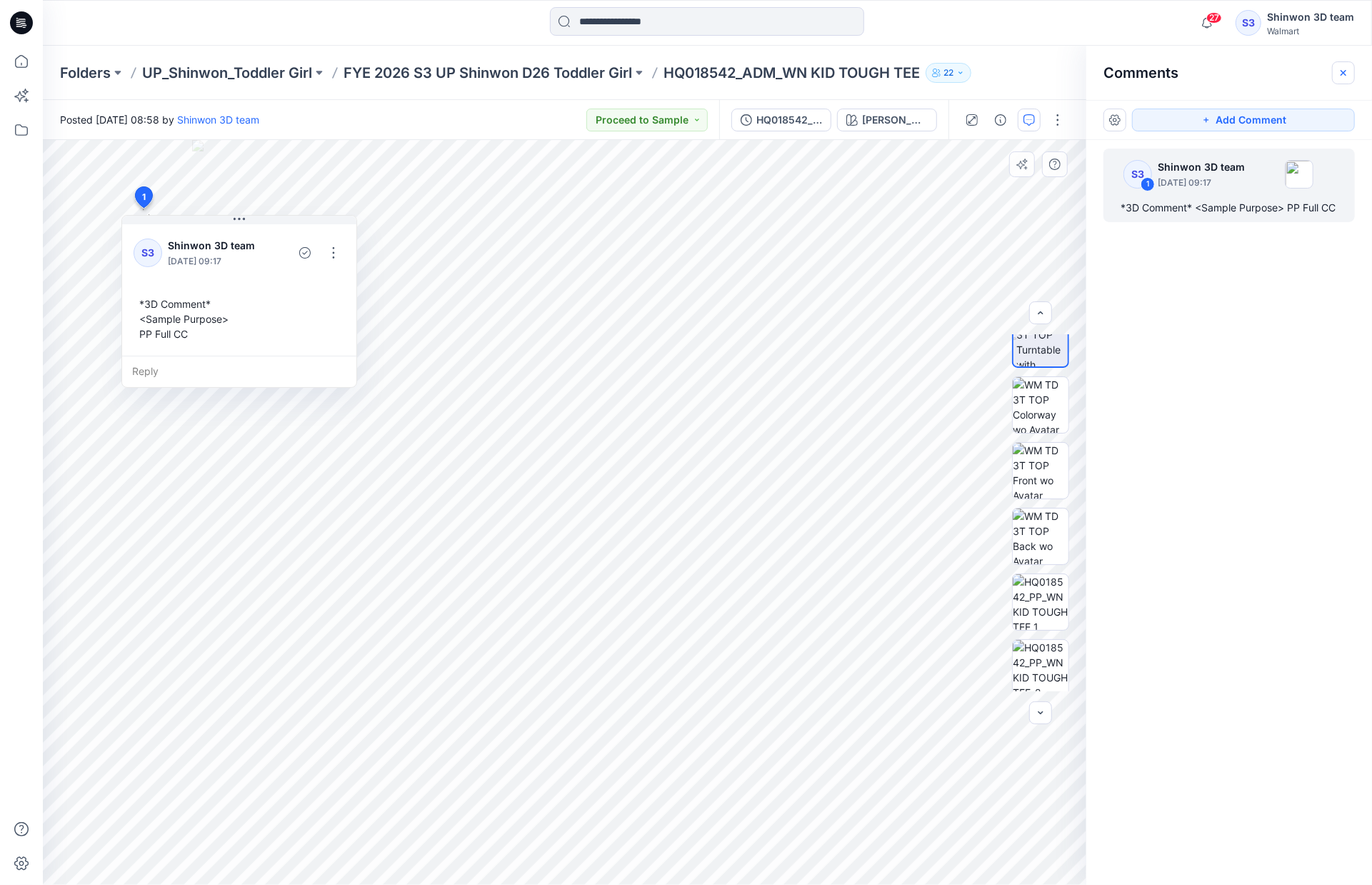
click at [1349, 69] on icon "button" at bounding box center [1344, 73] width 12 height 12
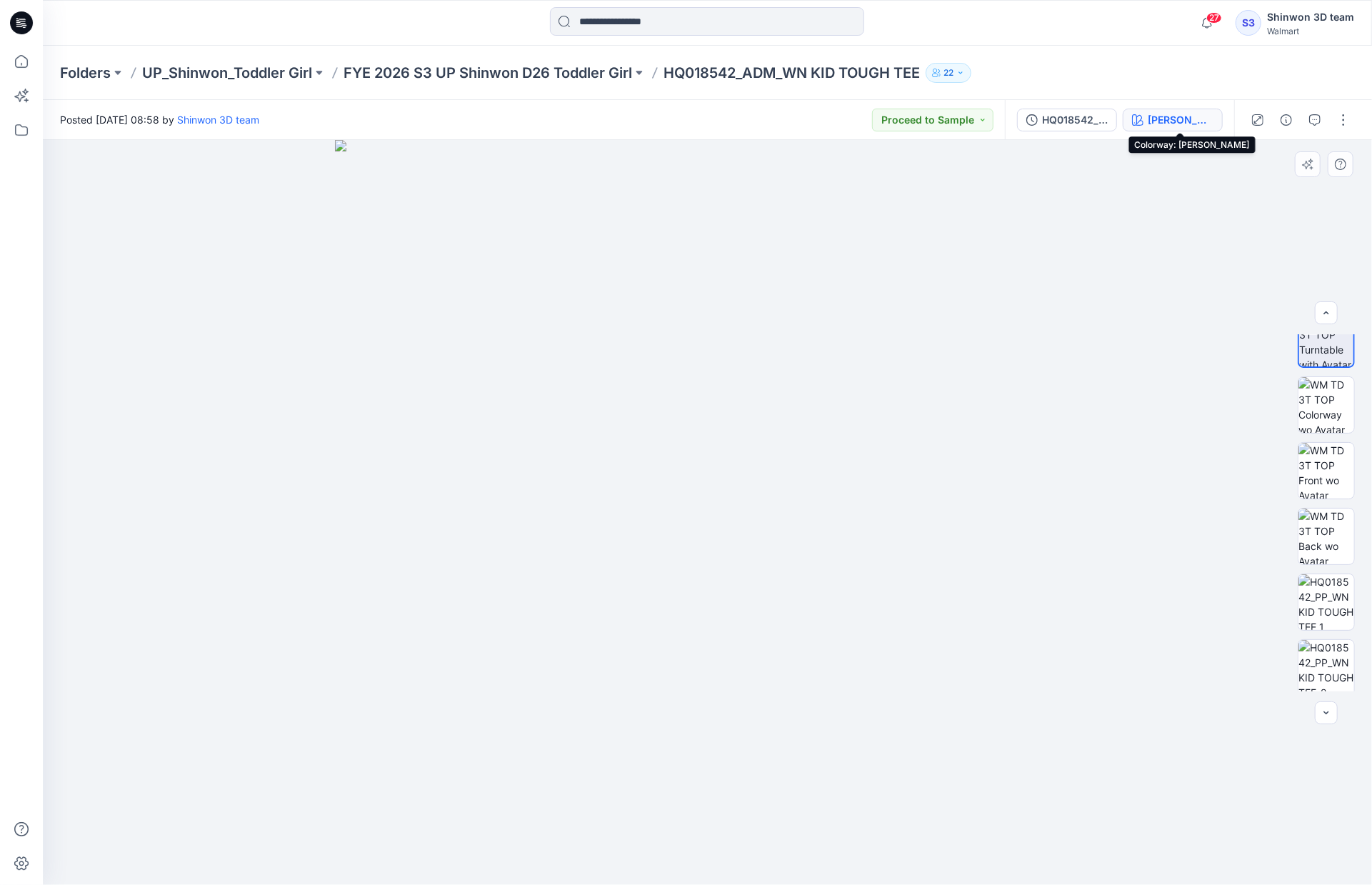
click at [1195, 114] on div "[PERSON_NAME]" at bounding box center [1181, 120] width 66 height 16
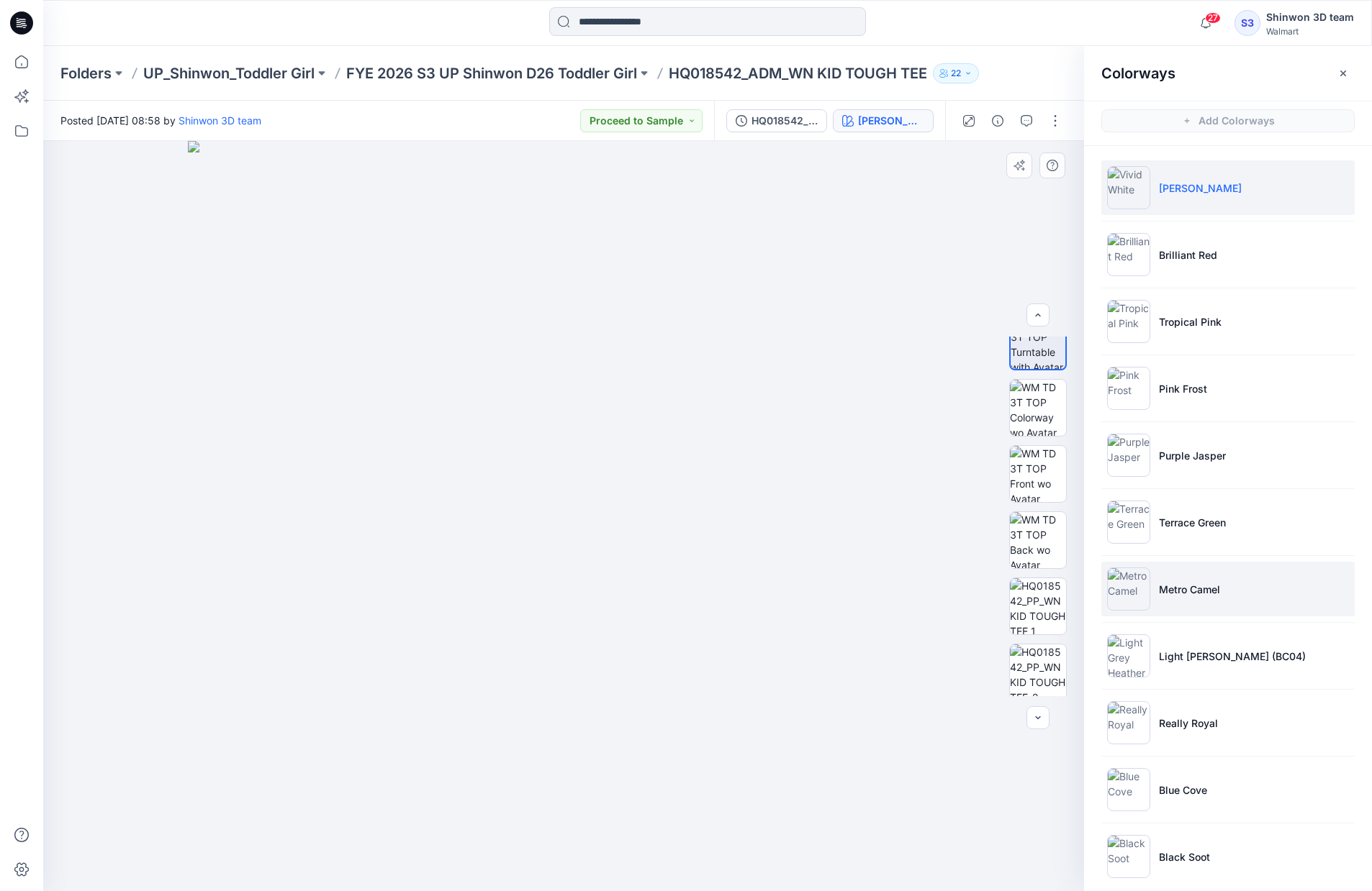
click at [1233, 582] on li "Metro Camel" at bounding box center [1227, 589] width 253 height 55
click at [1229, 173] on li "[PERSON_NAME]" at bounding box center [1227, 188] width 253 height 55
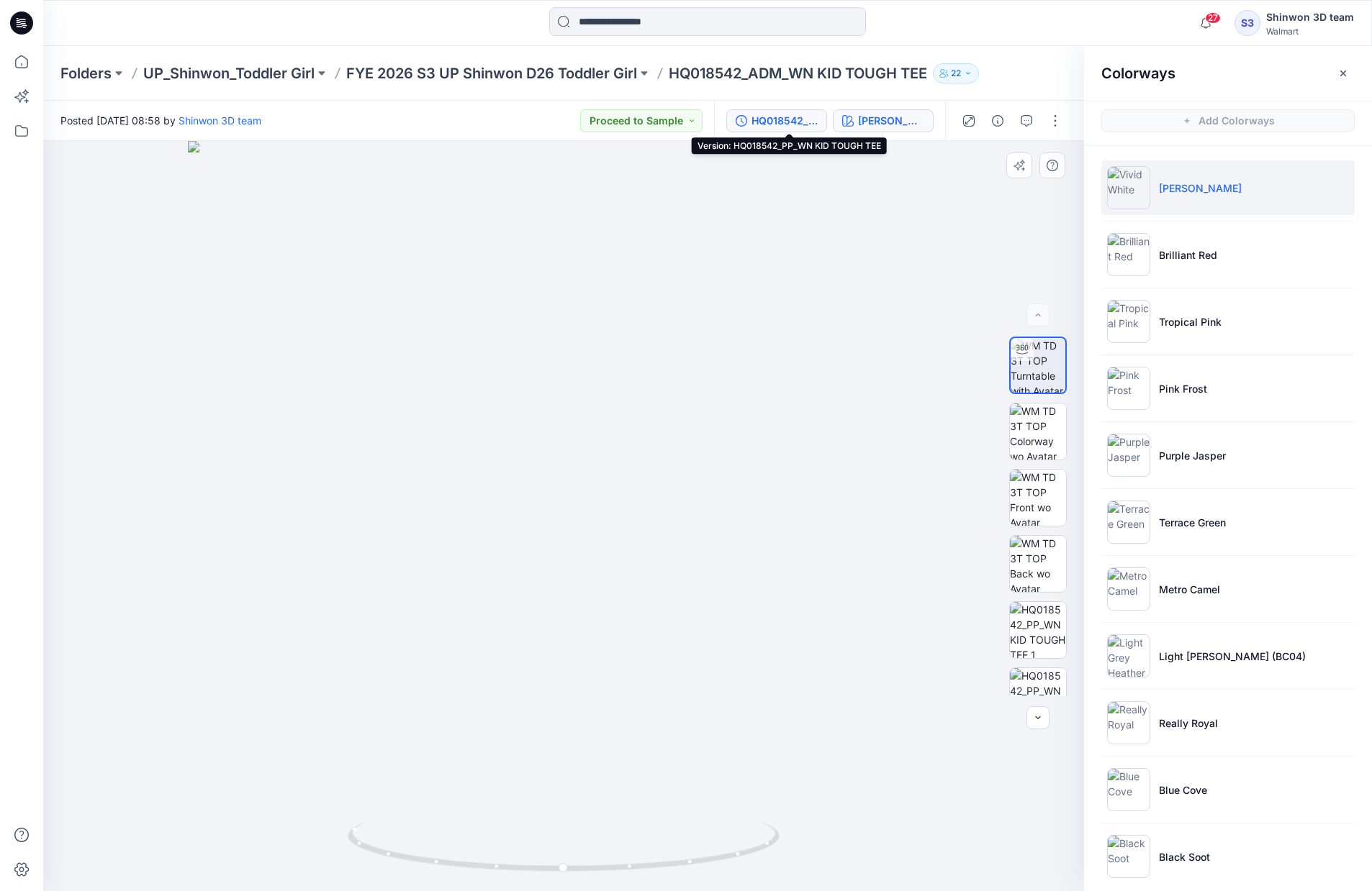
click at [813, 121] on div "HQ018542_PP_WN KID TOUGH TEE" at bounding box center [784, 120] width 66 height 16
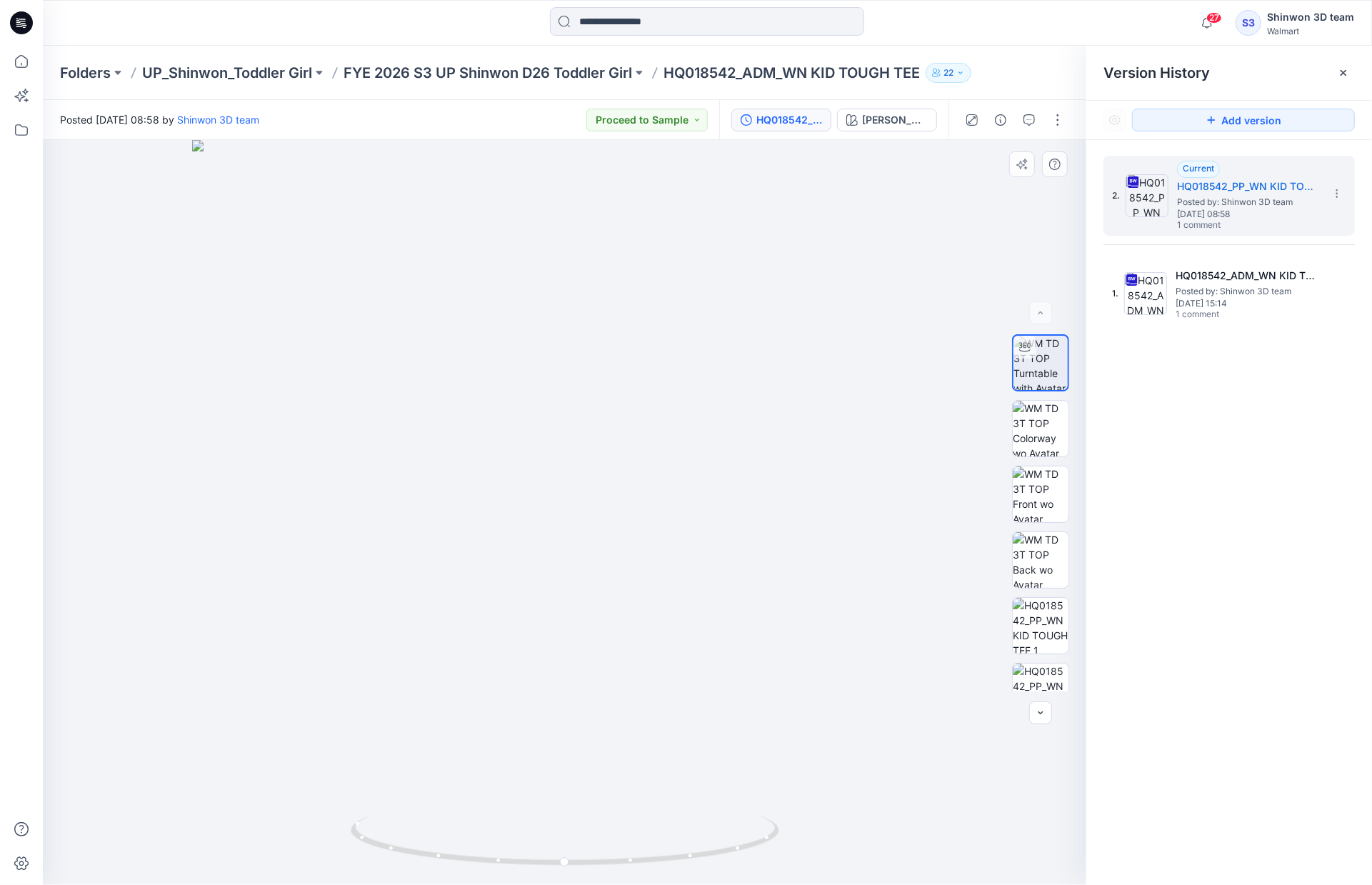
click at [855, 466] on div at bounding box center [564, 513] width 1044 height 745
click at [553, 79] on p "FYE 2026 S3 UP Shinwon D26 Toddler Girl" at bounding box center [487, 73] width 288 height 20
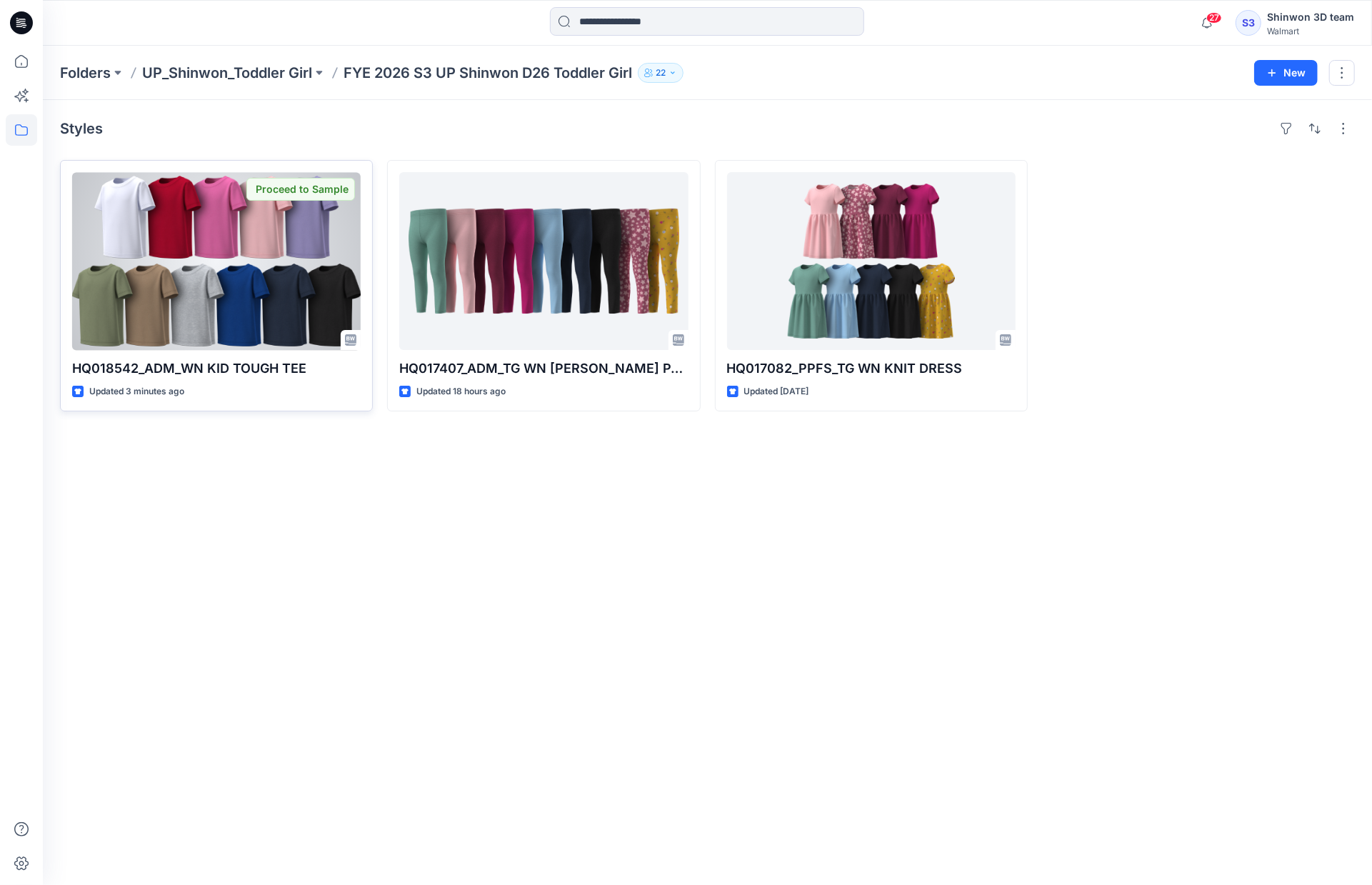
click at [326, 280] on div at bounding box center [216, 261] width 288 height 178
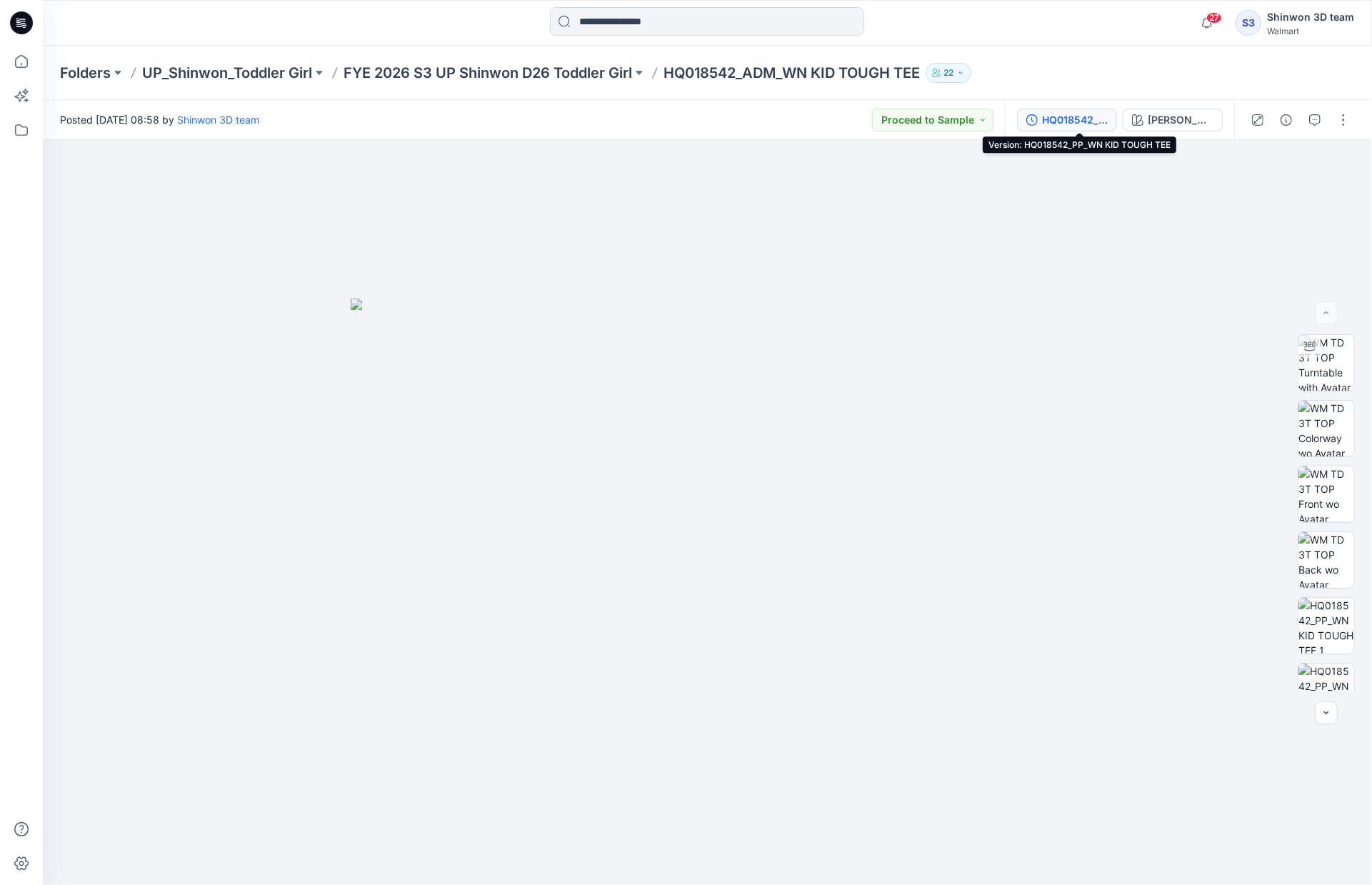
click at [1085, 116] on div "HQ018542_PP_WN KID TOUGH TEE" at bounding box center [1075, 120] width 66 height 16
